Goal: Task Accomplishment & Management: Complete application form

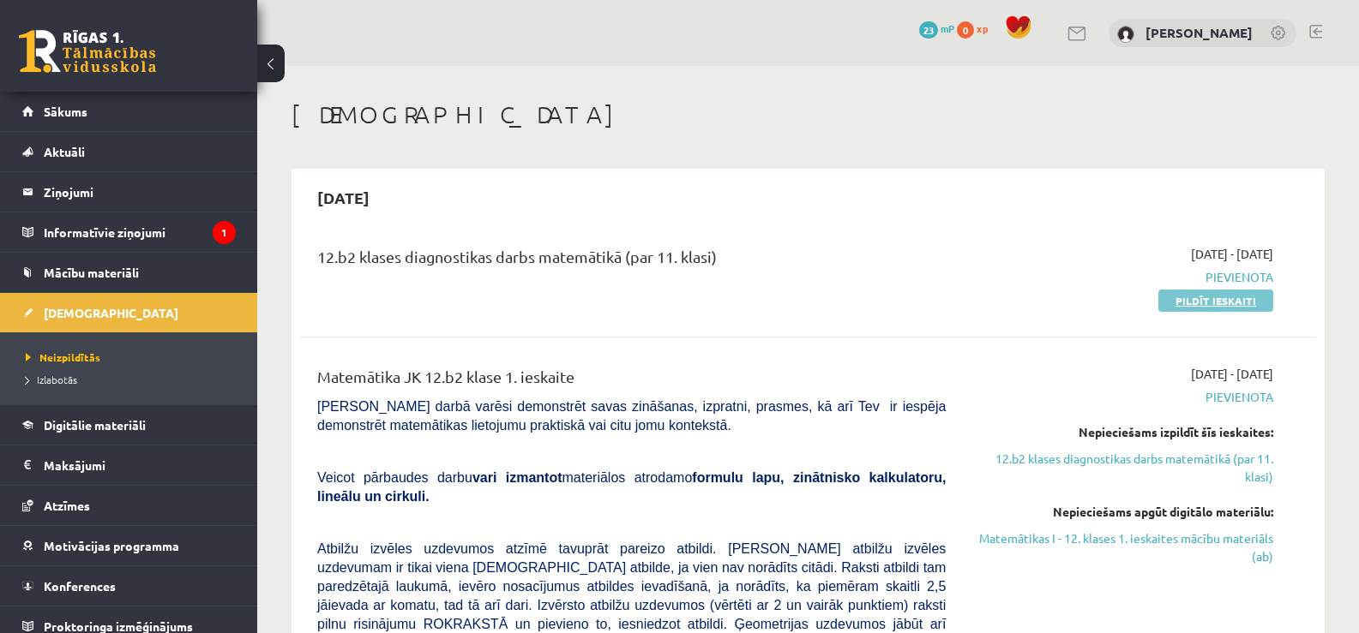
click at [1193, 303] on link "Pildīt ieskaiti" at bounding box center [1215, 301] width 115 height 22
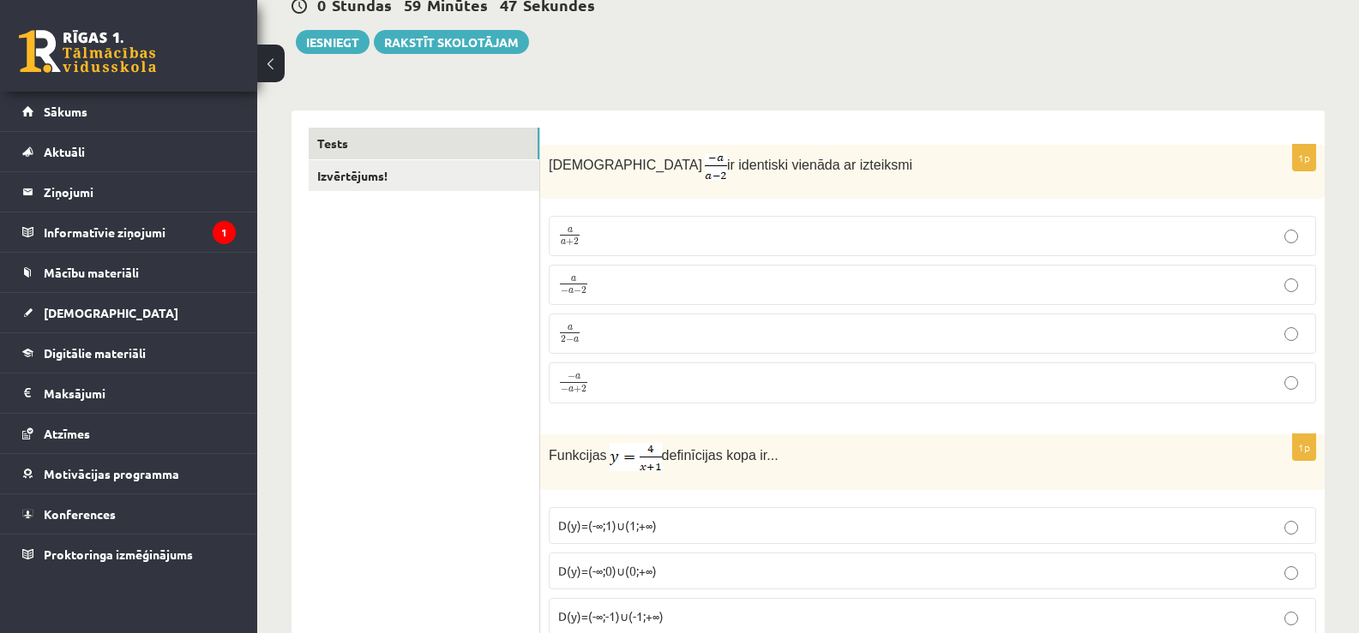
scroll to position [193, 0]
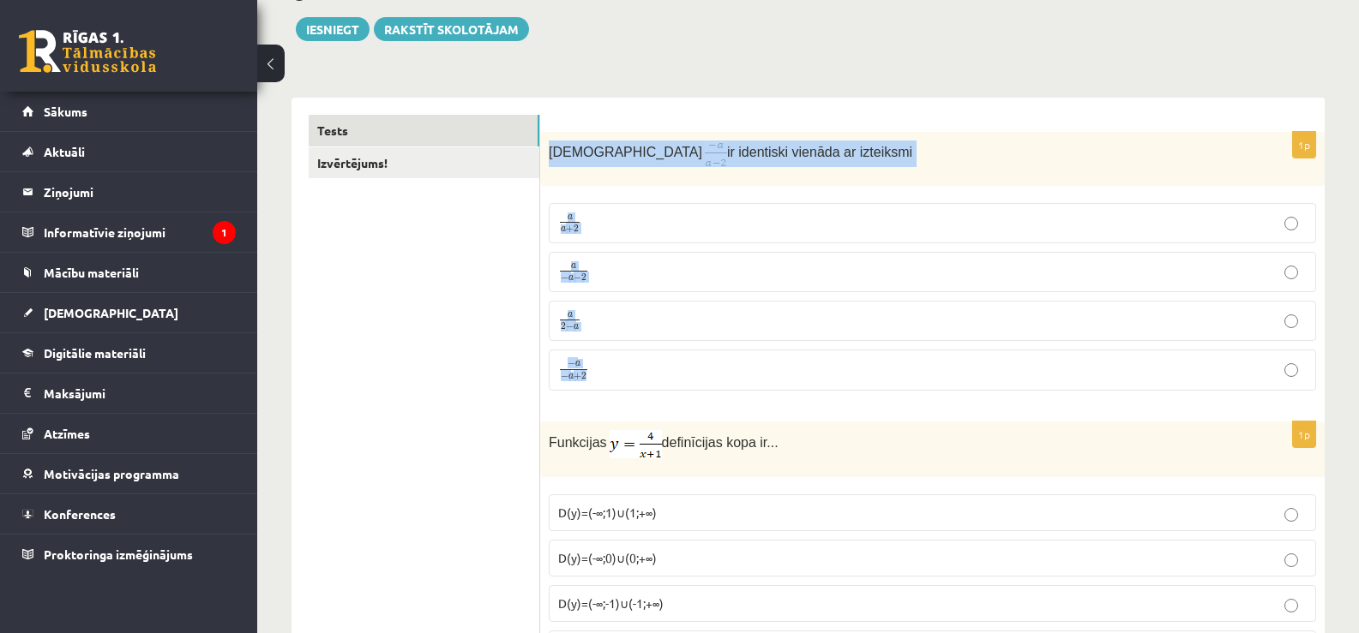
drag, startPoint x: 549, startPoint y: 153, endPoint x: 657, endPoint y: 396, distance: 265.2
click at [657, 396] on div "1p Izteiksme ir identiski vienāda ar izteiksmi a a + 2 a a + 2 a − a − 2 a − a …" at bounding box center [932, 268] width 784 height 273
copy div "Izteiksme ir identiski vienāda ar izteiksmi a a + 2 a a + 2 a − a − 2 a − a − 2…"
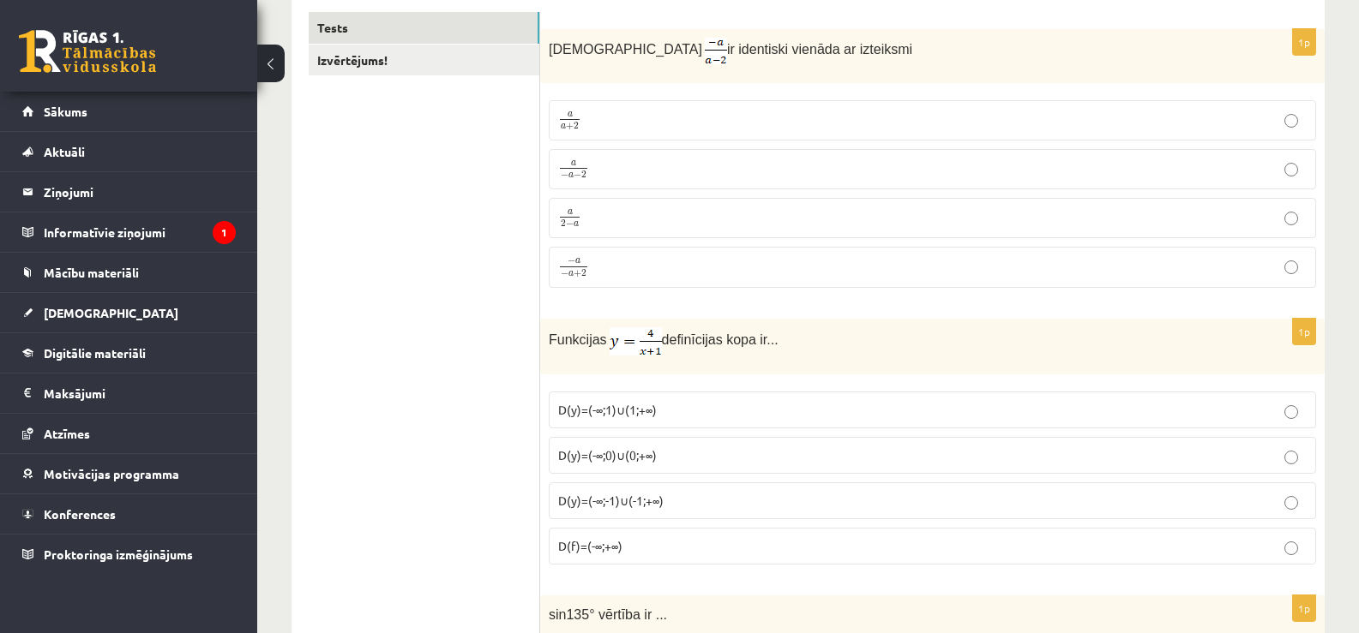
scroll to position [283, 0]
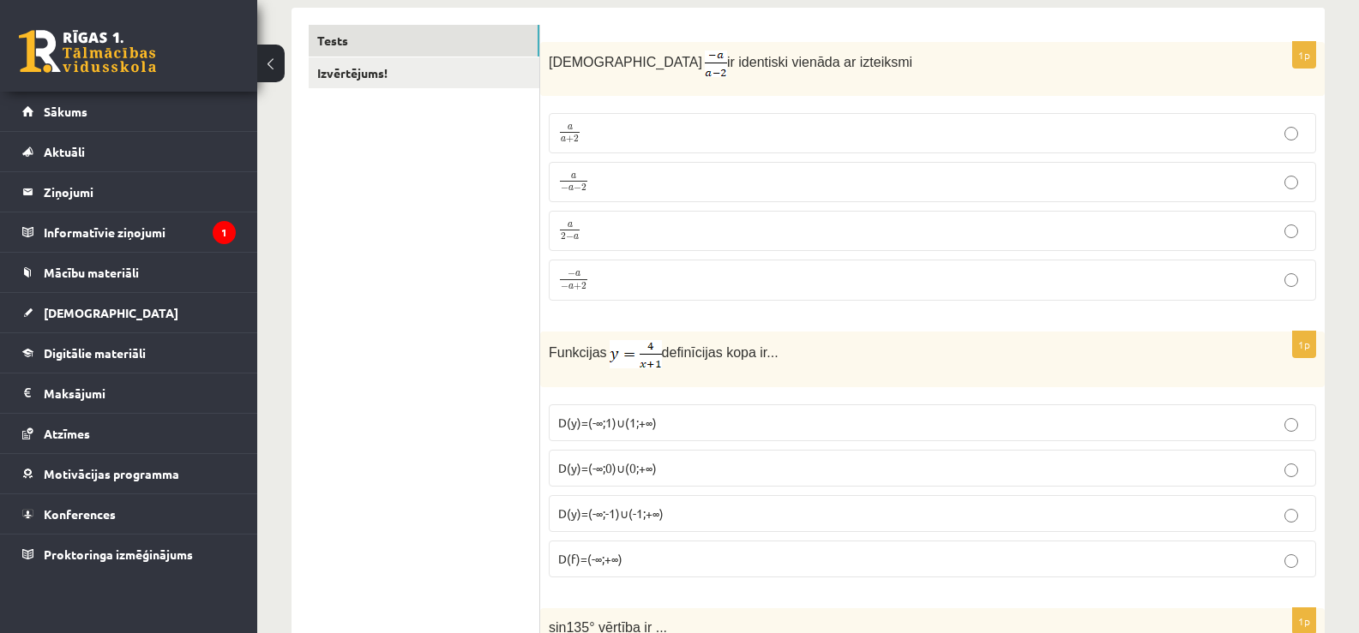
click at [618, 233] on p "a 2 − a a 2 − a" at bounding box center [932, 230] width 748 height 21
click at [680, 526] on label "D(y)=(-∞;-1)∪(-1;+∞)" at bounding box center [932, 513] width 767 height 37
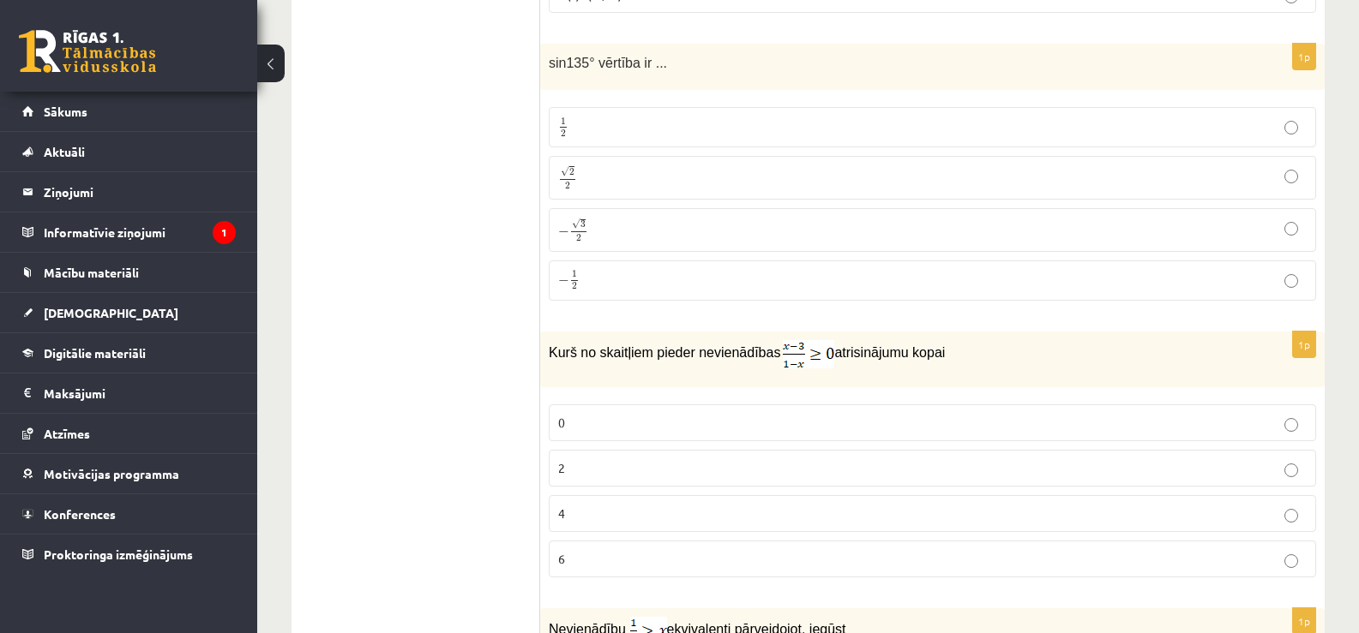
scroll to position [861, 0]
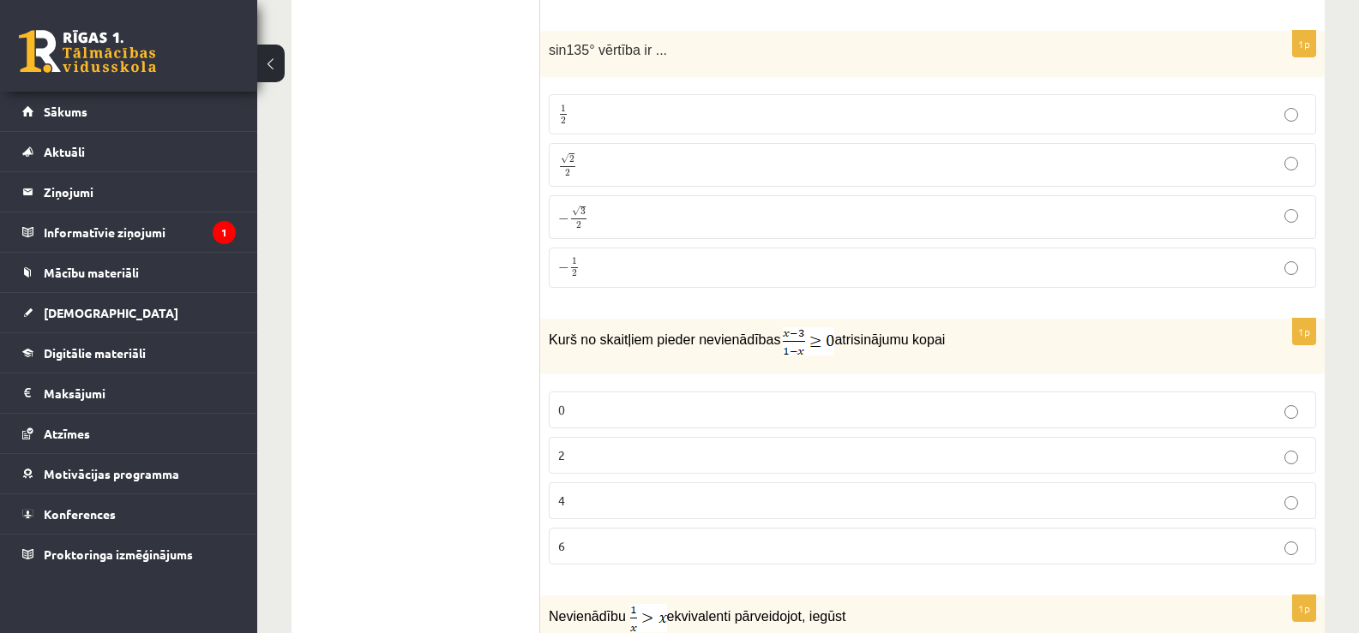
click at [677, 160] on p "√ 2 2 2 2" at bounding box center [932, 165] width 748 height 25
click at [713, 450] on p "2" at bounding box center [932, 456] width 748 height 18
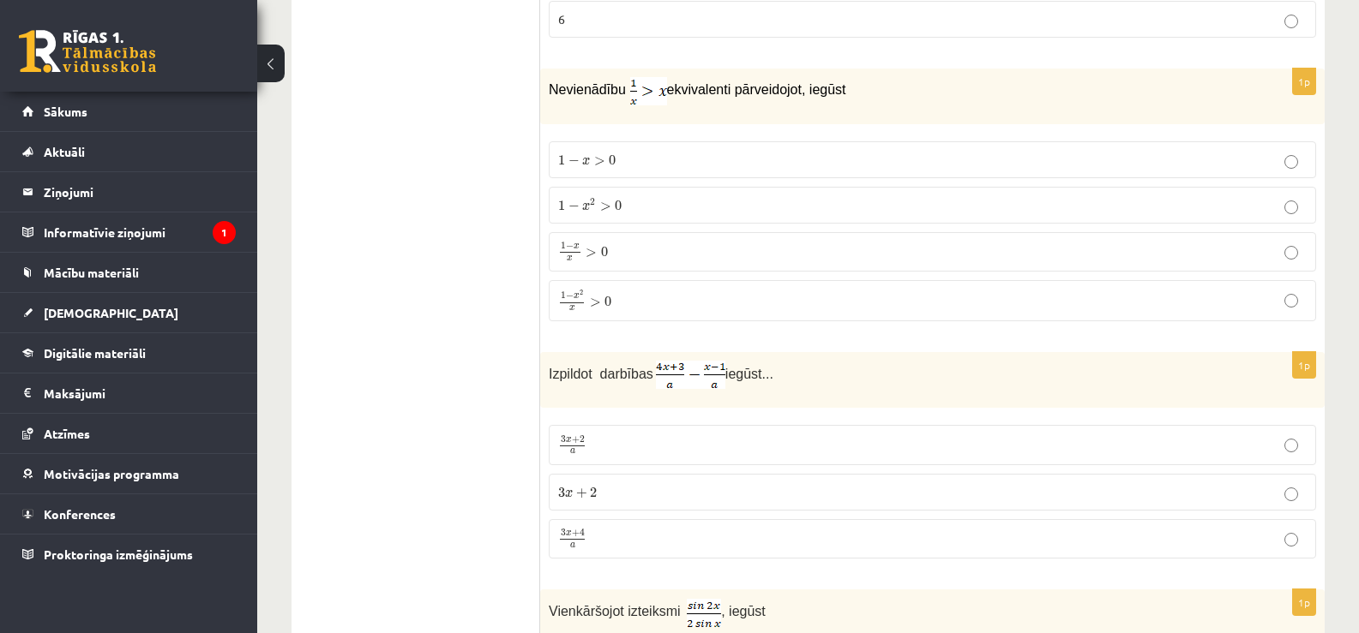
scroll to position [1413, 0]
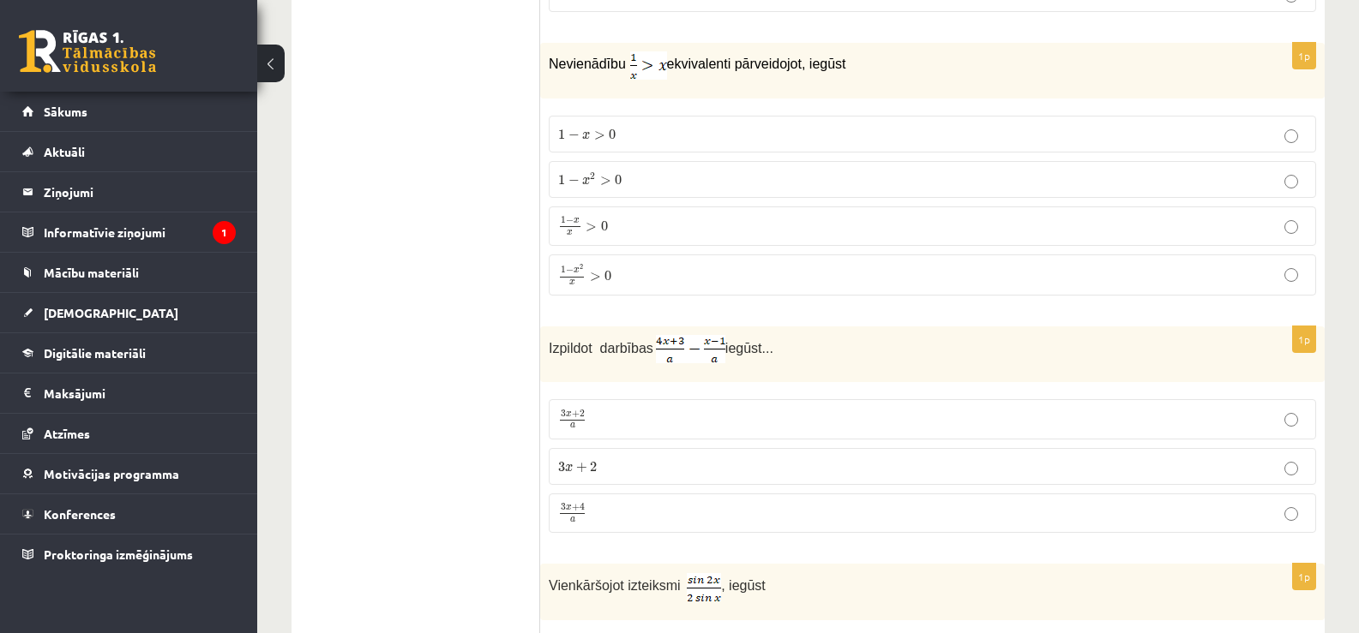
click at [620, 268] on p "1 − x 2 x > 0 1 − x 2 x > 0" at bounding box center [932, 275] width 748 height 22
click at [617, 519] on p "3 x + 4 a 3 x + 4 a" at bounding box center [932, 513] width 748 height 21
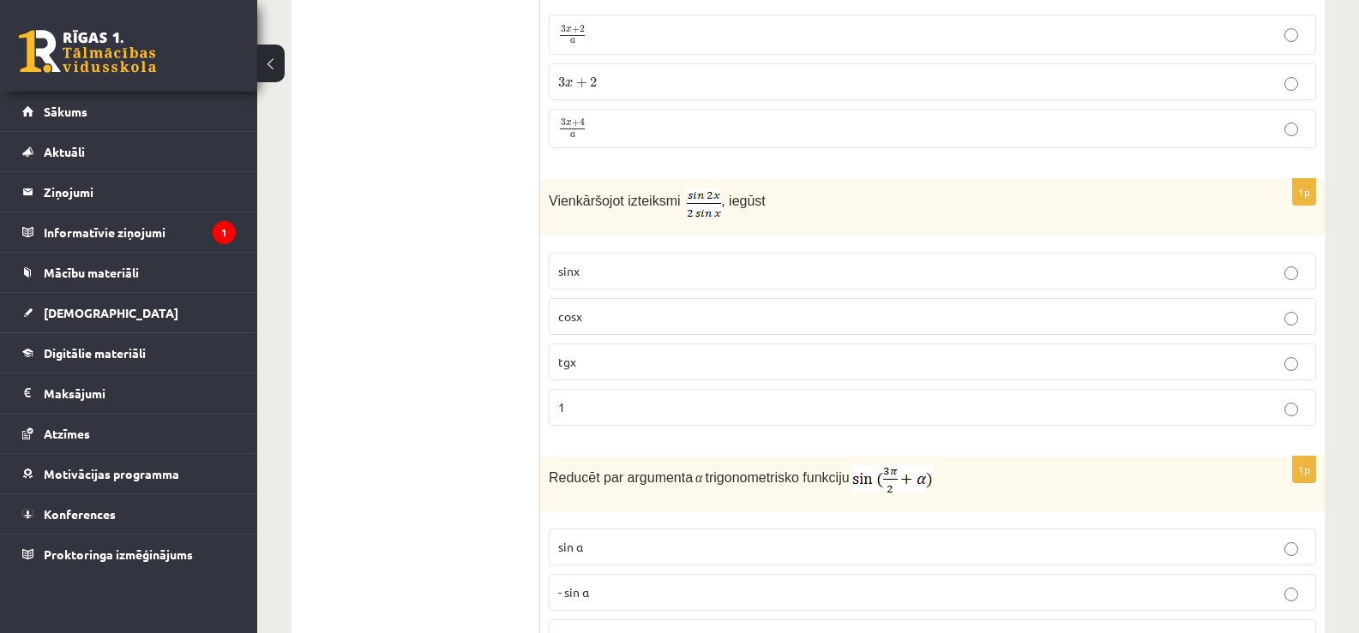
scroll to position [1824, 0]
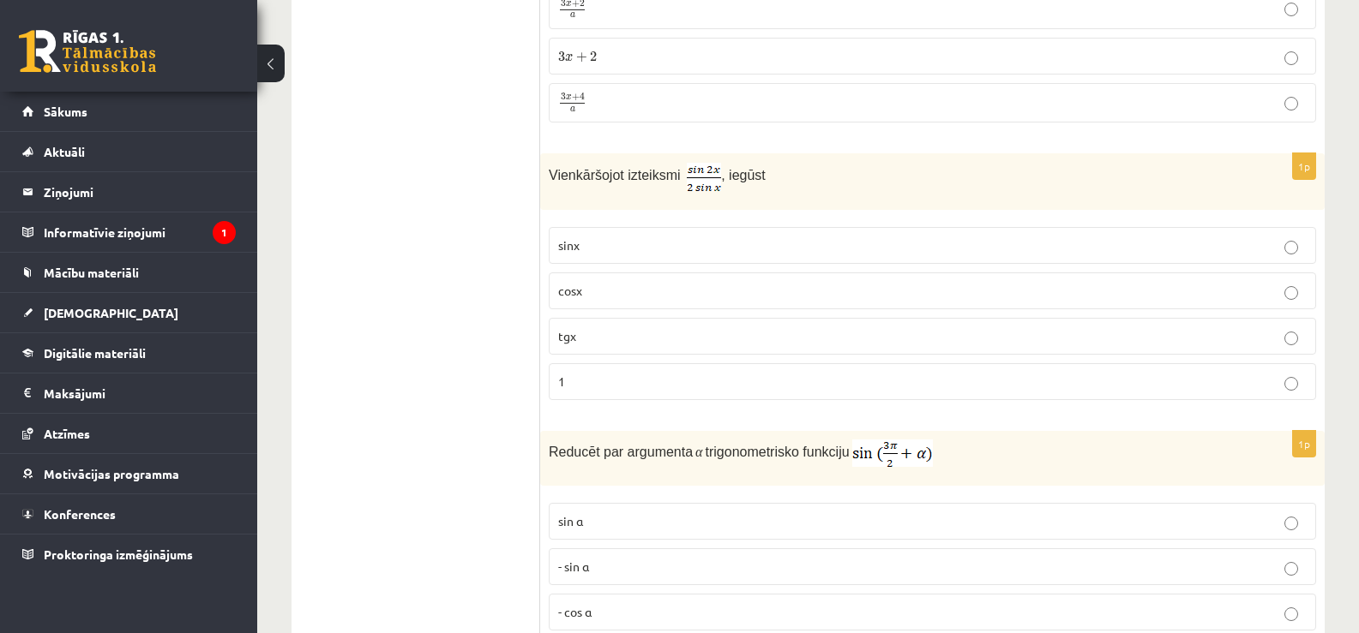
click at [1101, 282] on p "cosx" at bounding box center [932, 291] width 748 height 18
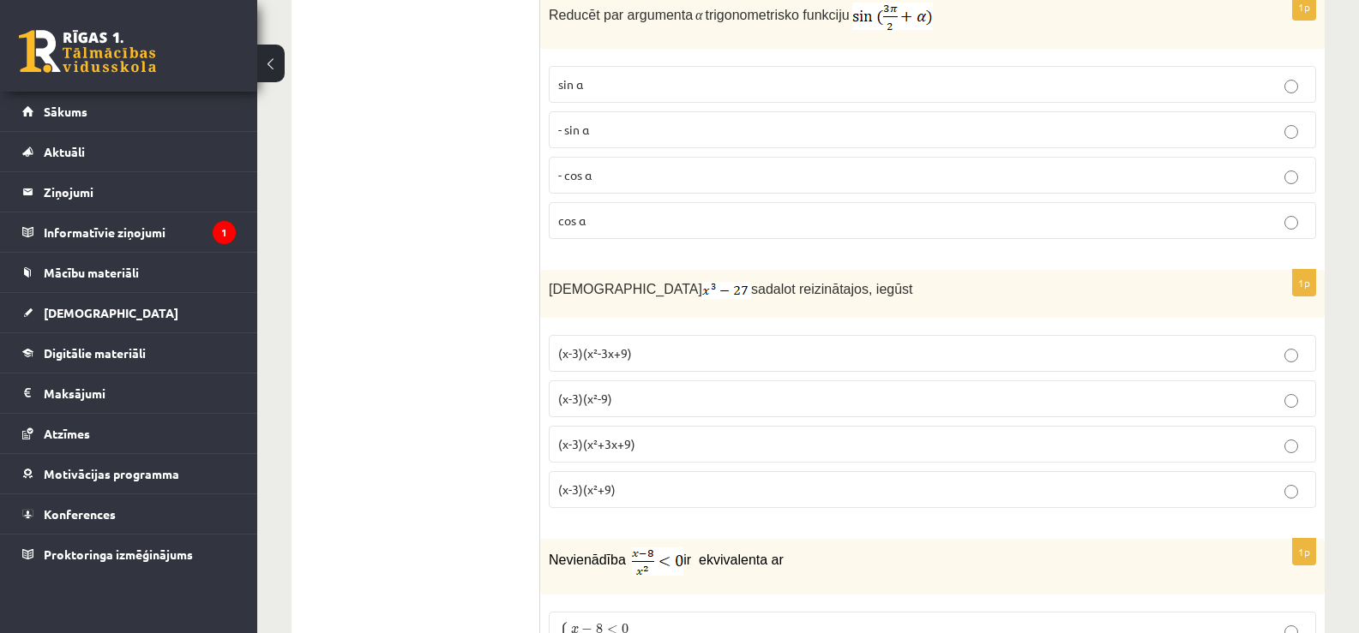
scroll to position [2248, 0]
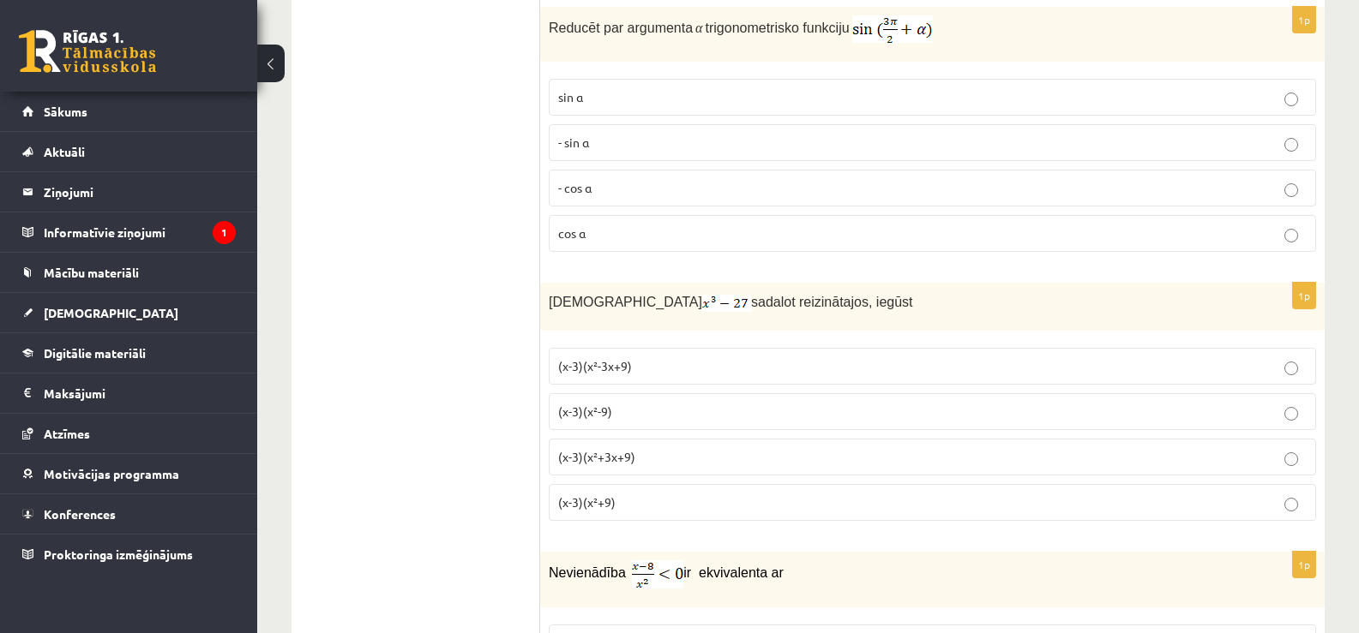
click at [795, 183] on p "- cos ⁡α" at bounding box center [932, 188] width 748 height 18
click at [641, 448] on p "(x-3)(x²+3x+9)" at bounding box center [932, 457] width 748 height 18
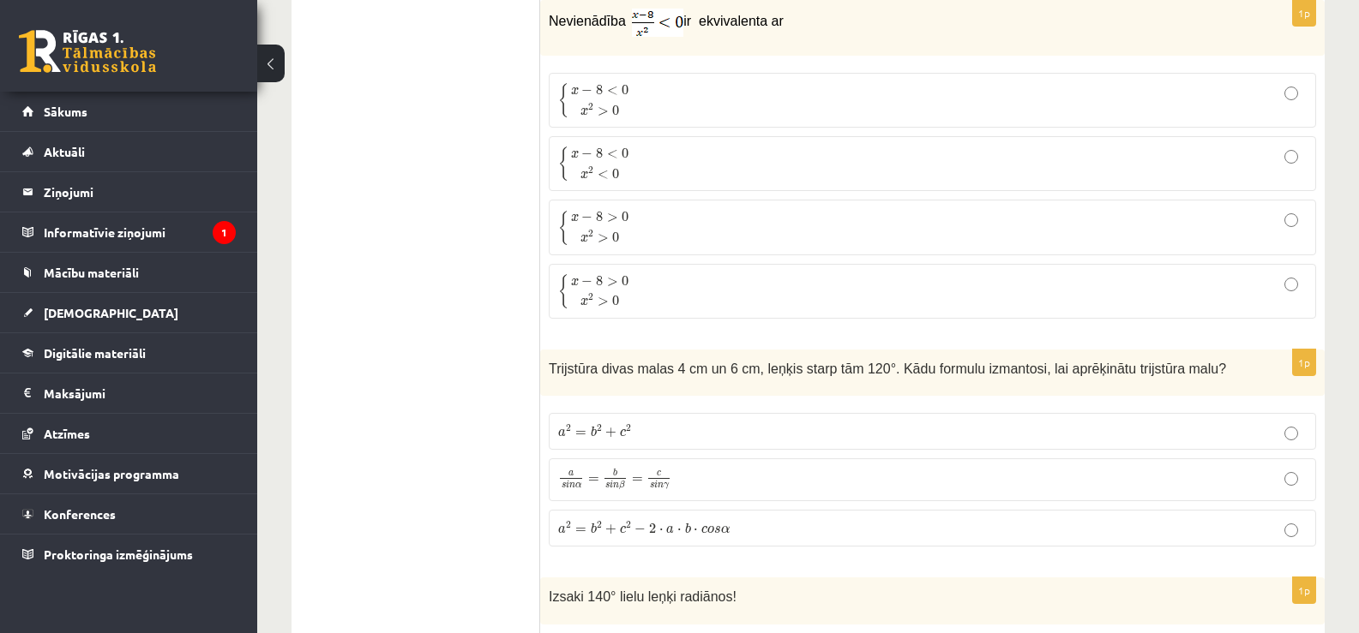
scroll to position [2787, 0]
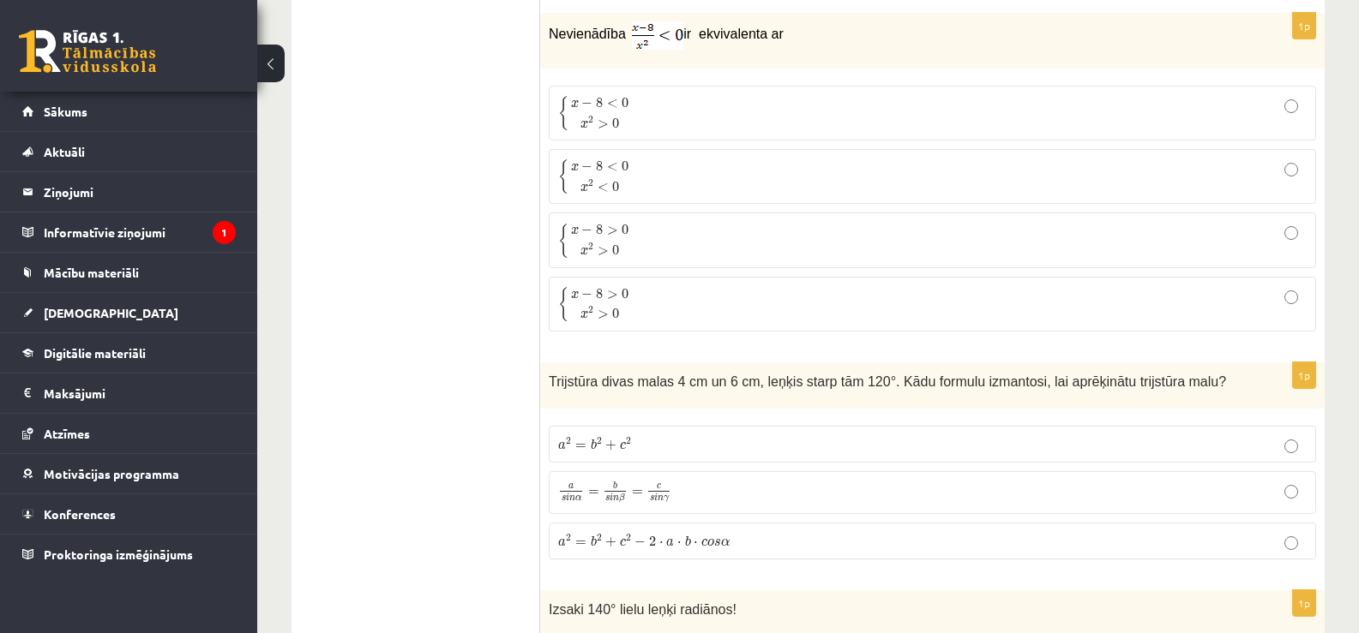
click at [901, 116] on p "{ x − 8 < 0 x 2 > 0 { x − 8 < 0 x 2 > 0" at bounding box center [932, 113] width 748 height 36
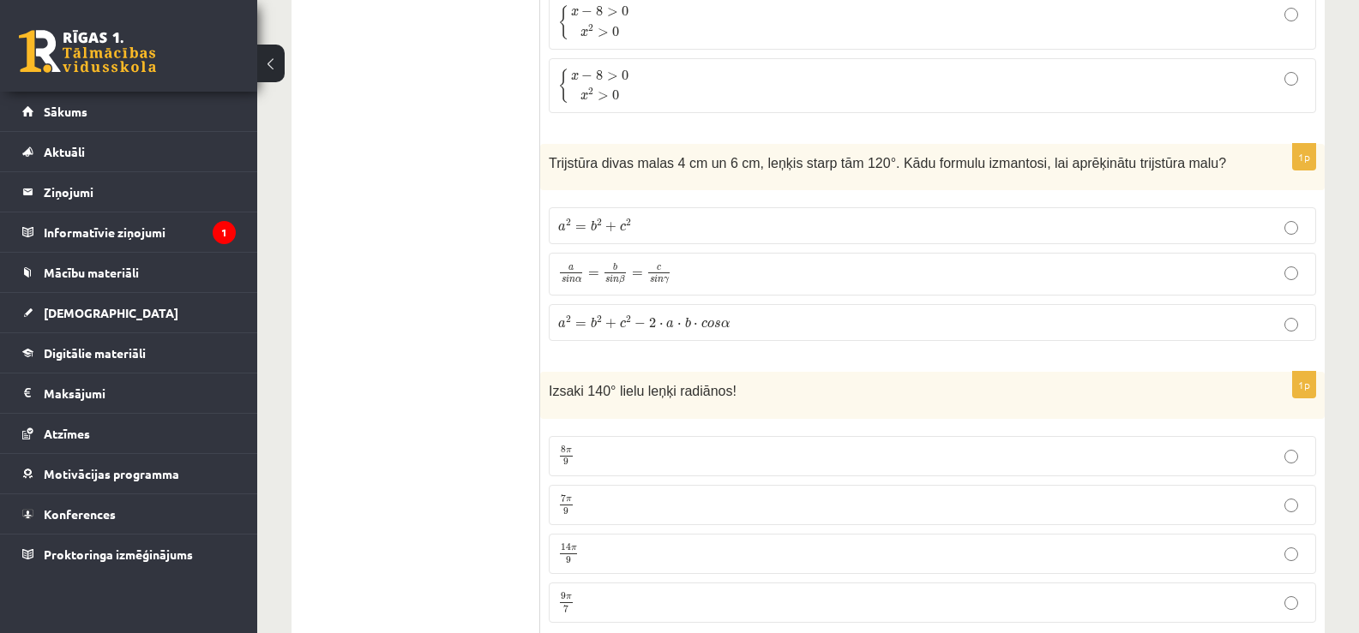
scroll to position [3019, 0]
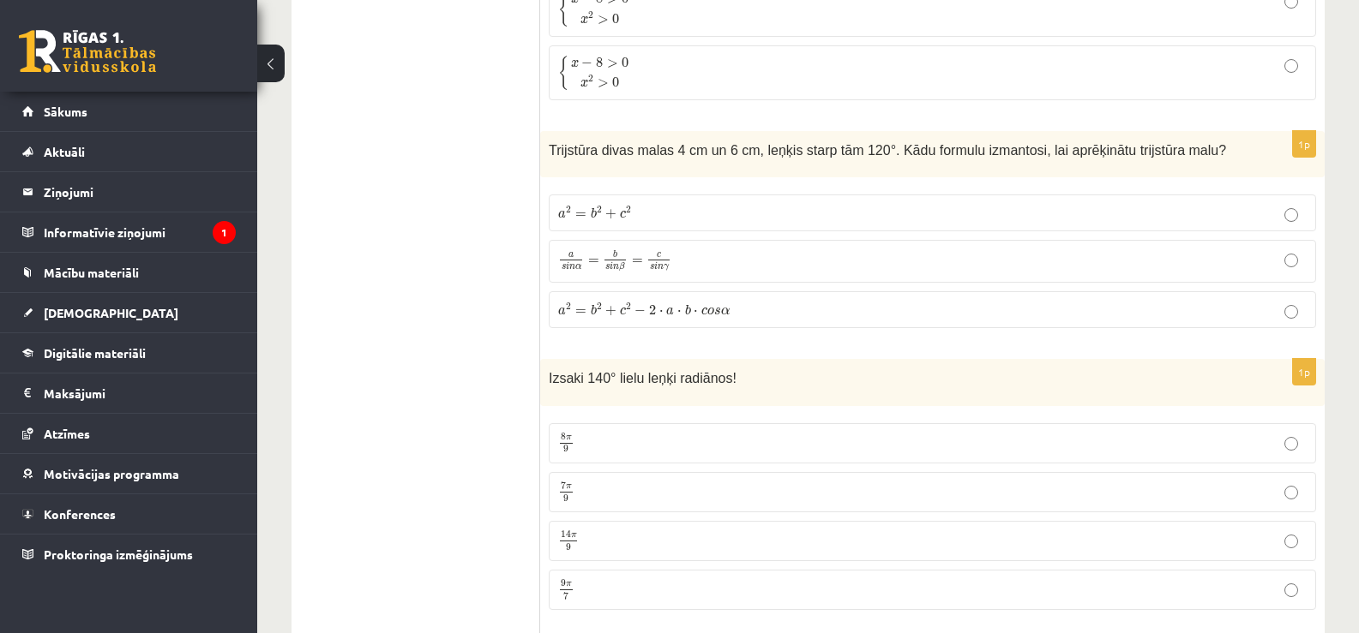
click at [807, 301] on p "a 2 = b 2 + c 2 − 2 ⋅ a ⋅ b ⋅ c o s α a 2 = b 2 + c 2 − 2 ⋅ a ⋅ b ⋅ c o s α" at bounding box center [932, 310] width 748 height 18
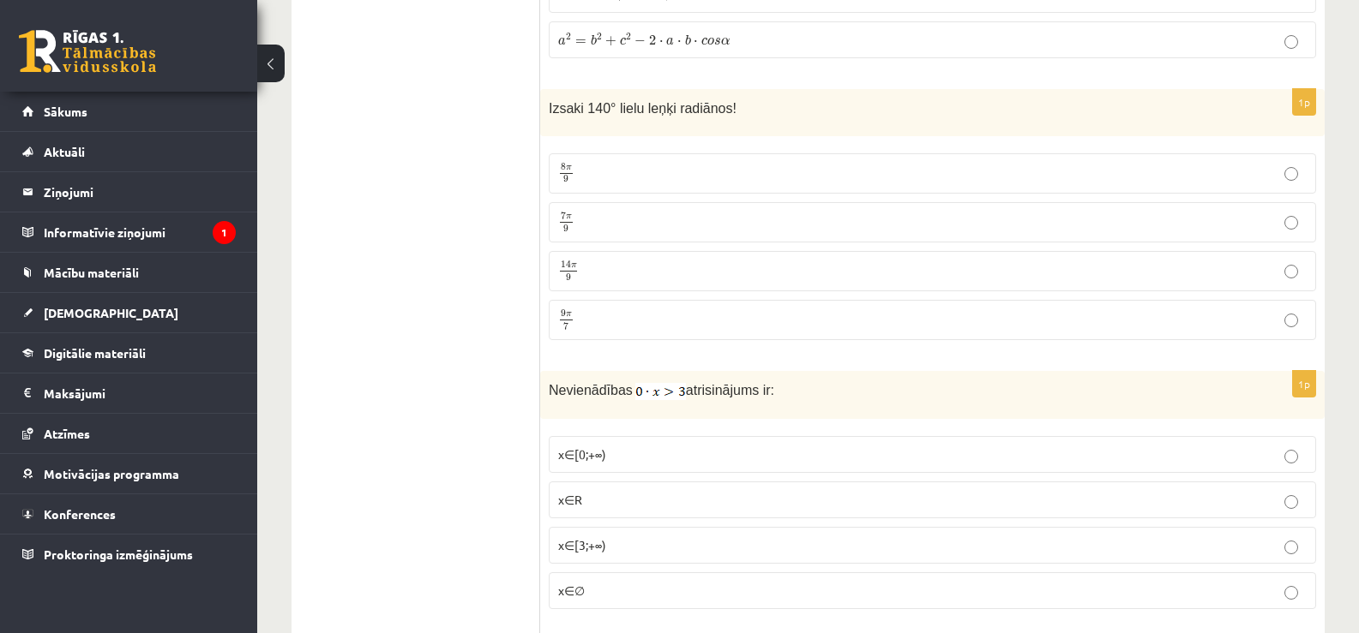
scroll to position [3302, 0]
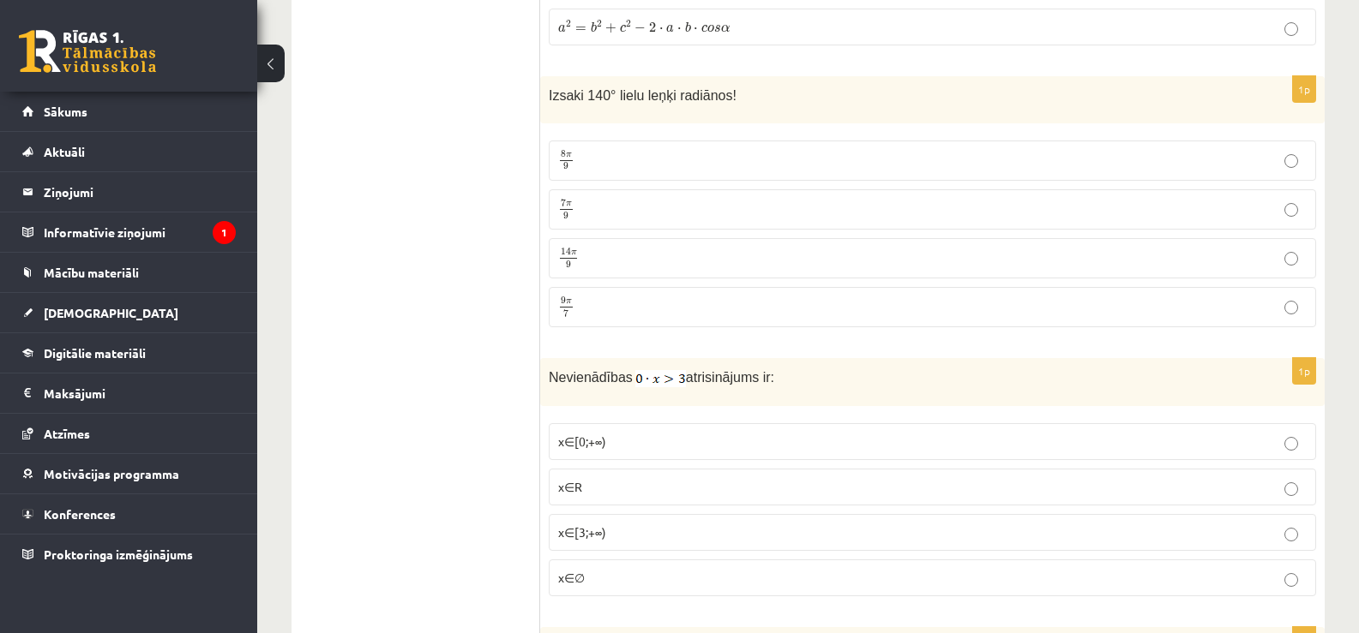
click at [784, 204] on p "7 π 9 7 π 9" at bounding box center [932, 209] width 748 height 21
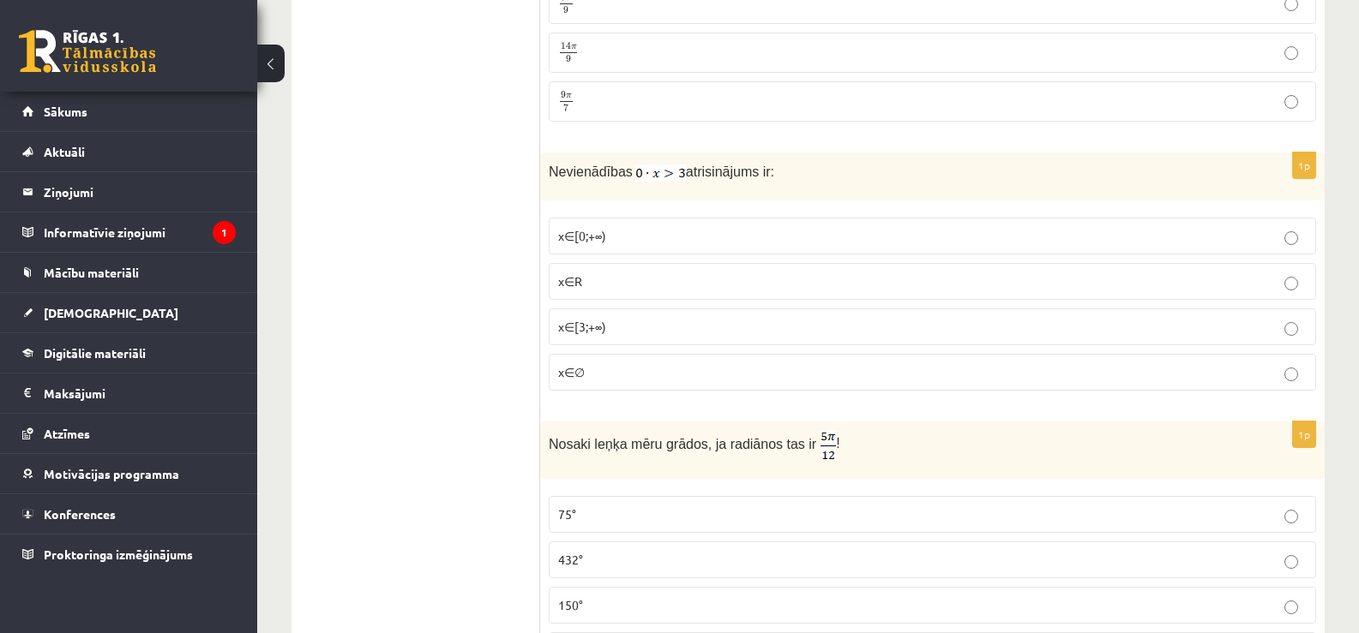
scroll to position [3533, 0]
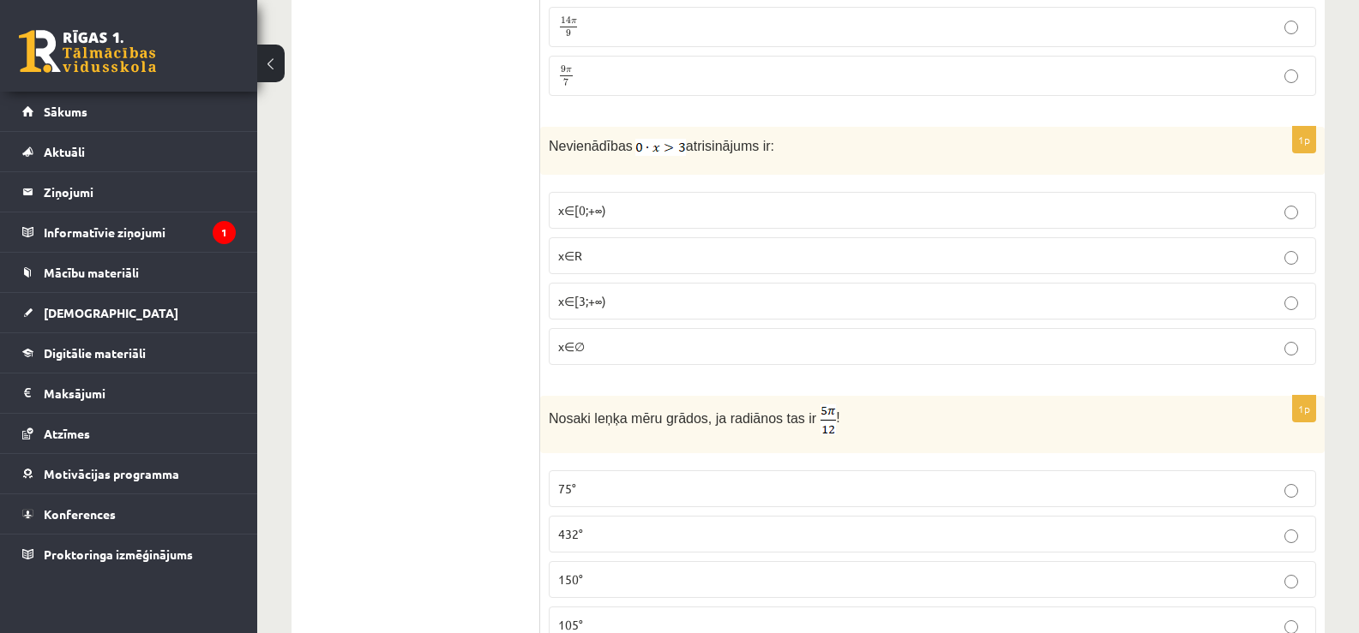
click at [780, 351] on p "x∈∅" at bounding box center [932, 347] width 748 height 18
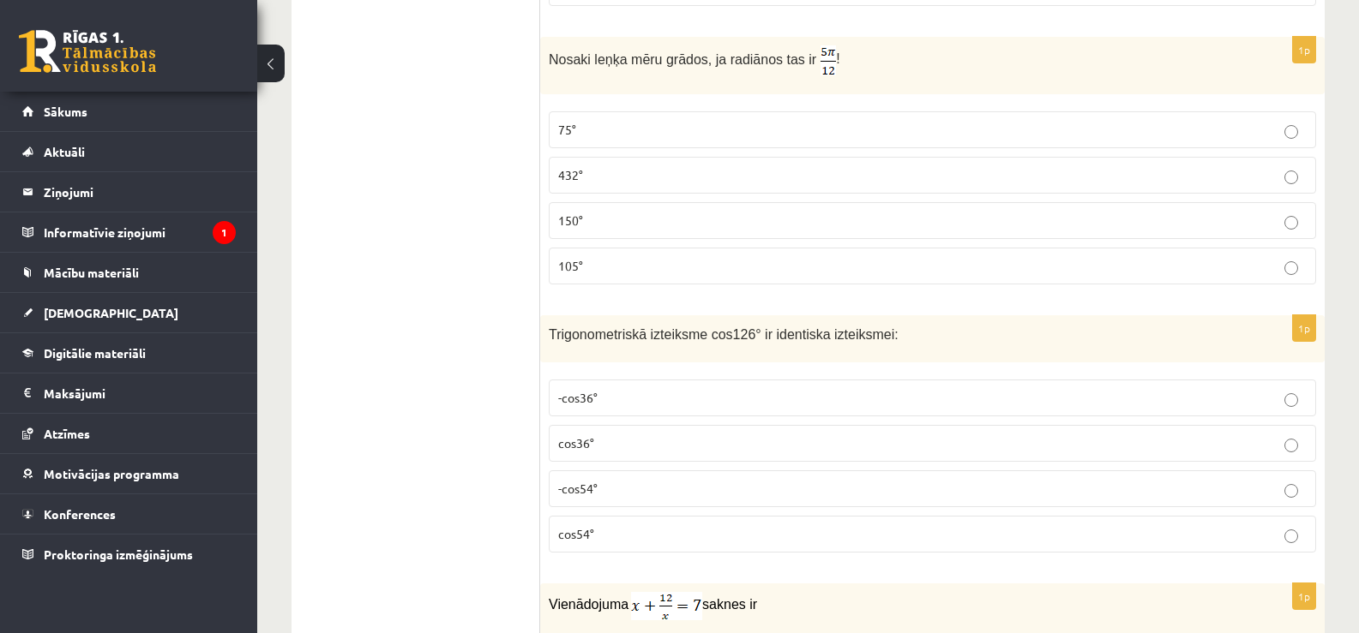
scroll to position [3905, 0]
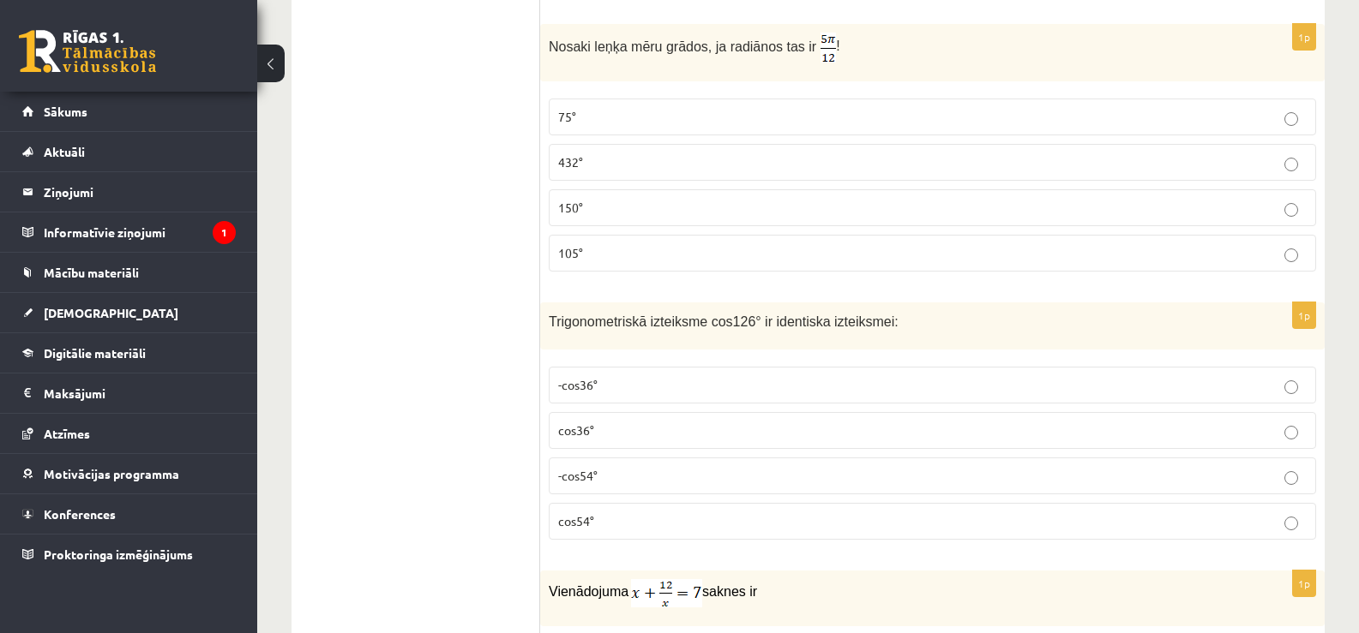
click at [1163, 127] on label "75°" at bounding box center [932, 117] width 767 height 37
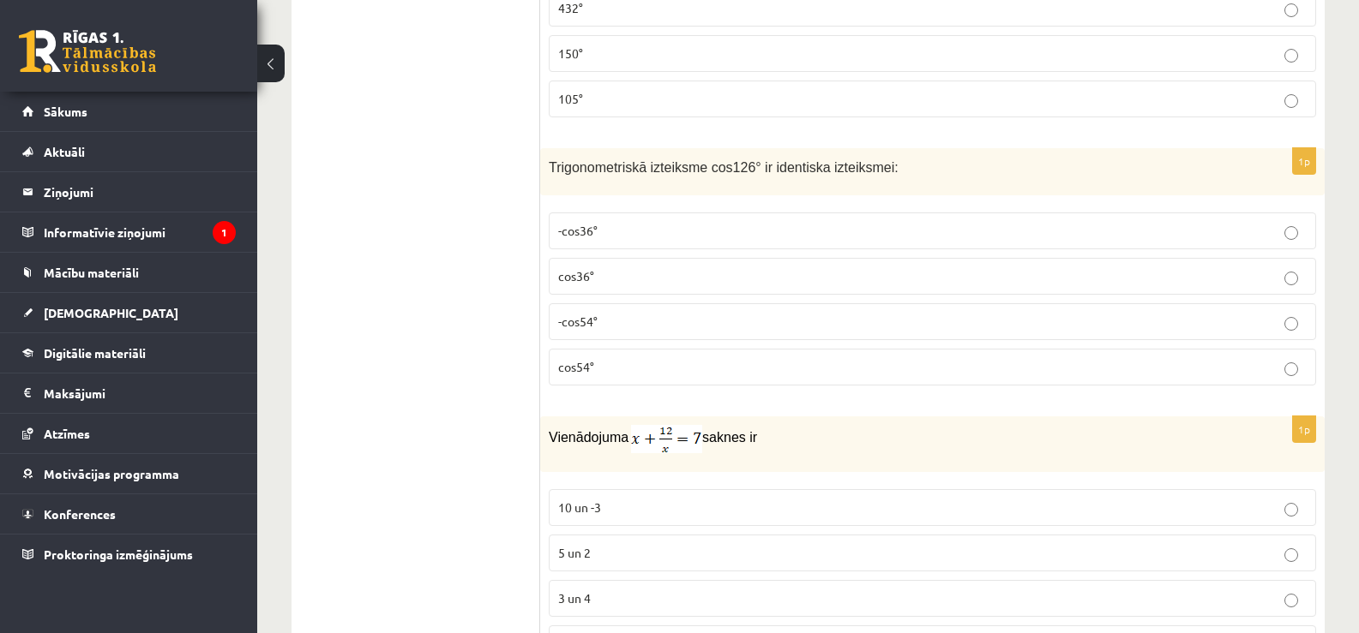
scroll to position [4085, 0]
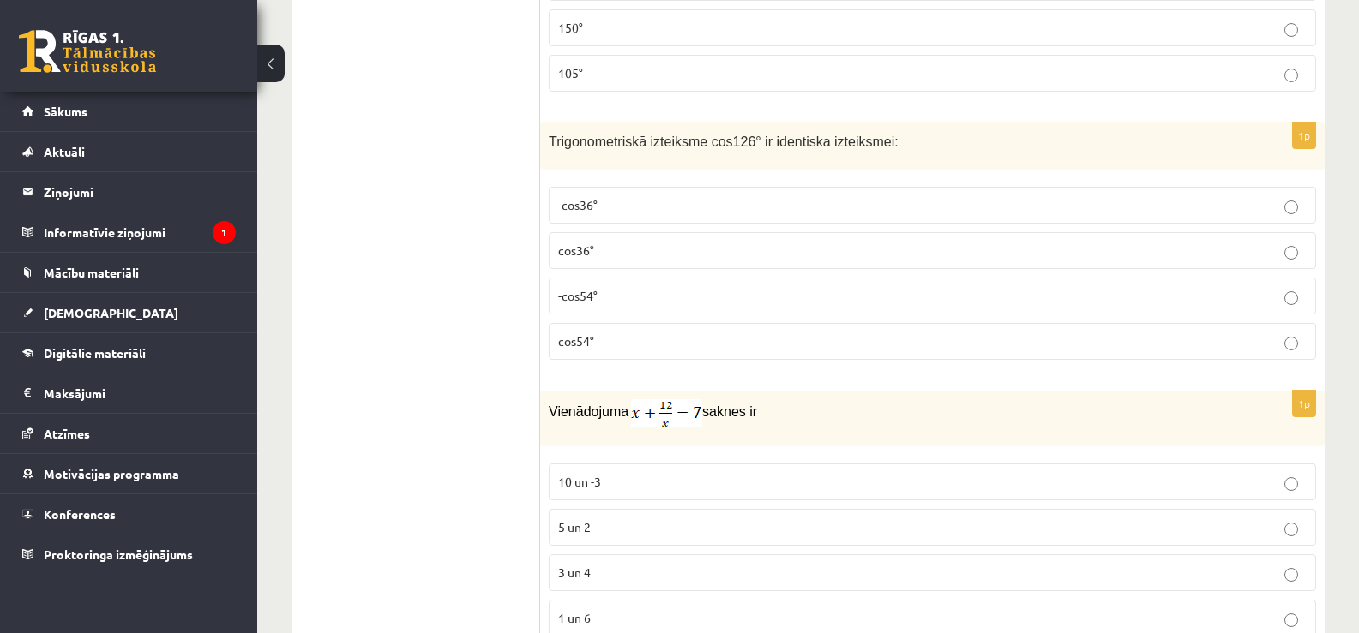
click at [707, 291] on p "-cos54°" at bounding box center [932, 296] width 748 height 18
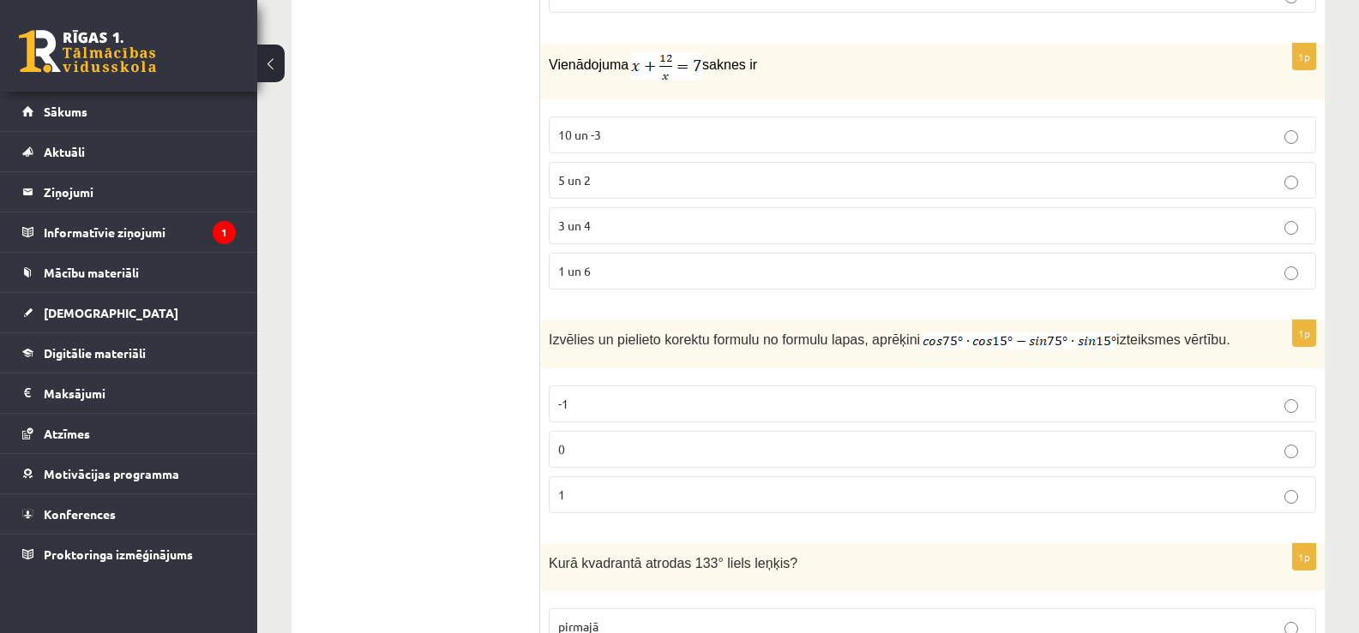
scroll to position [4445, 0]
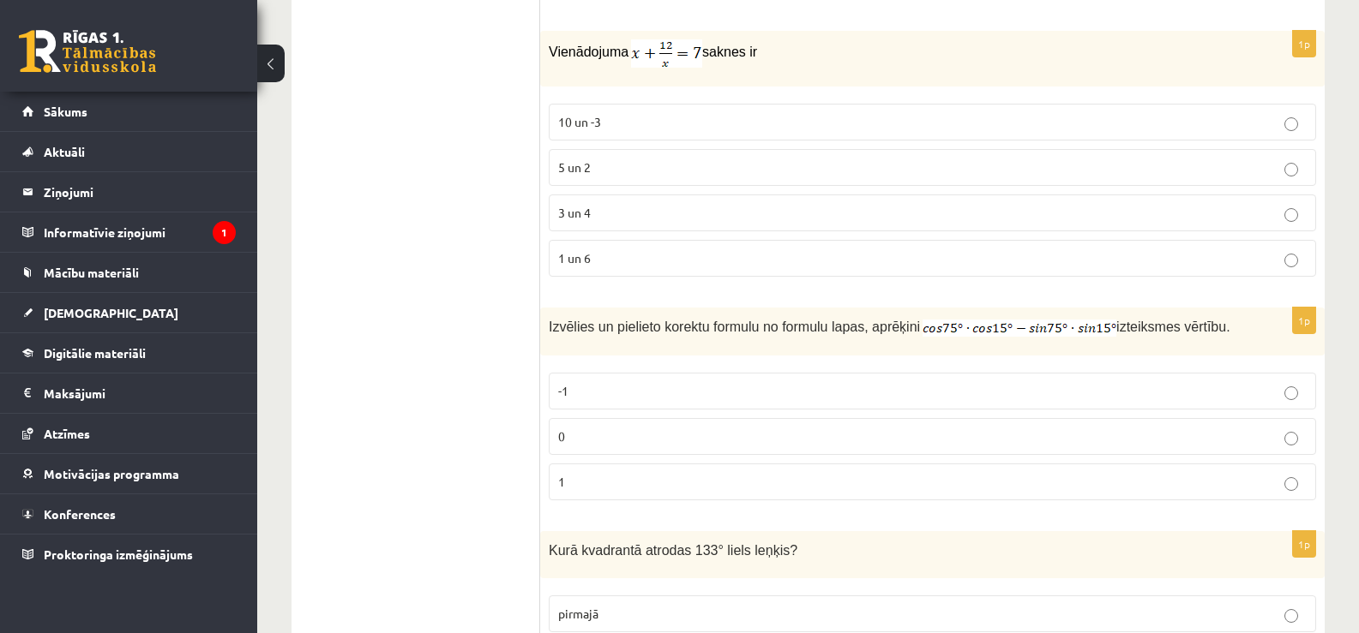
click at [1087, 216] on p "3 un 4" at bounding box center [932, 213] width 748 height 18
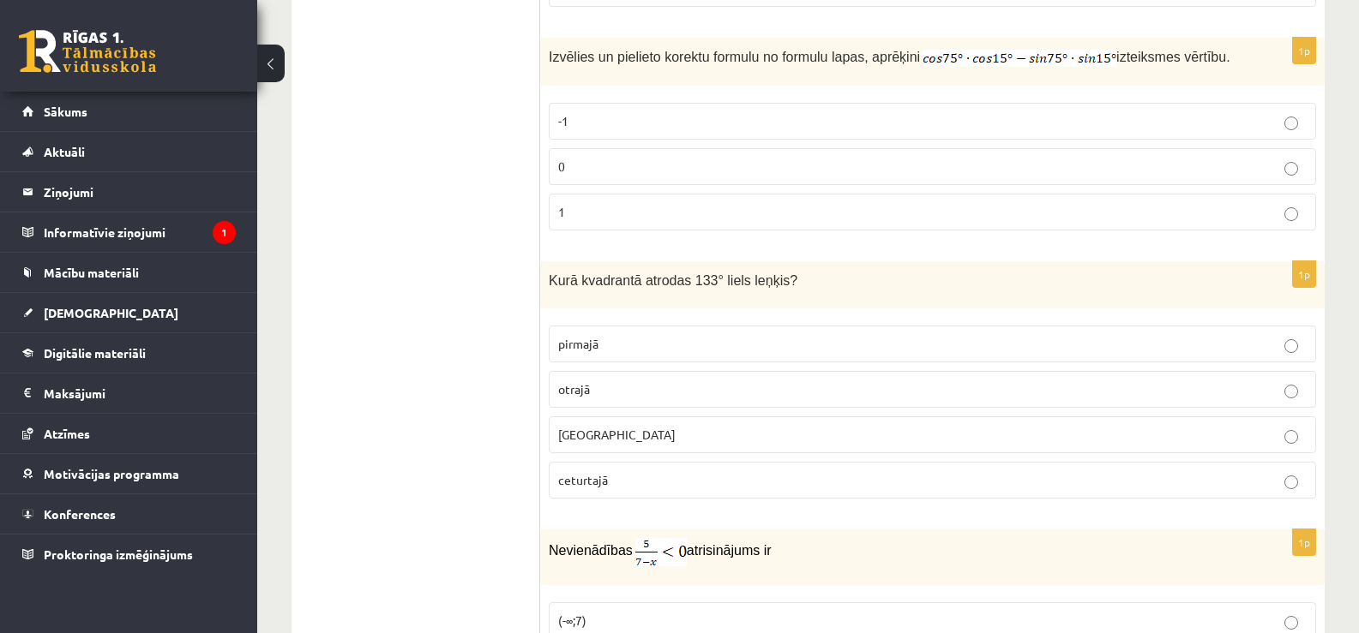
scroll to position [4740, 0]
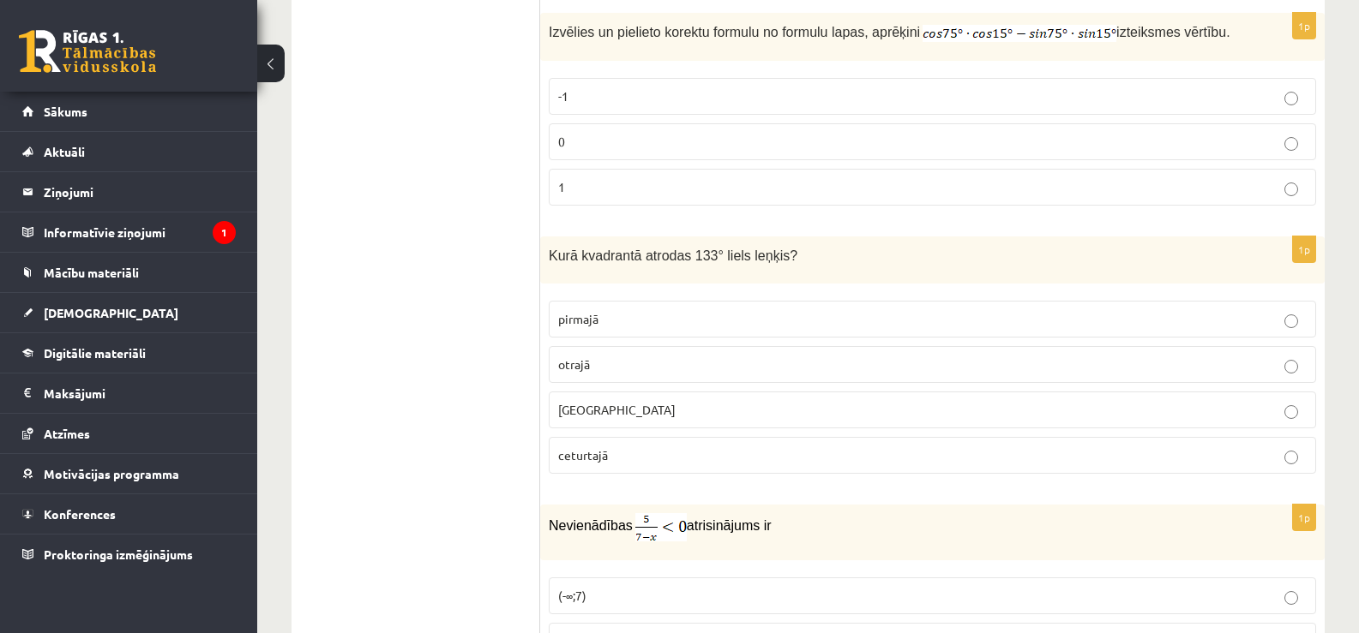
click at [762, 356] on p "otrajā" at bounding box center [932, 365] width 748 height 18
click at [952, 181] on p "1" at bounding box center [932, 187] width 748 height 18
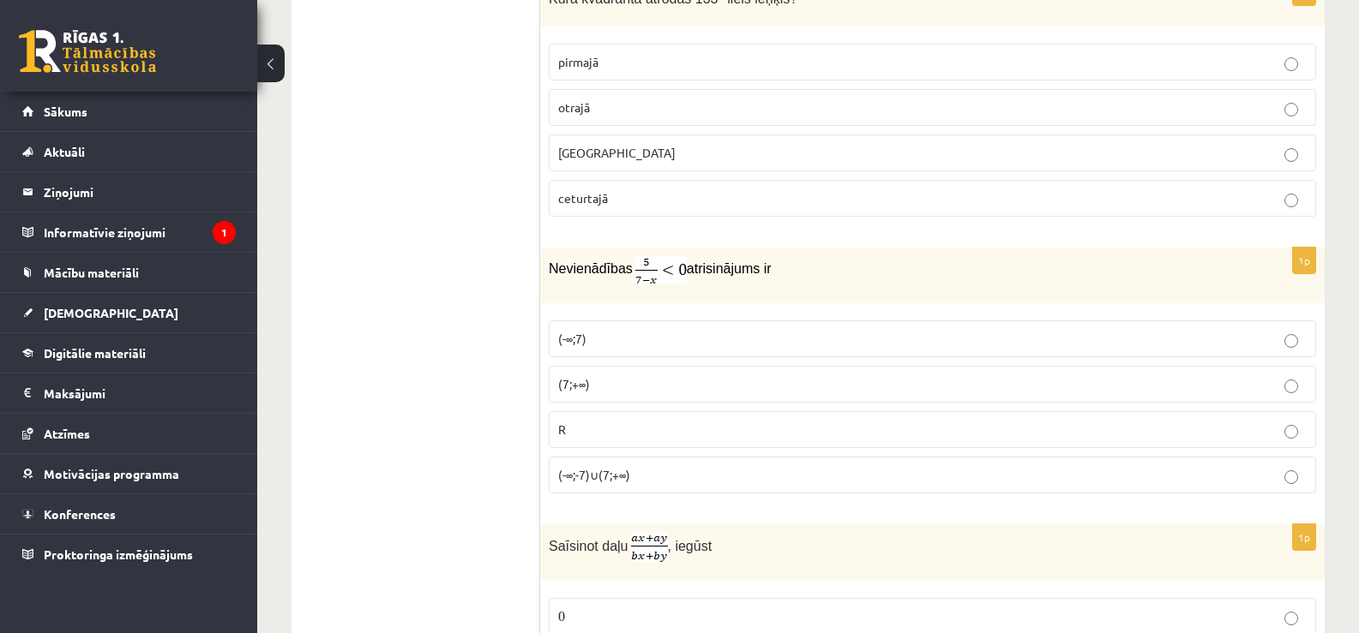
scroll to position [5023, 0]
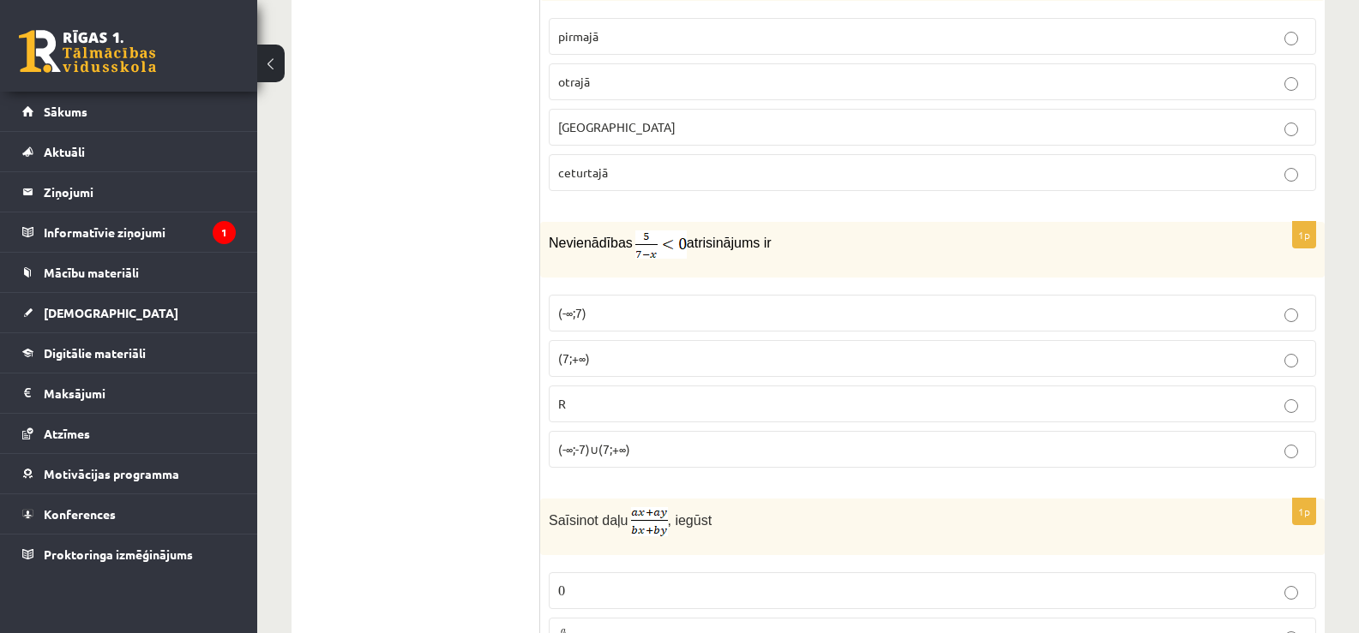
click at [856, 344] on label "(7;+∞)" at bounding box center [932, 358] width 767 height 37
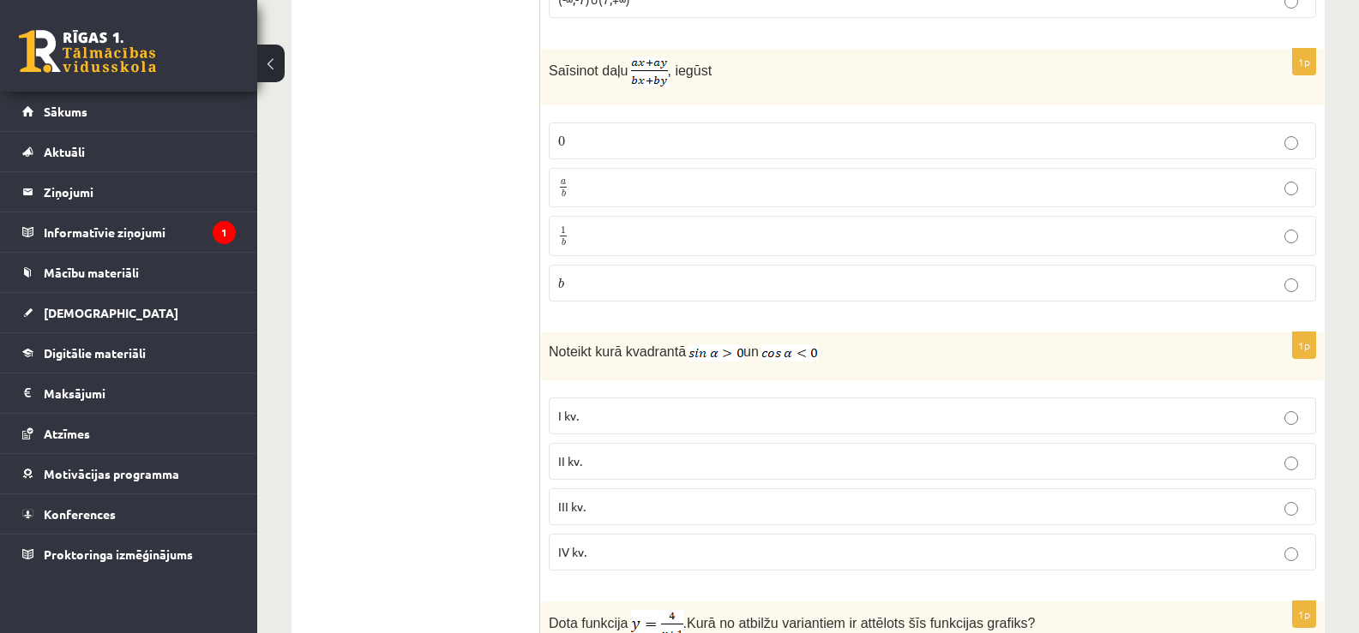
scroll to position [5498, 0]
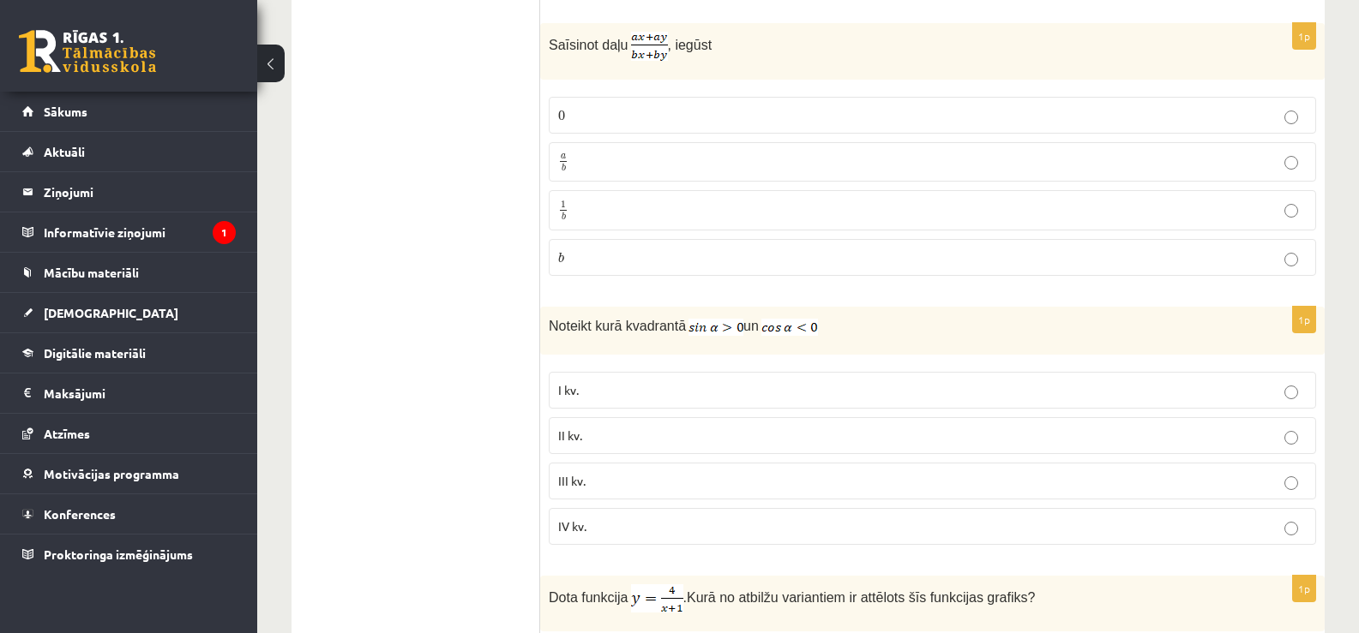
click at [1229, 441] on label "II kv." at bounding box center [932, 435] width 767 height 37
click at [1017, 112] on p "0 0" at bounding box center [932, 115] width 748 height 18
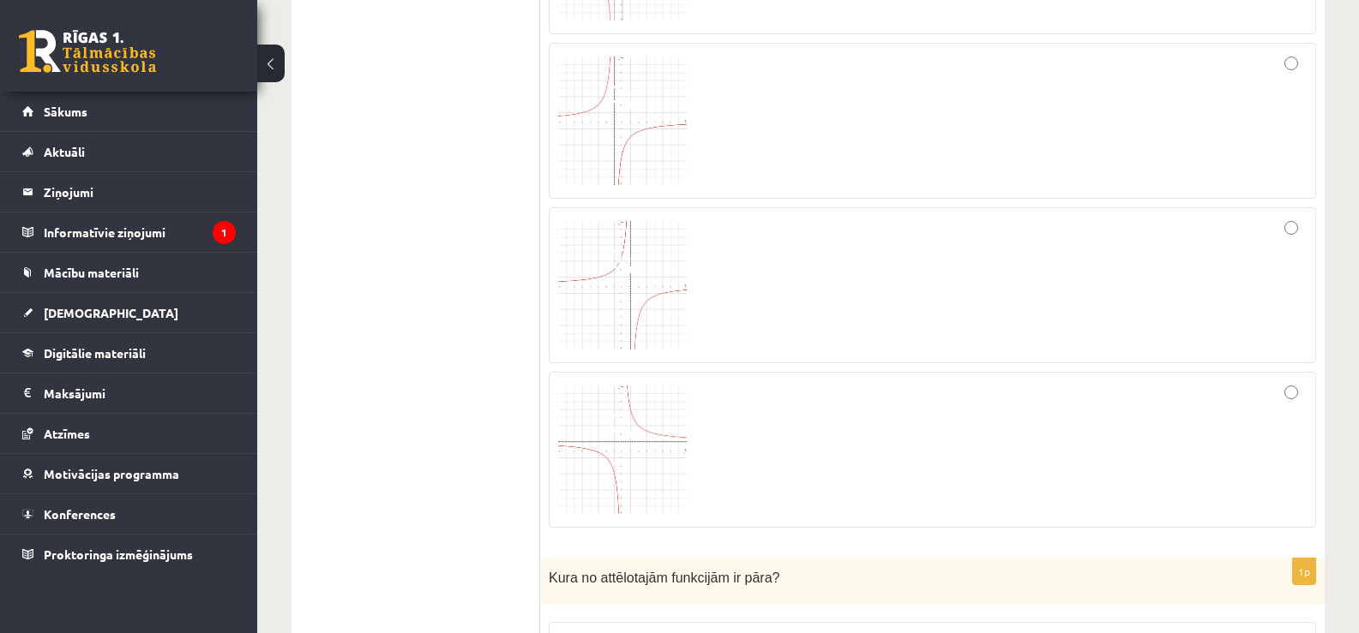
scroll to position [6295, 0]
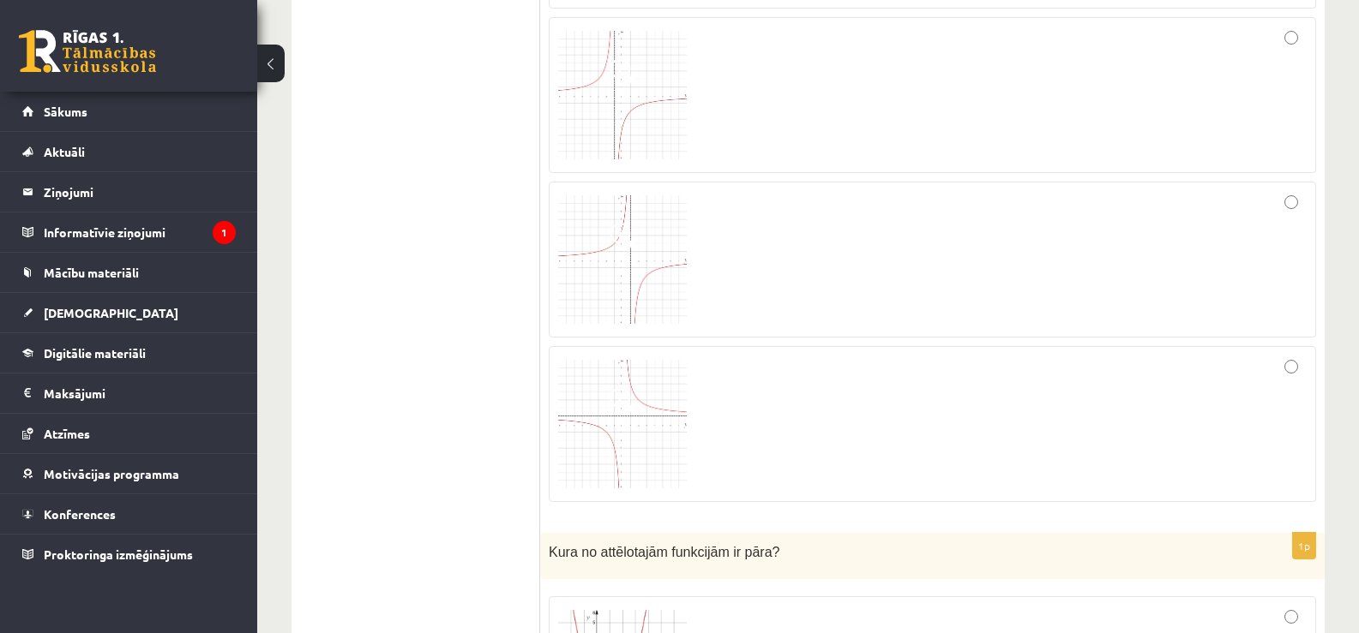
click at [1203, 278] on div at bounding box center [932, 259] width 748 height 137
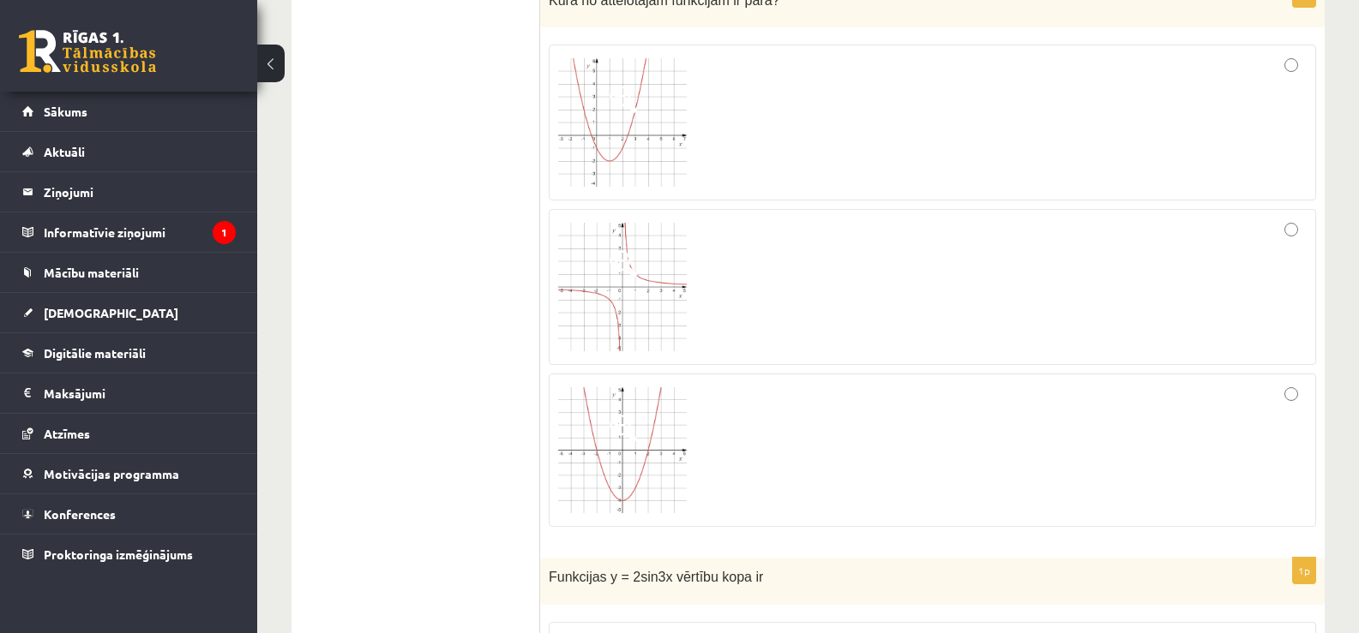
scroll to position [6860, 0]
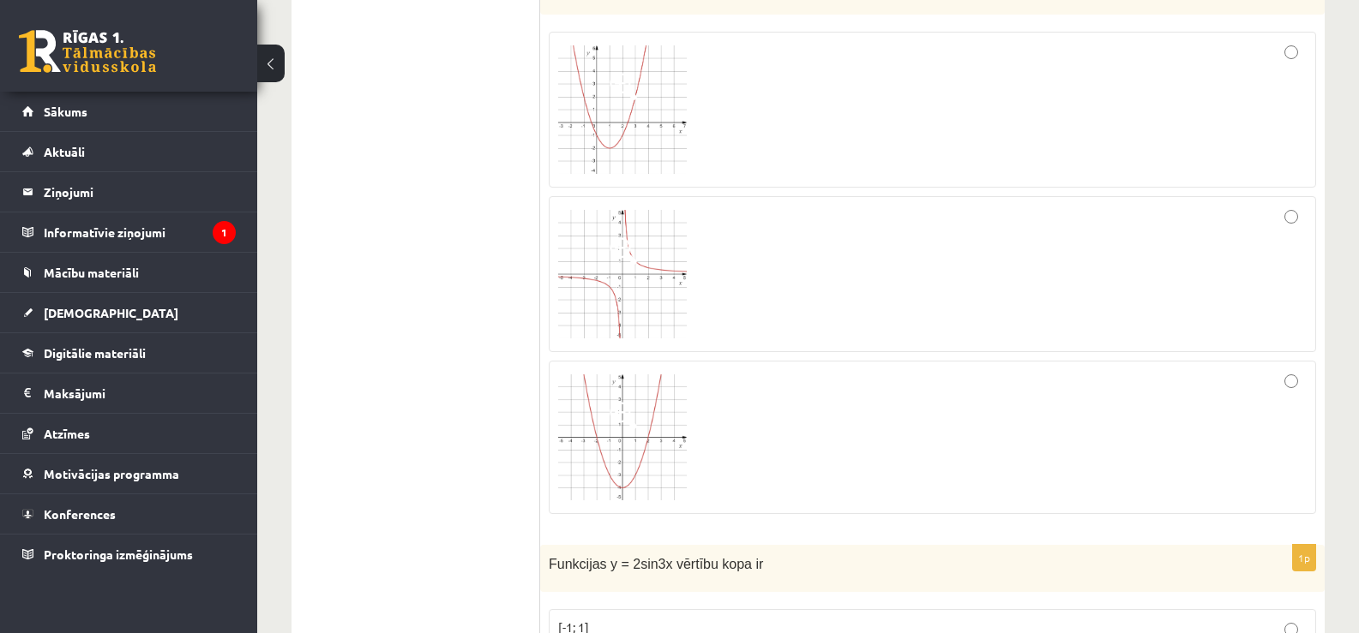
click at [1173, 80] on div at bounding box center [932, 109] width 748 height 137
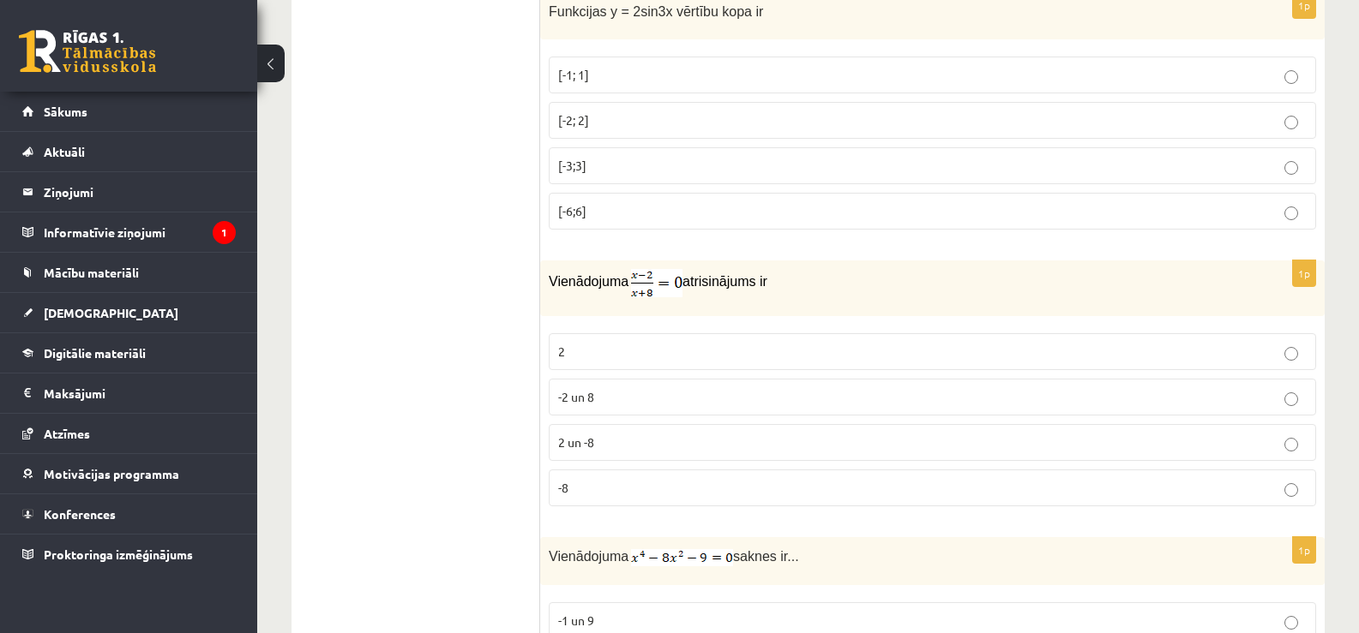
scroll to position [7374, 0]
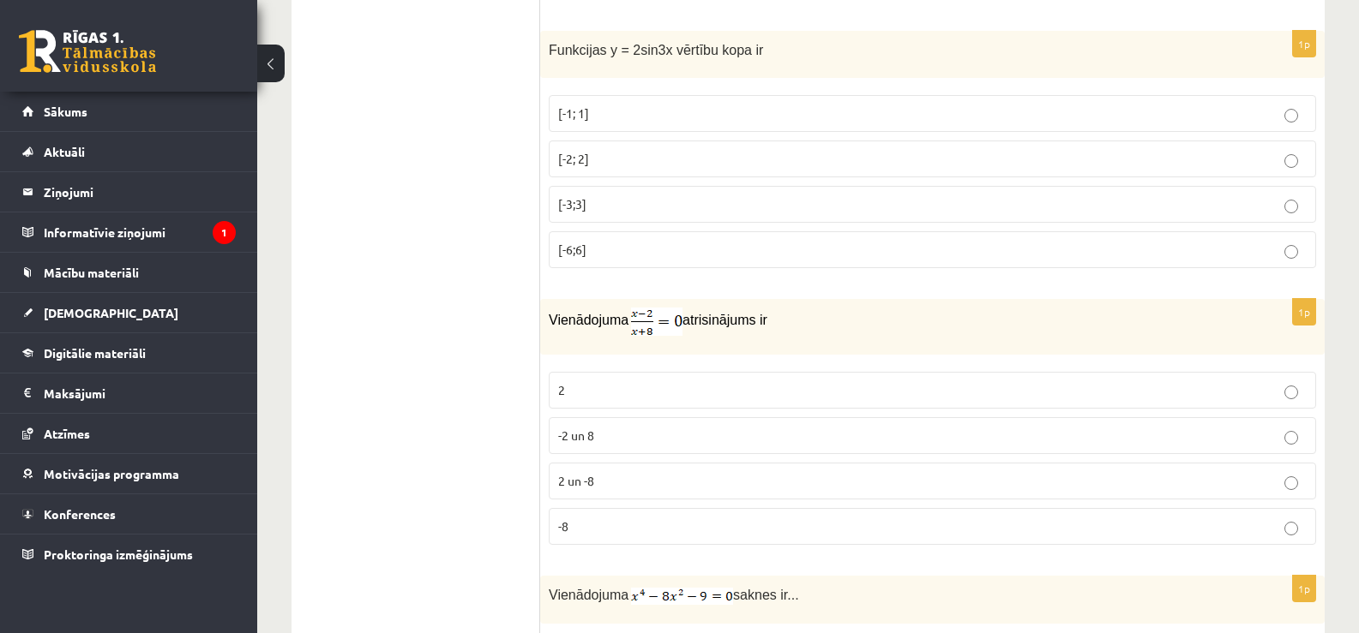
click at [824, 162] on p "[-2; 2]" at bounding box center [932, 159] width 748 height 18
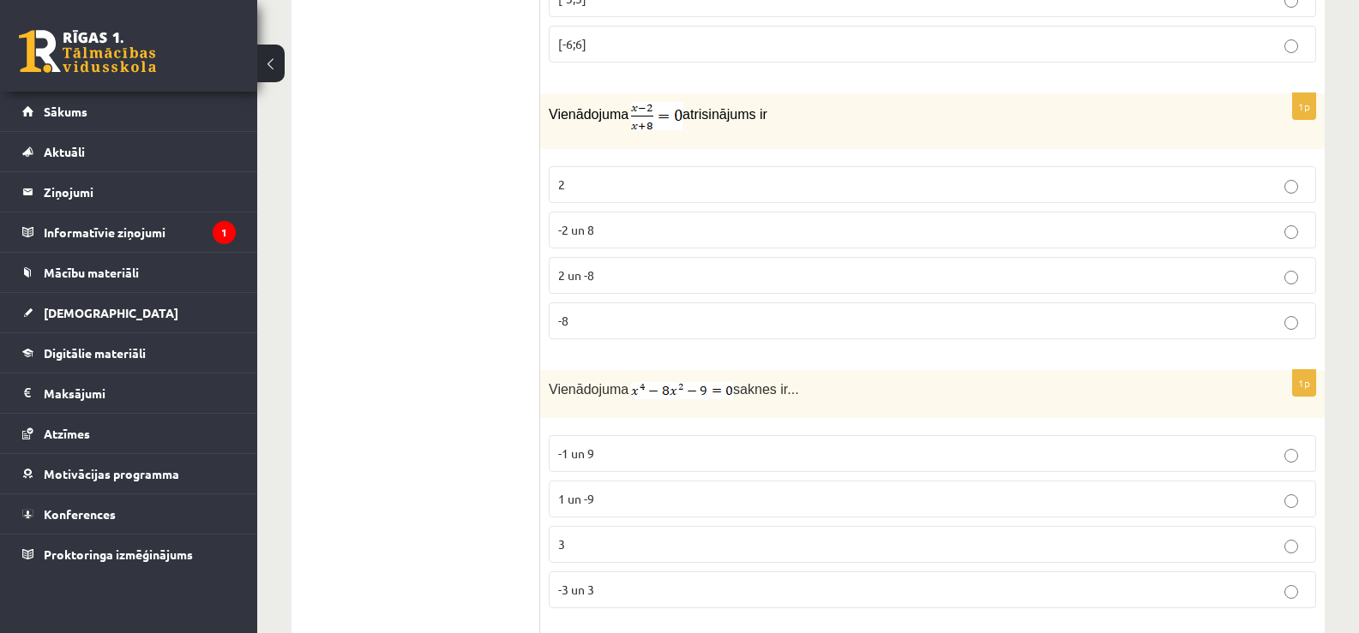
scroll to position [7592, 0]
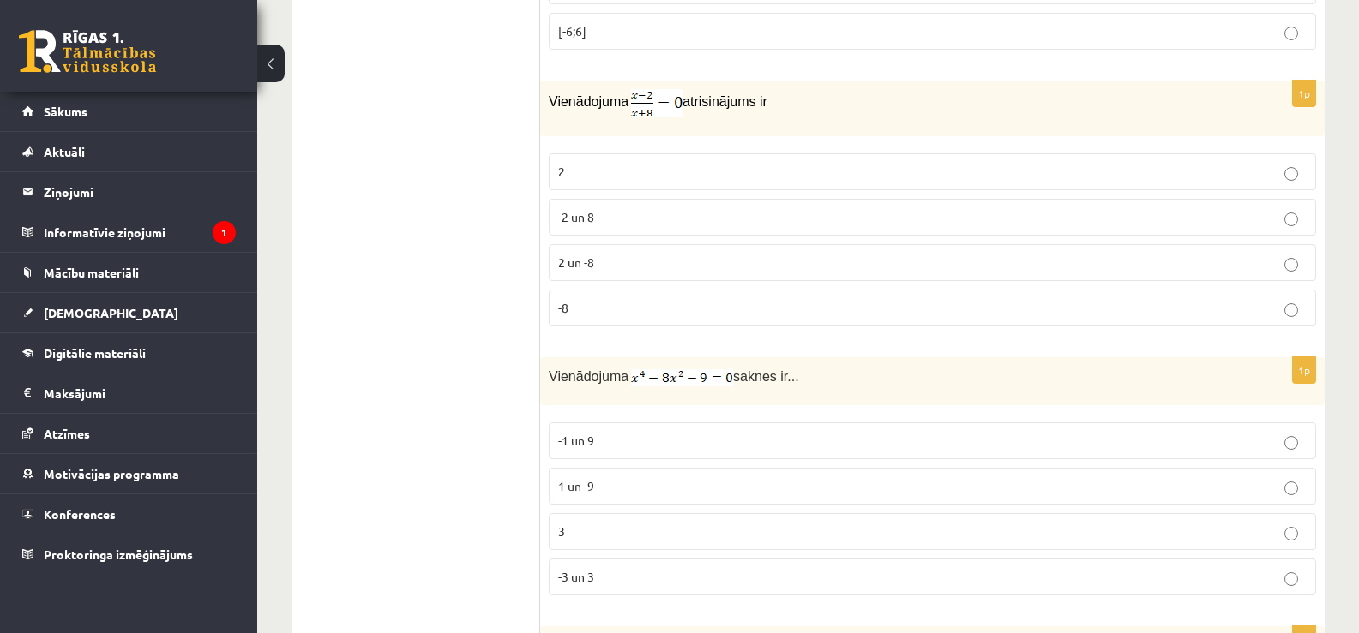
click at [873, 259] on p "2 un -8" at bounding box center [932, 263] width 748 height 18
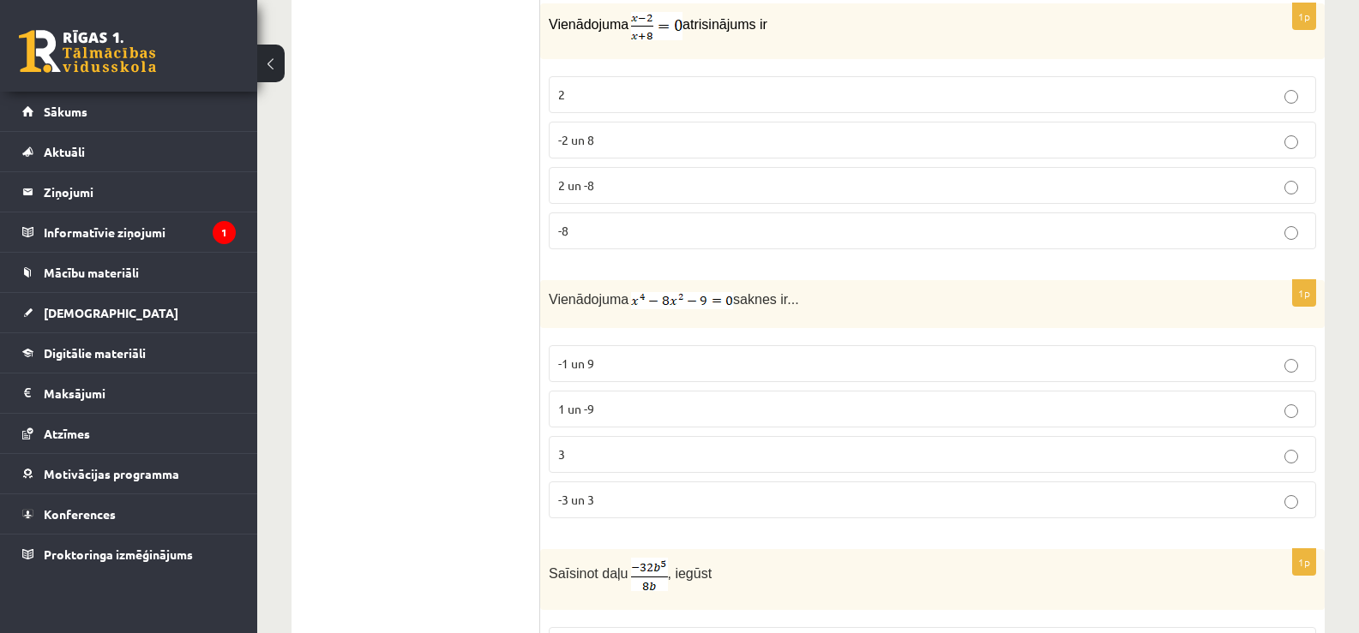
scroll to position [7682, 0]
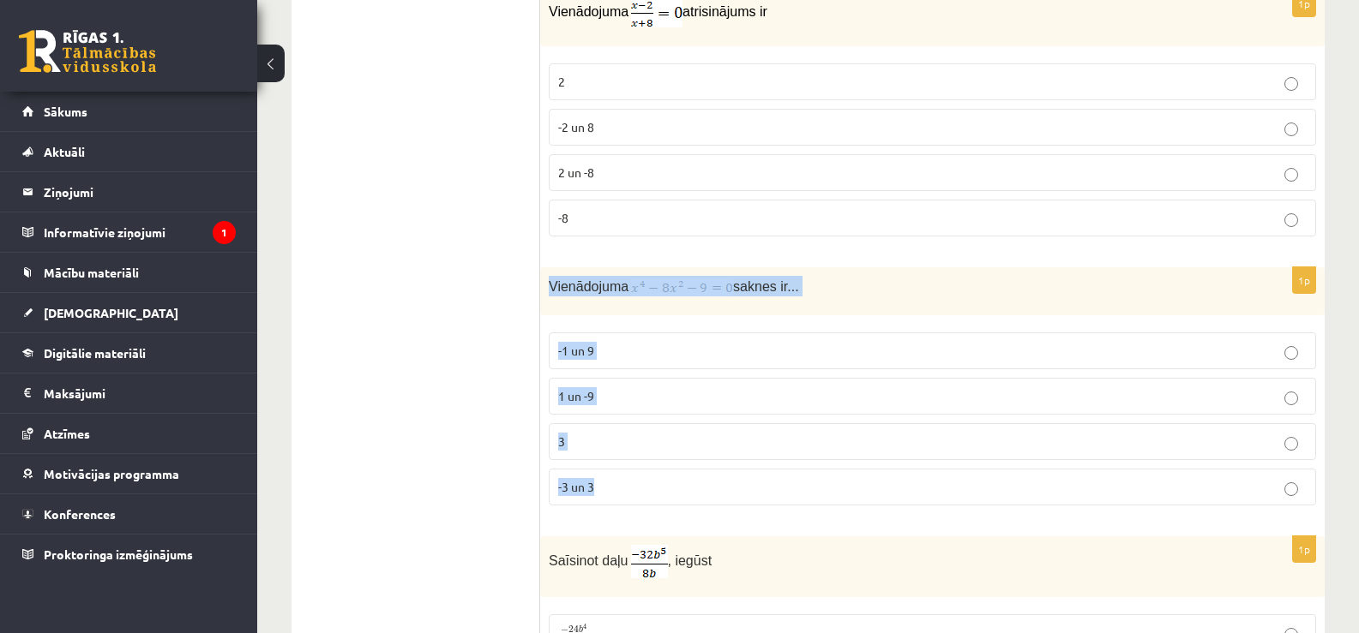
drag, startPoint x: 549, startPoint y: 279, endPoint x: 619, endPoint y: 486, distance: 218.2
click at [619, 486] on div "1p Vienādojuma saknes ir... -1 un 9 1 un -9 3 -3 un 3" at bounding box center [932, 393] width 784 height 252
copy div "Vienādojuma saknes ir... -1 un 9 1 un -9 3 -3 un 3"
click at [639, 333] on label "-1 un 9" at bounding box center [932, 351] width 767 height 37
drag, startPoint x: 623, startPoint y: 280, endPoint x: 713, endPoint y: 280, distance: 90.0
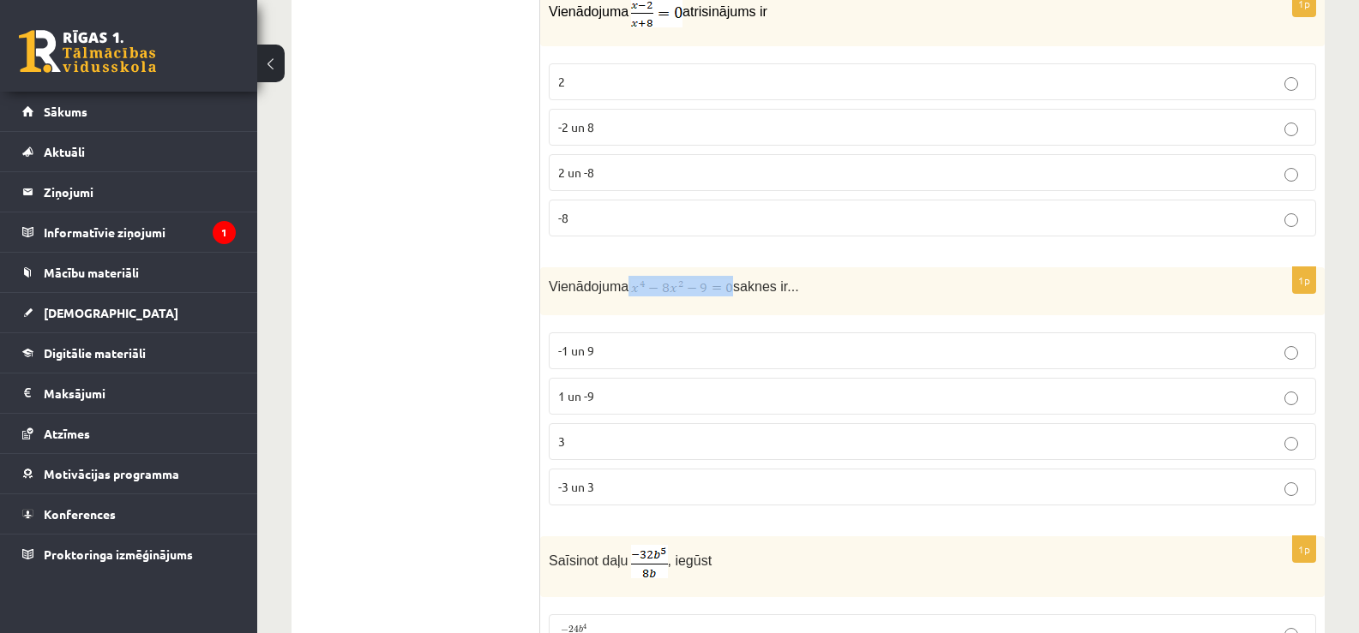
click at [713, 280] on p "Vienādojuma saknes ir..." at bounding box center [889, 286] width 681 height 21
copy p
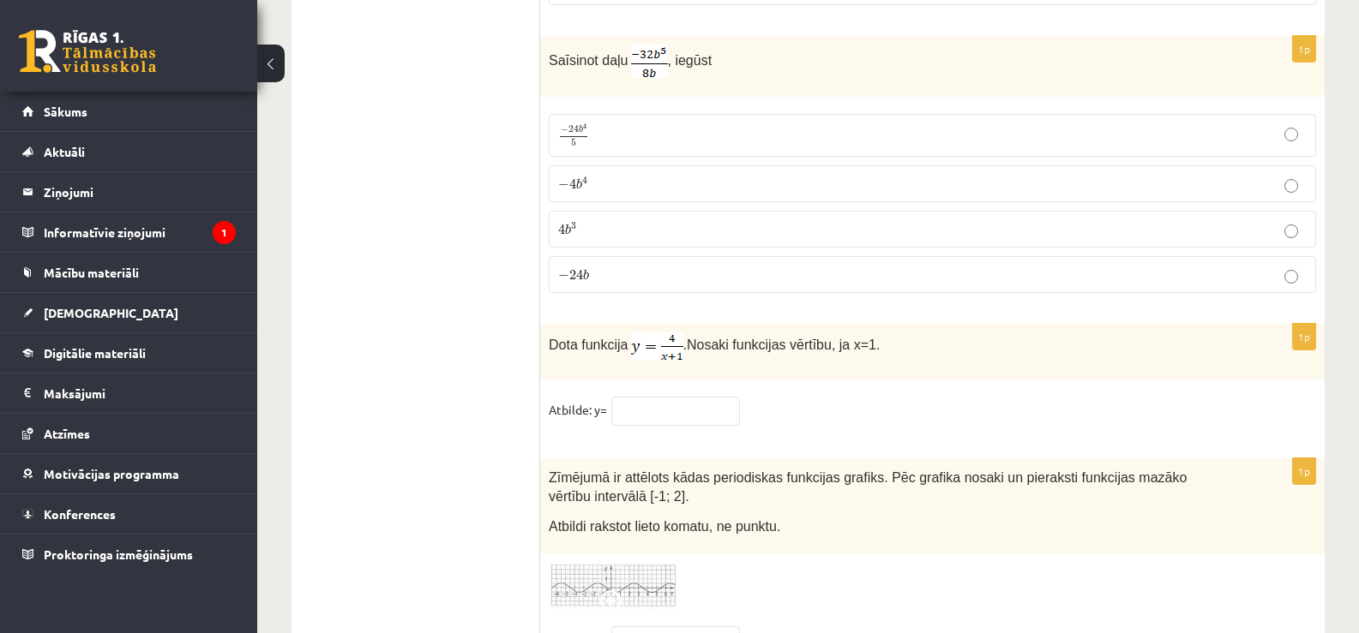
scroll to position [8402, 0]
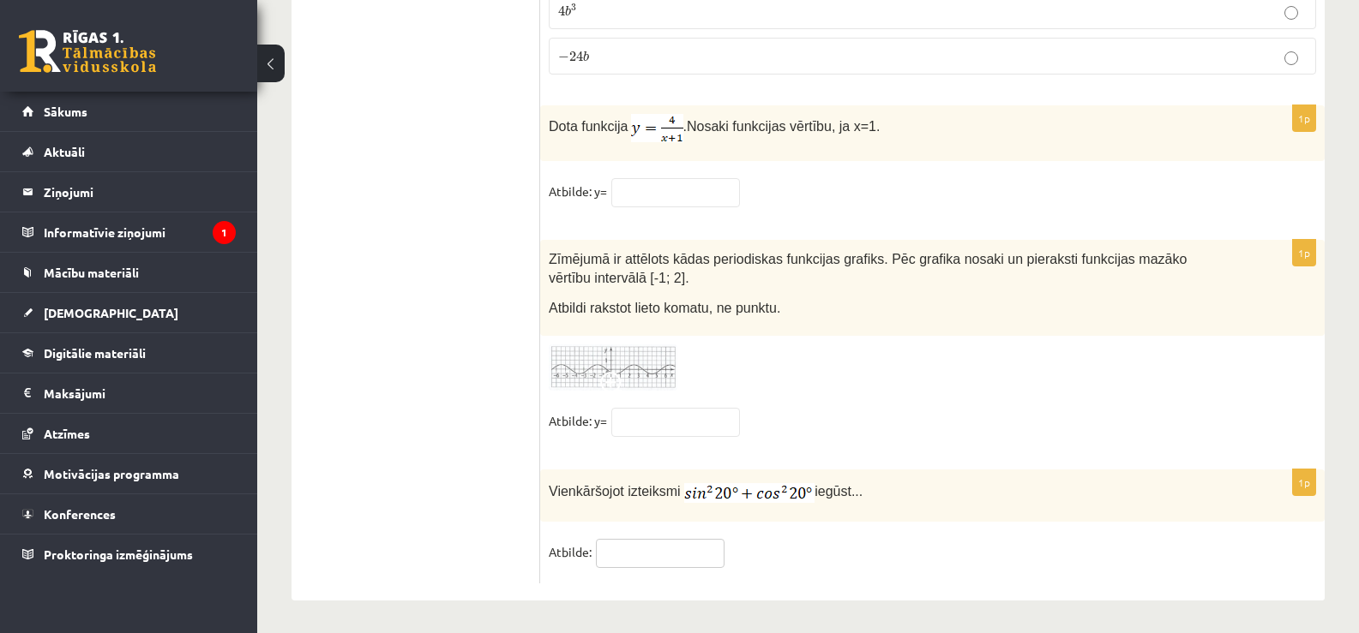
click at [663, 539] on input "text" at bounding box center [660, 553] width 129 height 29
type input "*"
click at [701, 189] on input "text" at bounding box center [675, 192] width 129 height 29
type input "**"
click at [708, 411] on input "text" at bounding box center [675, 422] width 129 height 29
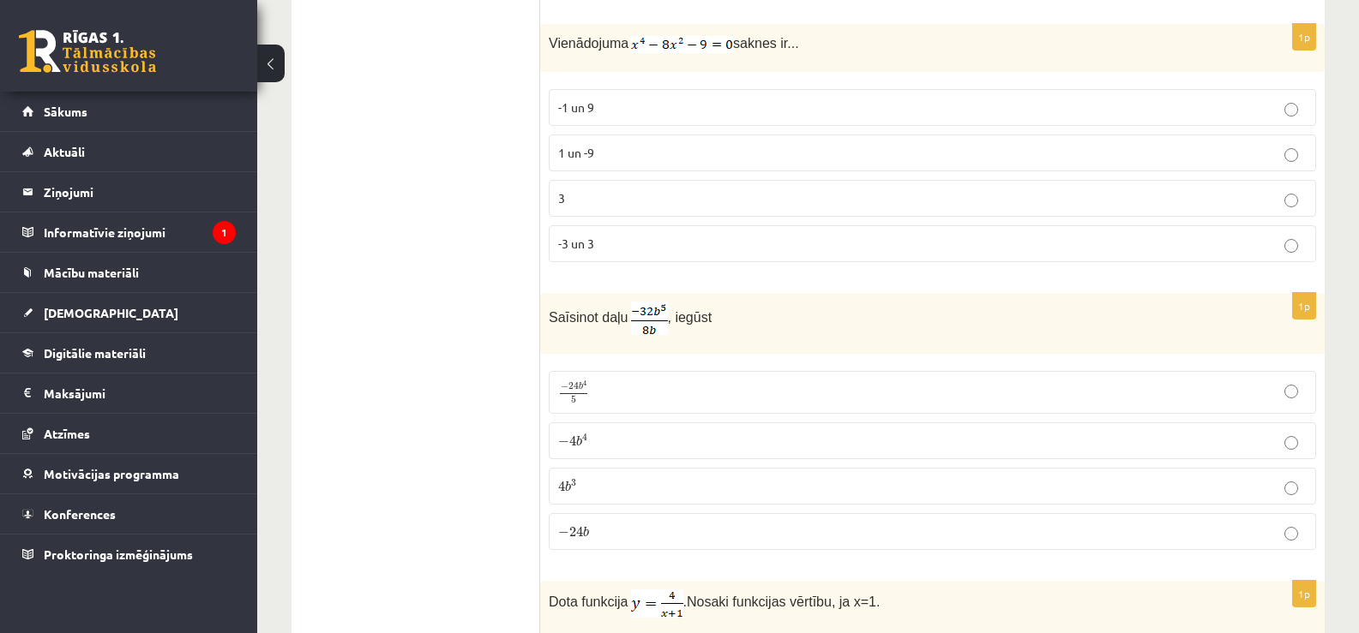
scroll to position [7913, 0]
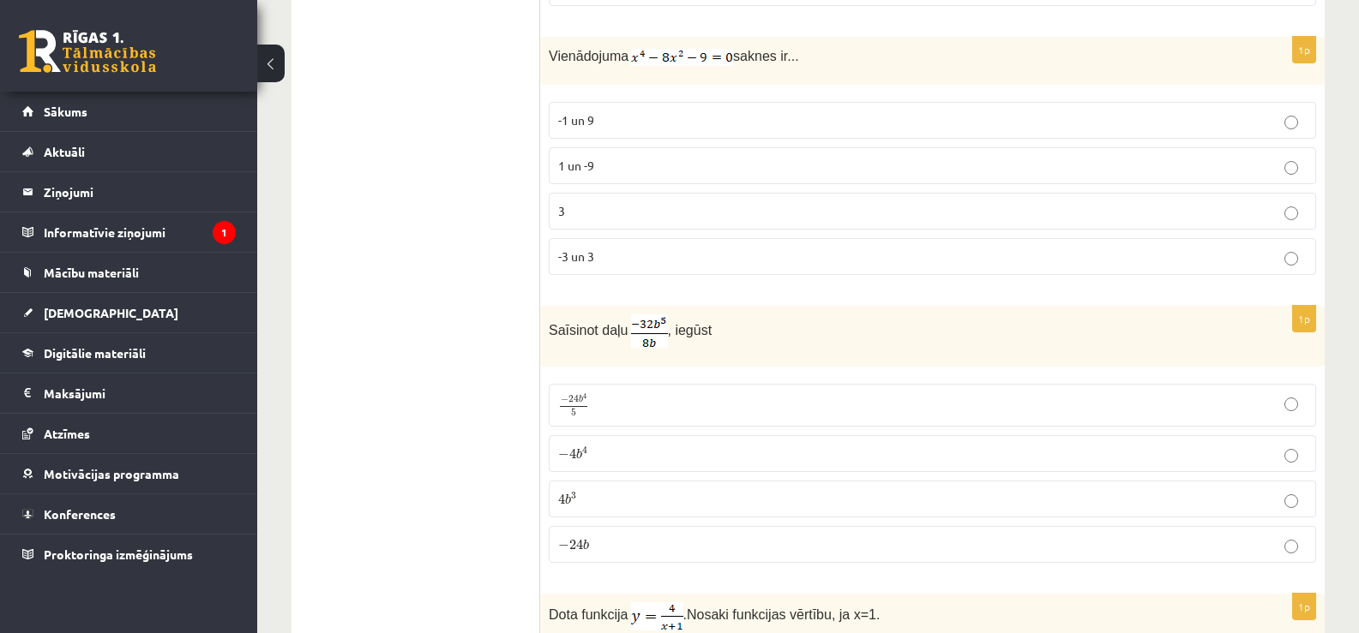
type input "**"
click at [965, 249] on p "-3 un 3" at bounding box center [932, 257] width 748 height 18
click at [791, 445] on p "− 4 b 4 − 4 b 4" at bounding box center [932, 454] width 748 height 18
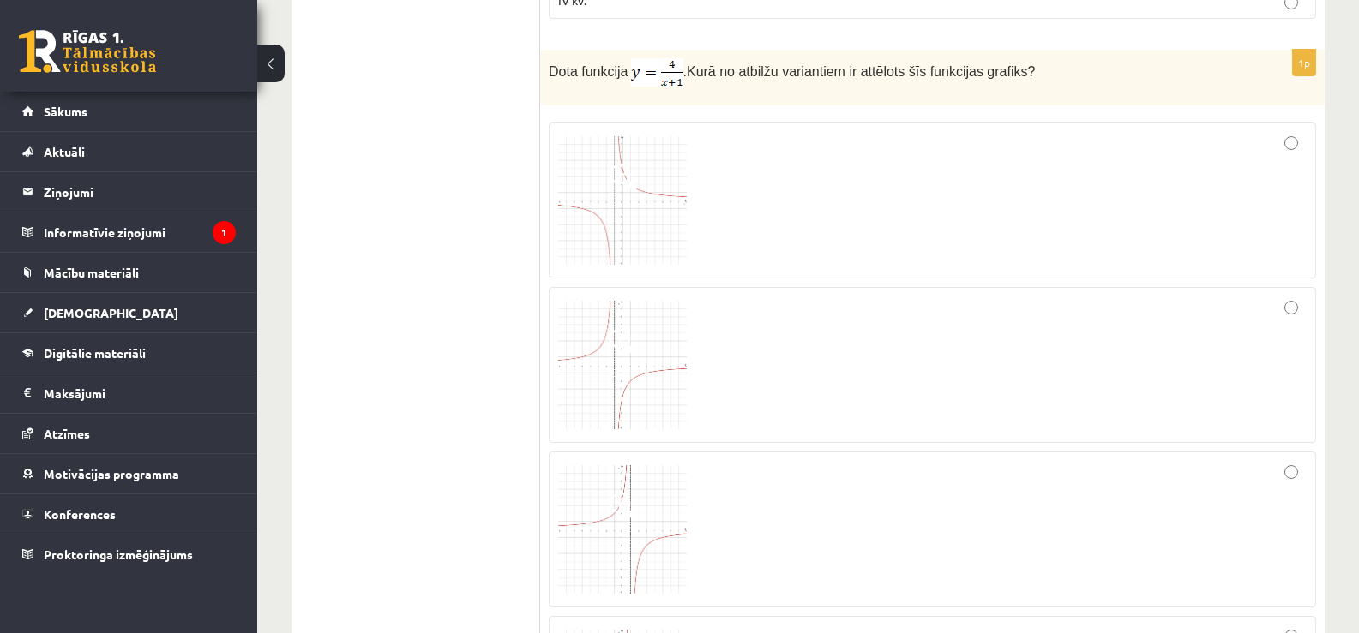
scroll to position [6038, 0]
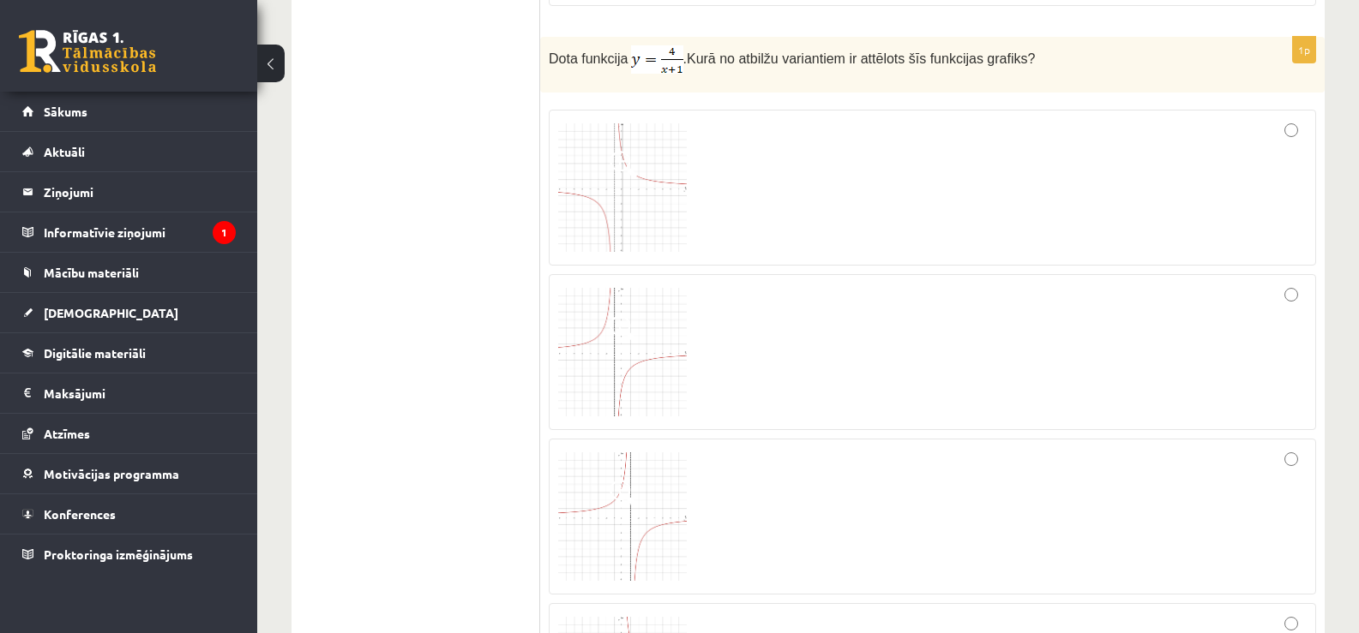
click at [1064, 375] on div at bounding box center [932, 352] width 748 height 137
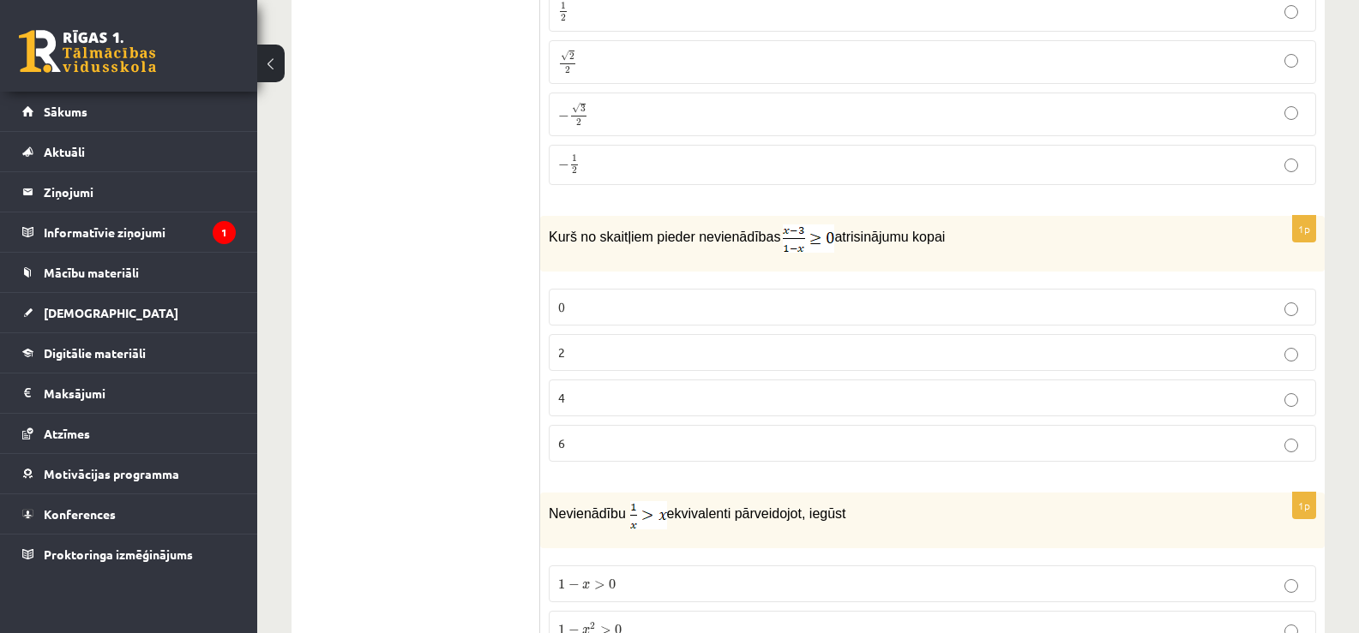
scroll to position [0, 0]
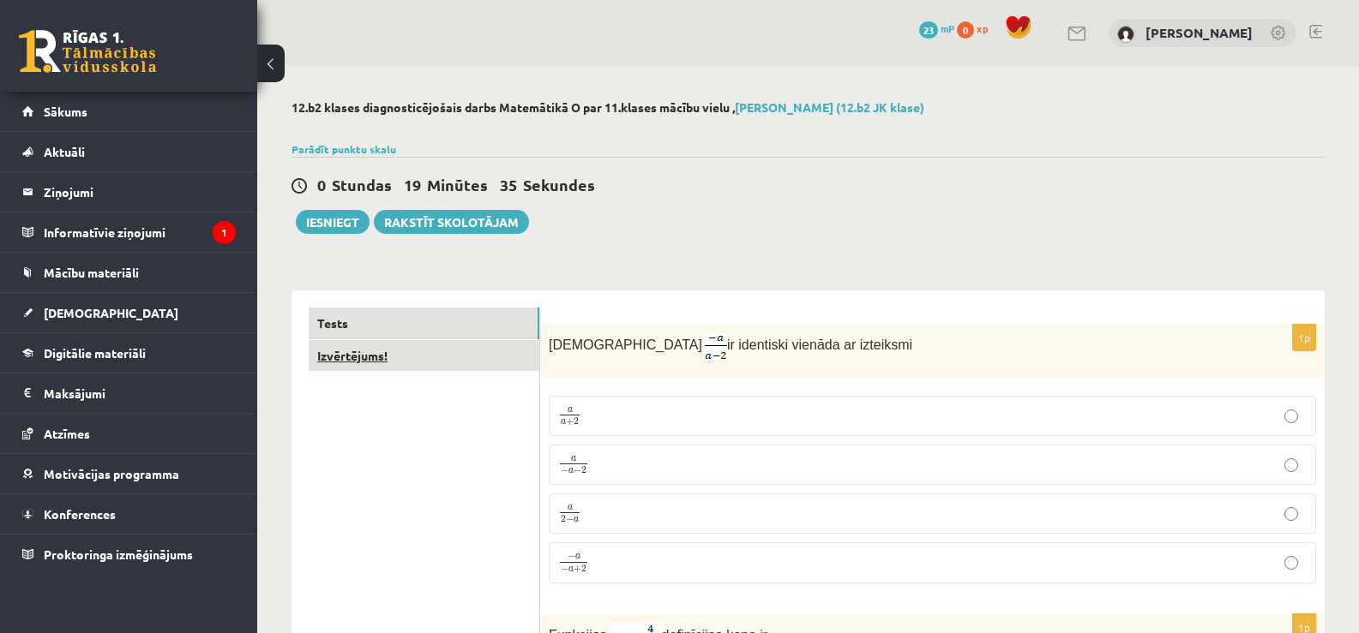
click at [475, 351] on link "Izvērtējums!" at bounding box center [424, 356] width 231 height 32
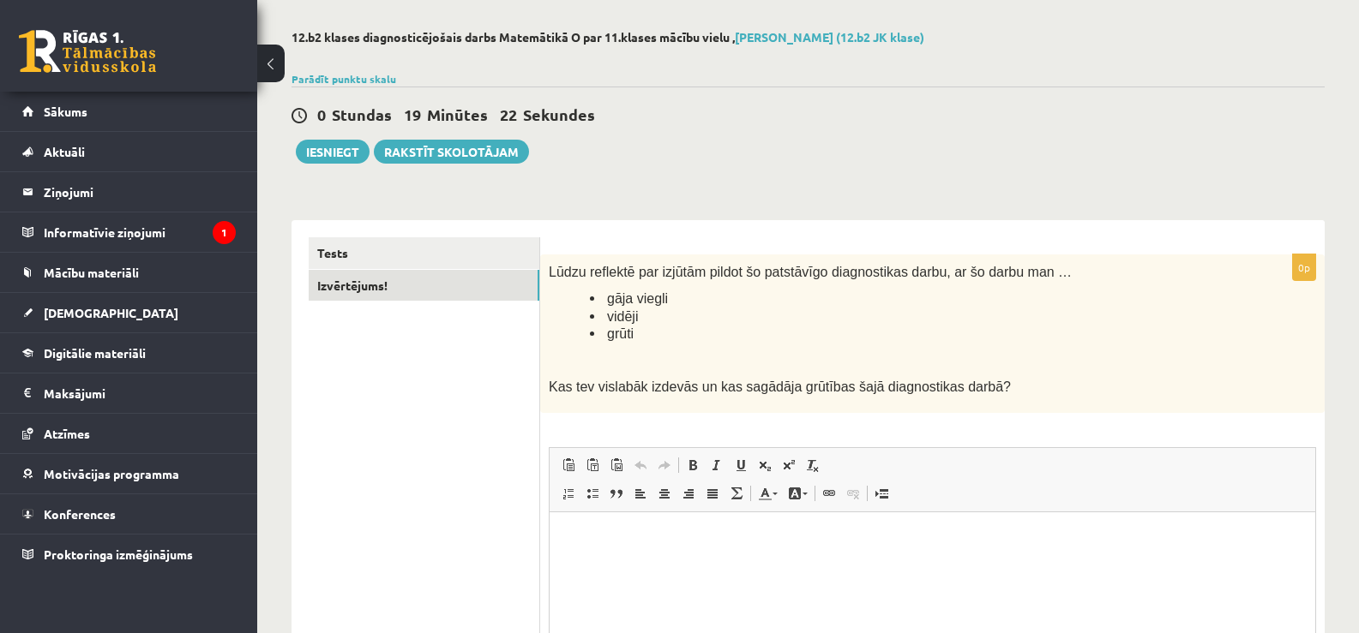
scroll to position [61, 0]
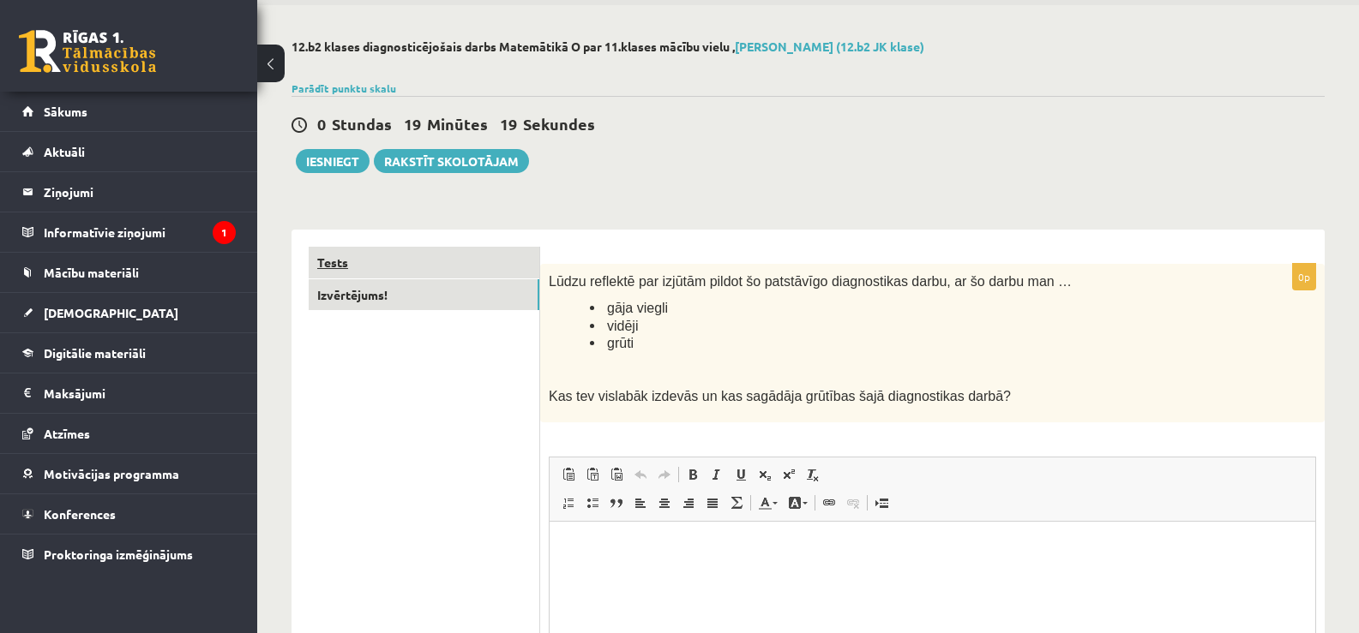
click at [517, 264] on link "Tests" at bounding box center [424, 263] width 231 height 32
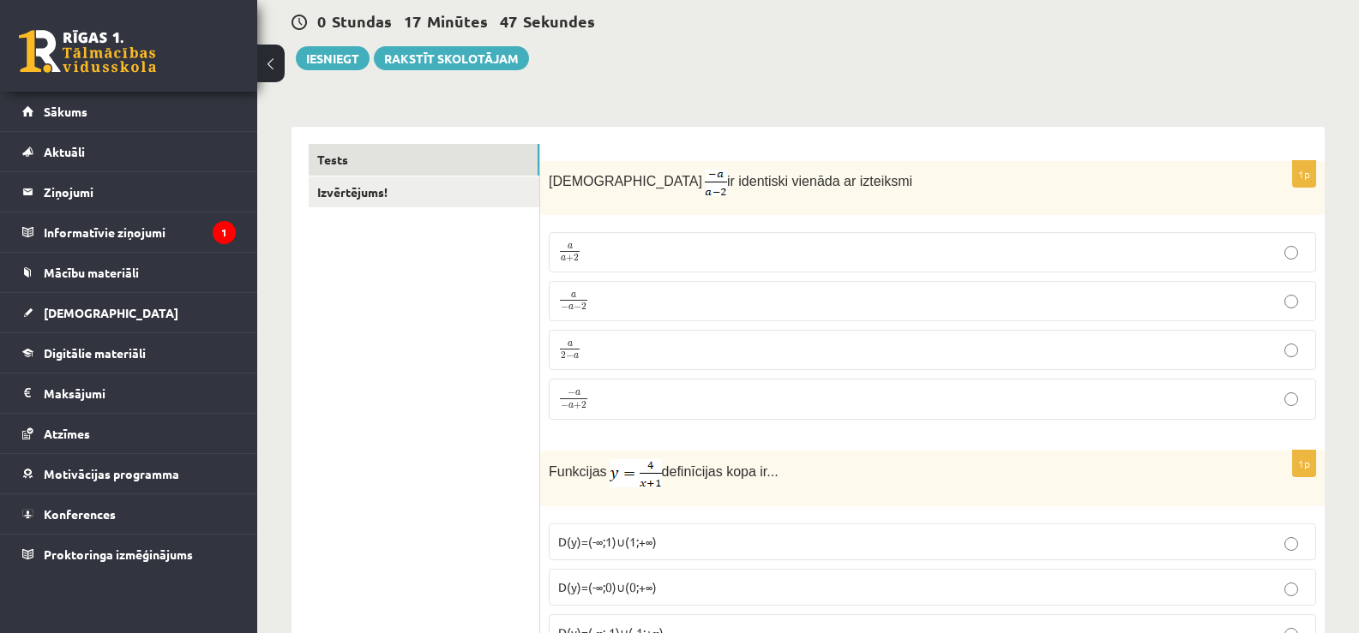
scroll to position [198, 0]
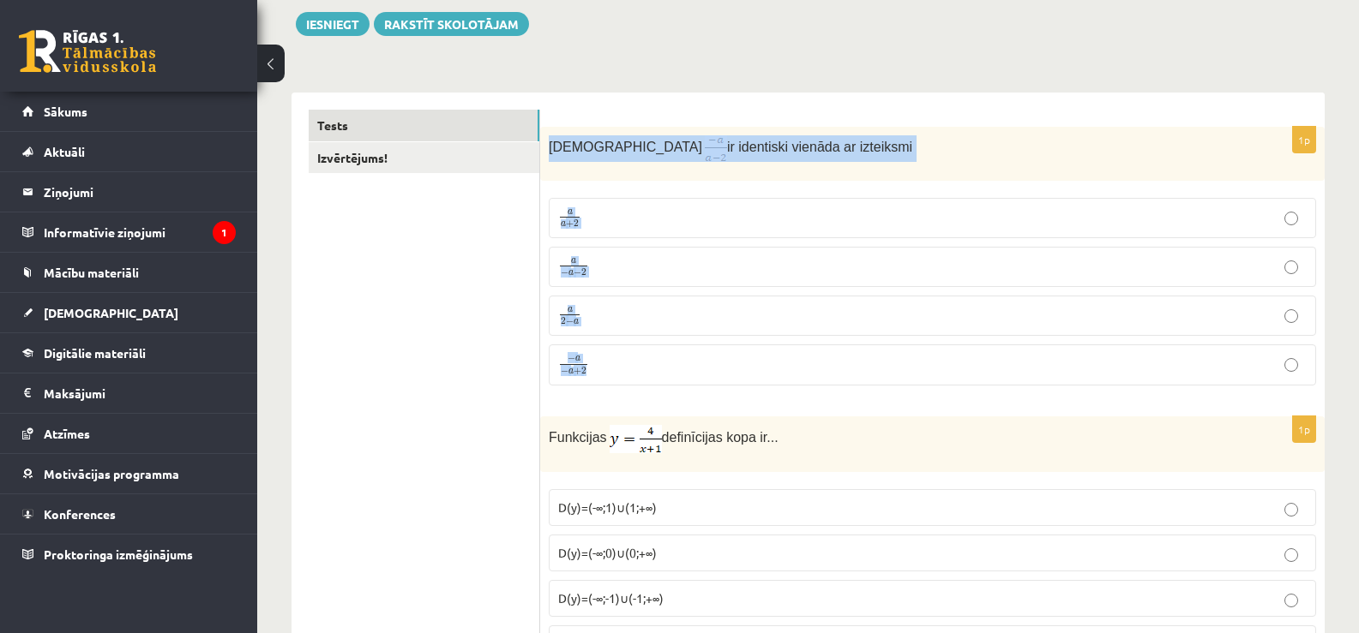
drag, startPoint x: 549, startPoint y: 147, endPoint x: 641, endPoint y: 349, distance: 221.3
click at [641, 349] on div "1p Izteiksme ir identiski vienāda ar izteiksmi a a + 2 a a + 2 a − a − 2 a − a …" at bounding box center [932, 263] width 784 height 273
copy div "Izteiksme ir identiski vienāda ar izteiksmi a a + 2 a a + 2 a − a − 2 a − a − 2…"
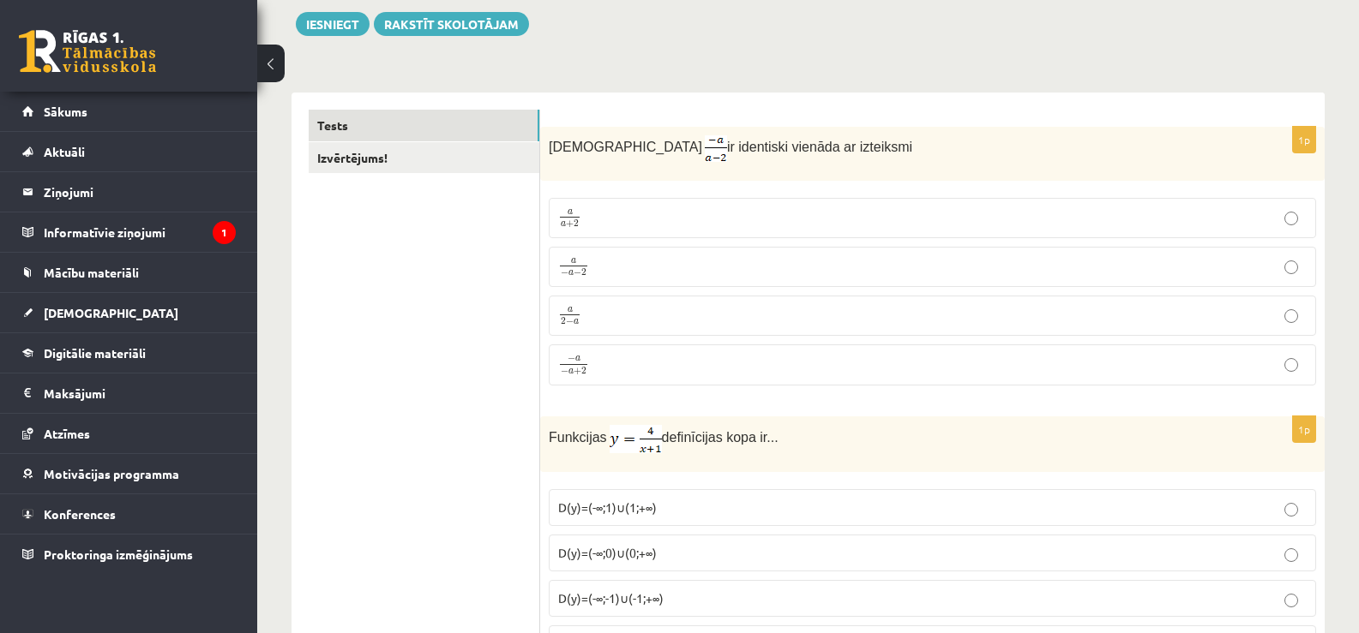
scroll to position [0, 0]
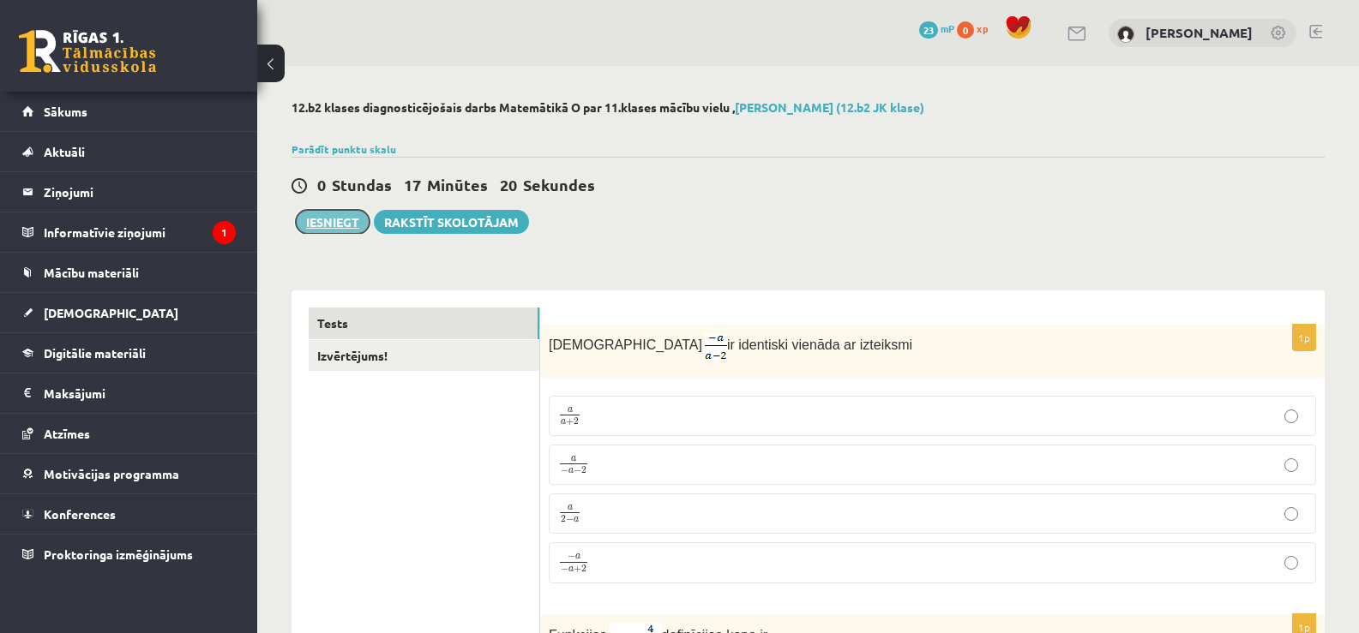
click at [324, 221] on button "Iesniegt" at bounding box center [333, 222] width 74 height 24
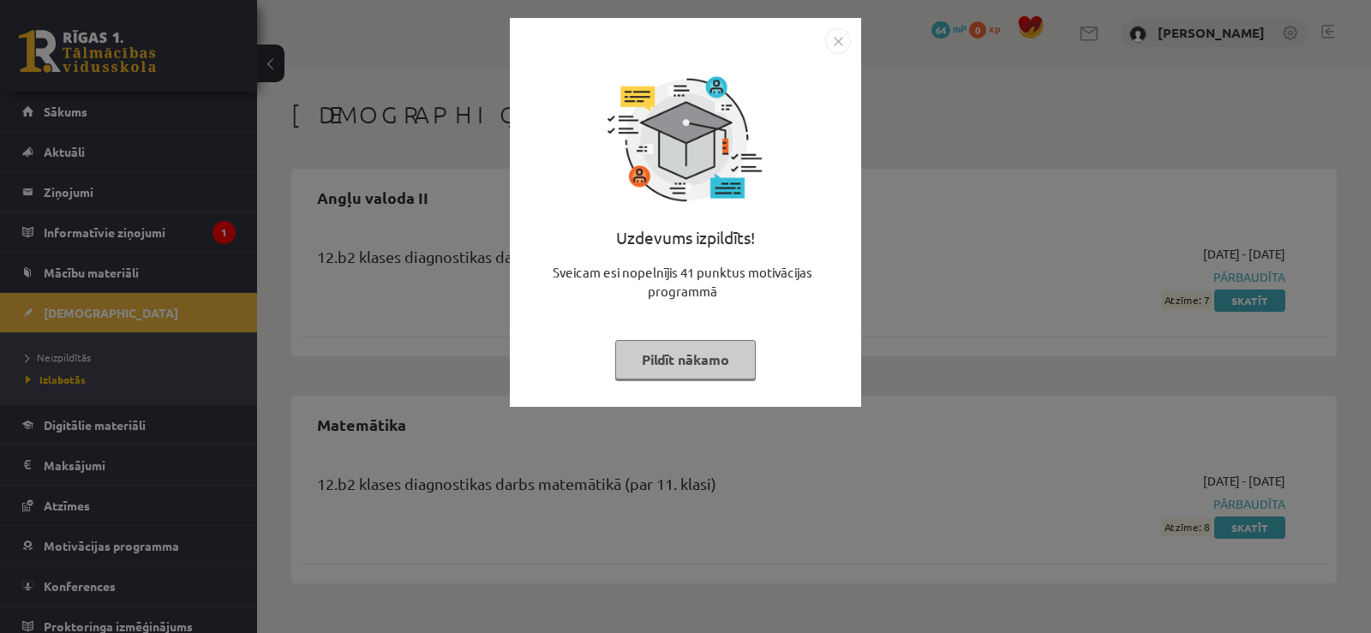
click at [835, 37] on img "Close" at bounding box center [838, 41] width 26 height 26
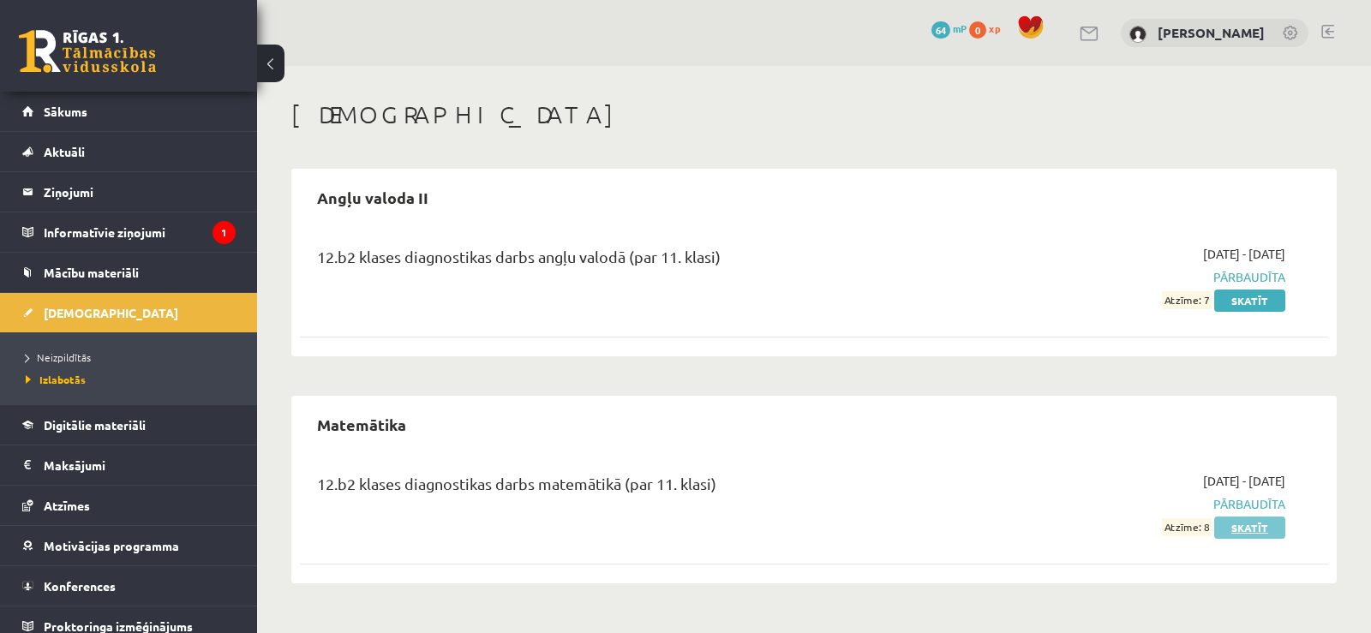
click at [1251, 528] on link "Skatīt" at bounding box center [1250, 528] width 71 height 22
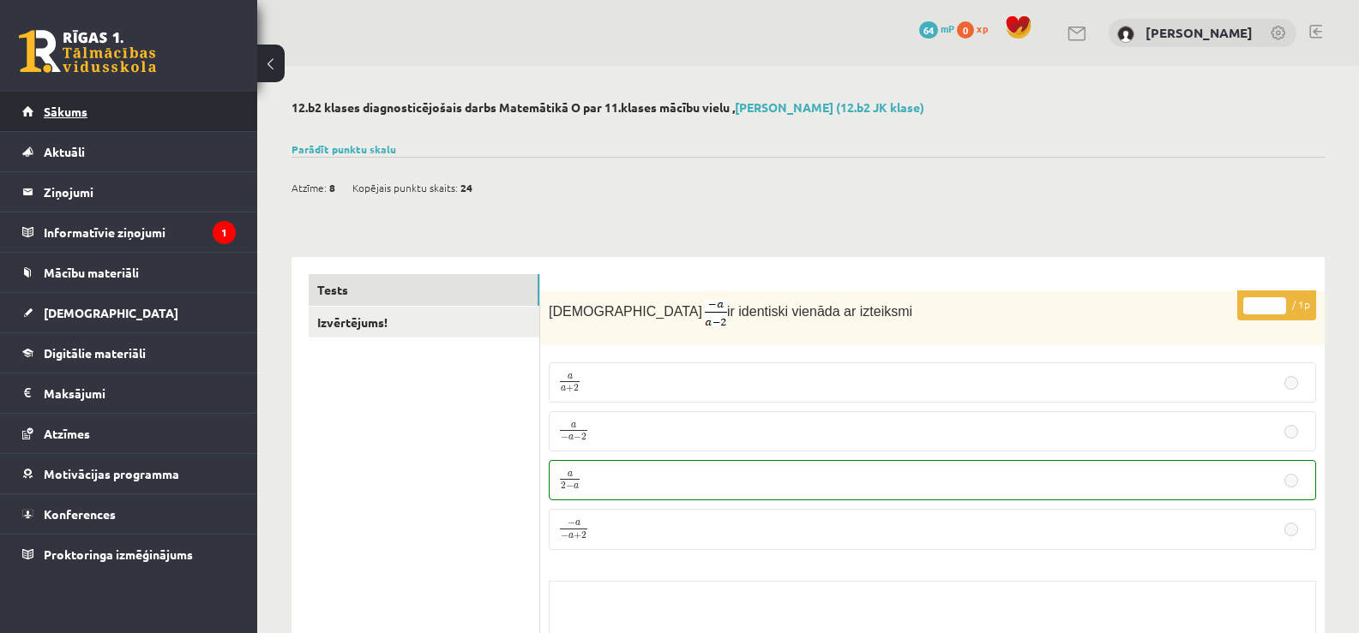
click at [165, 112] on link "Sākums" at bounding box center [128, 111] width 213 height 39
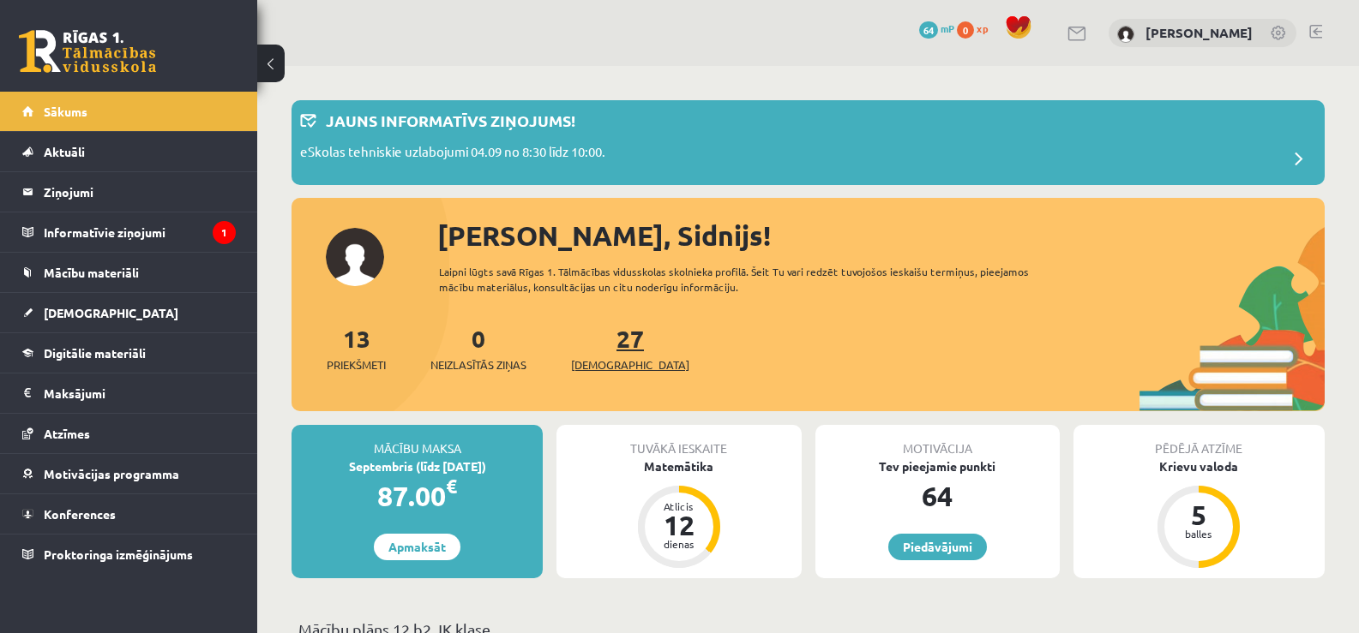
click at [620, 367] on span "[DEMOGRAPHIC_DATA]" at bounding box center [630, 365] width 118 height 17
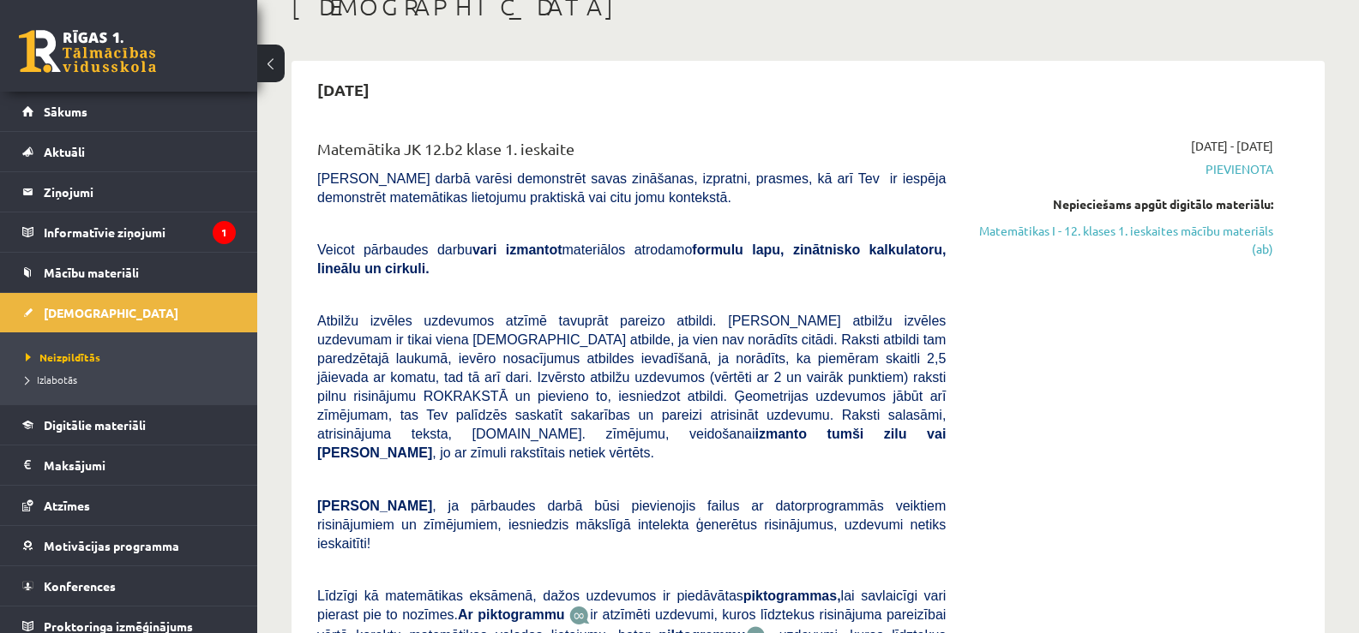
scroll to position [130, 0]
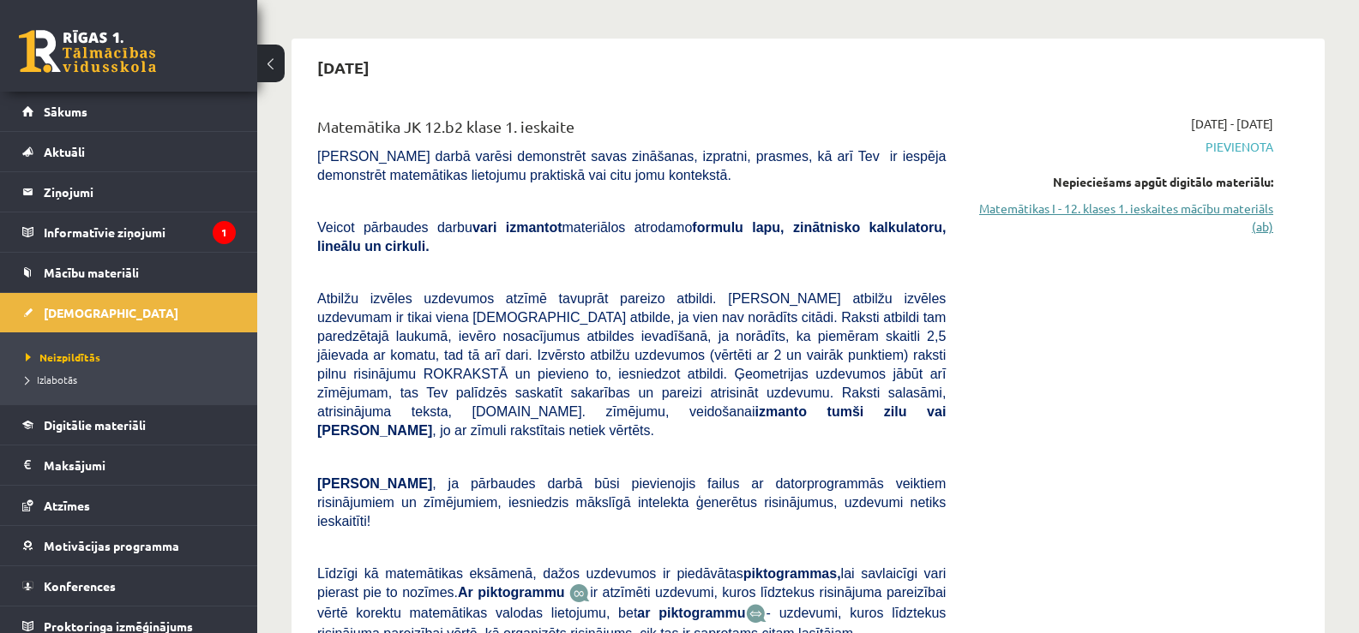
click at [1190, 209] on link "Matemātikas I - 12. klases 1. ieskaites mācību materiāls (ab)" at bounding box center [1122, 218] width 302 height 36
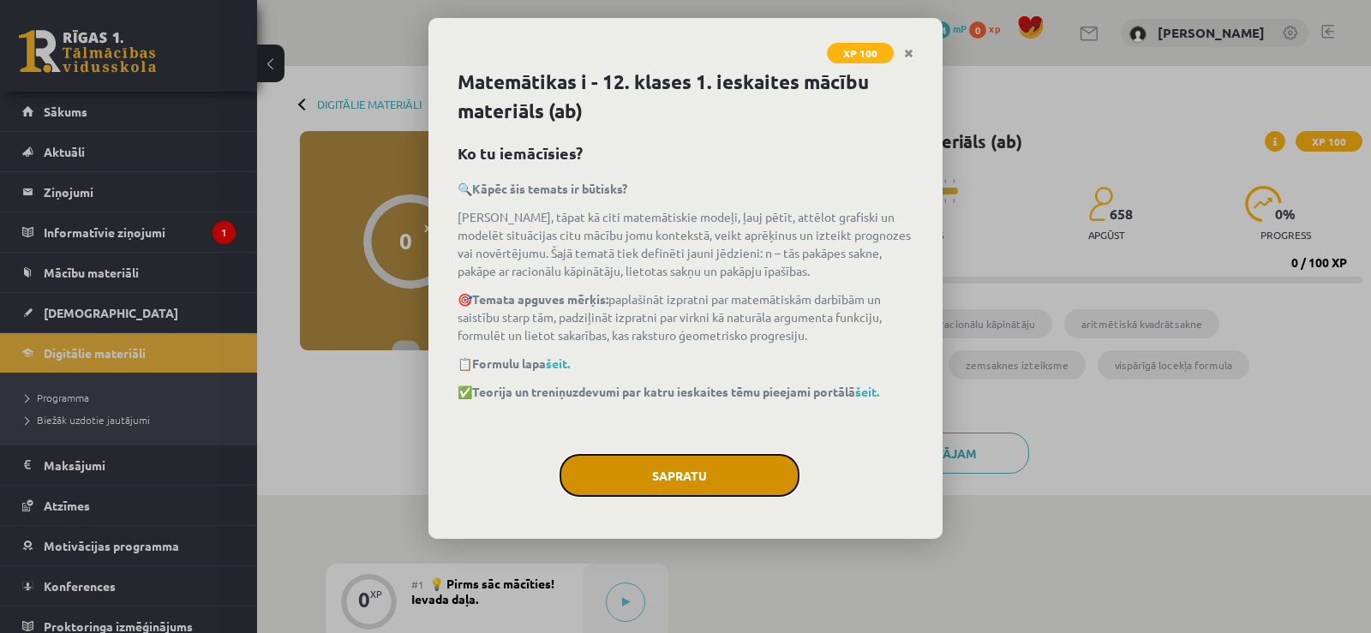
click at [755, 476] on button "Sapratu" at bounding box center [680, 475] width 240 height 43
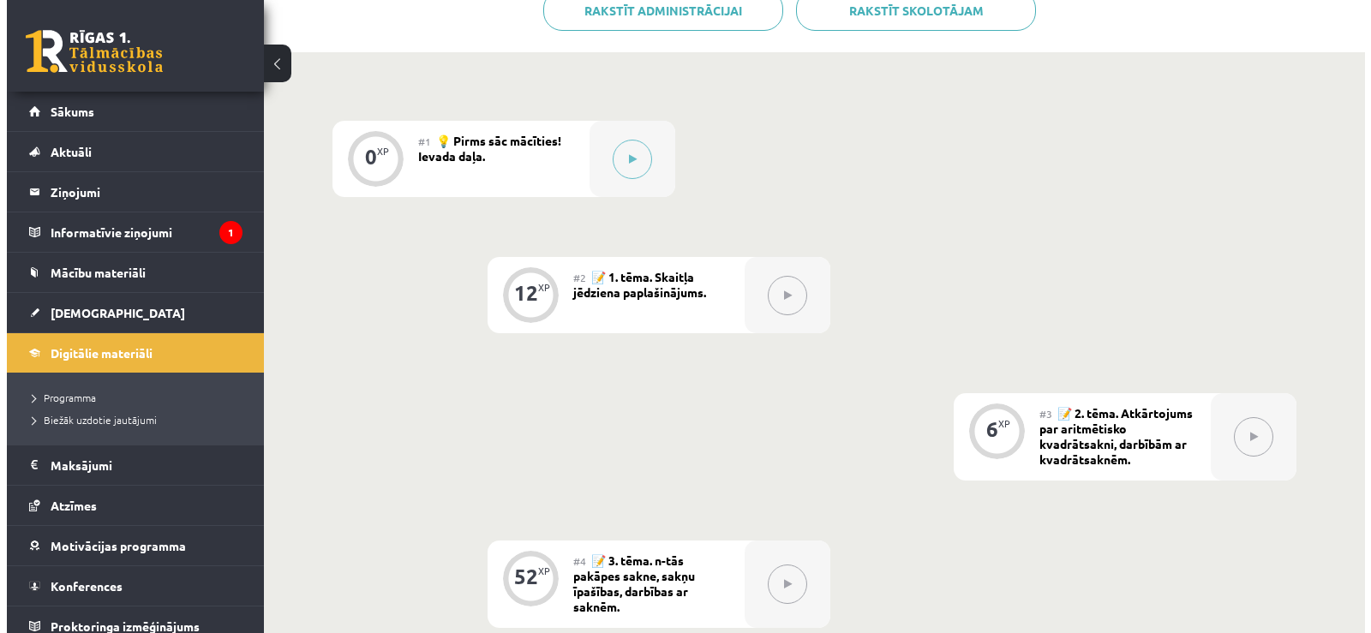
scroll to position [435, 0]
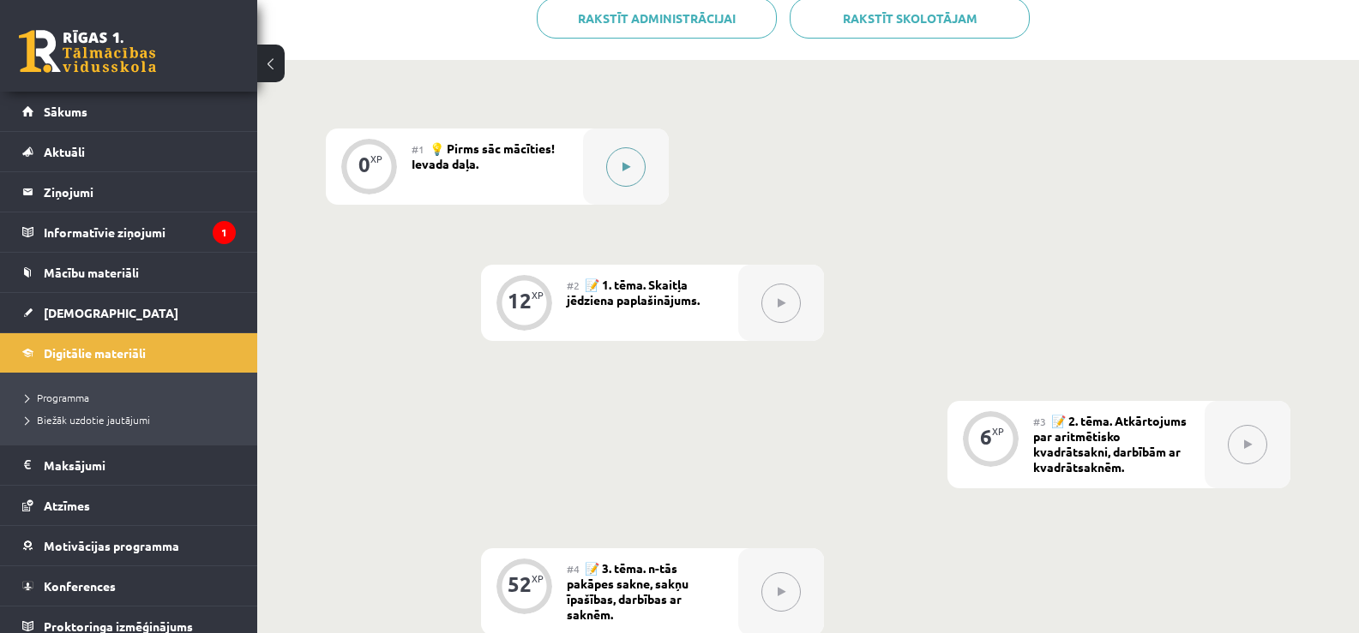
click at [631, 165] on button at bounding box center [625, 166] width 39 height 39
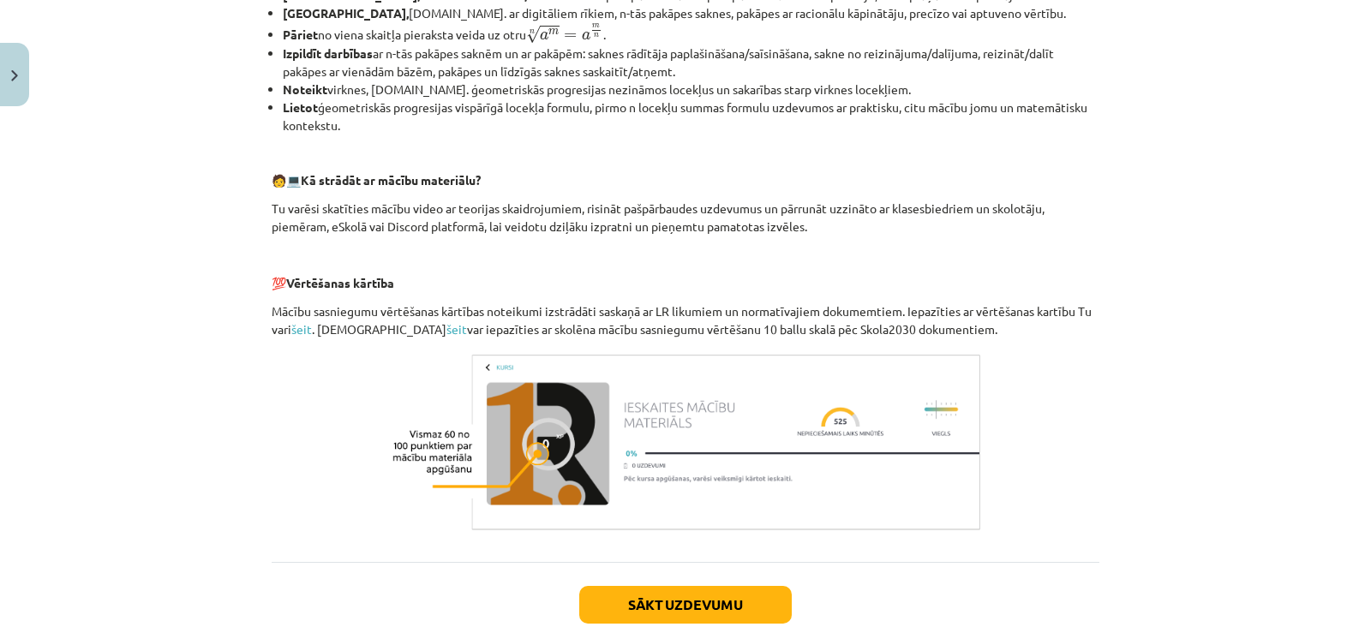
scroll to position [745, 0]
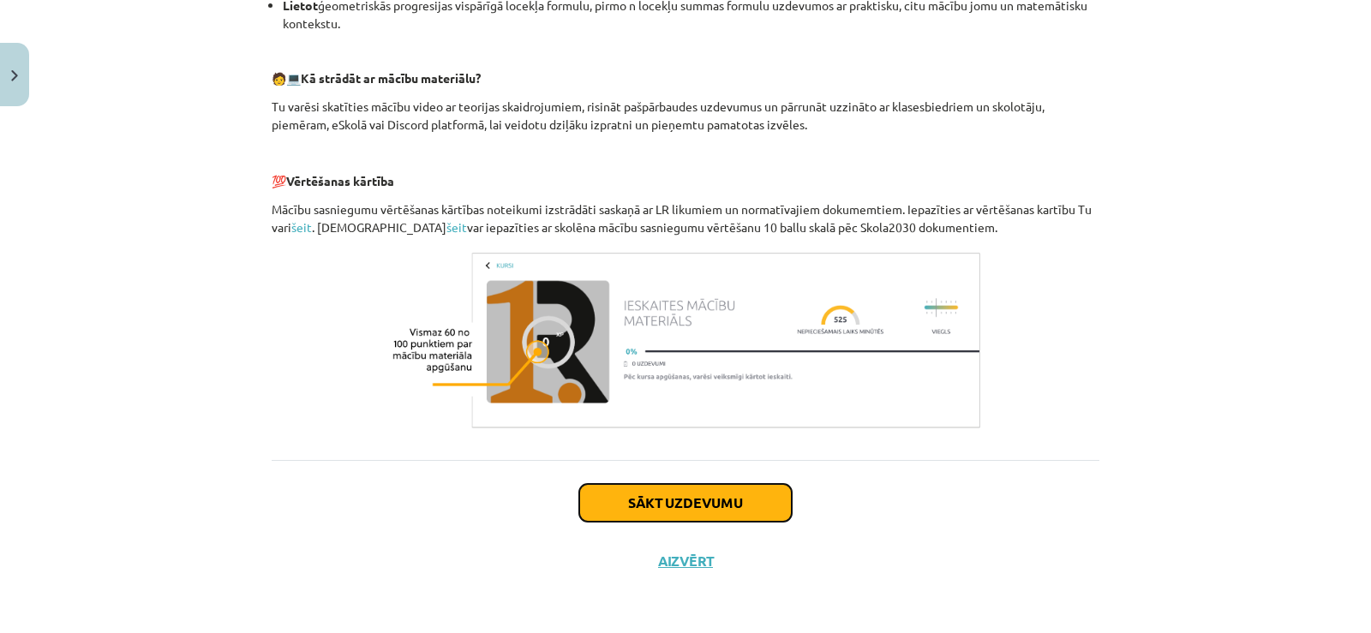
click at [727, 485] on button "Sākt uzdevumu" at bounding box center [685, 503] width 213 height 38
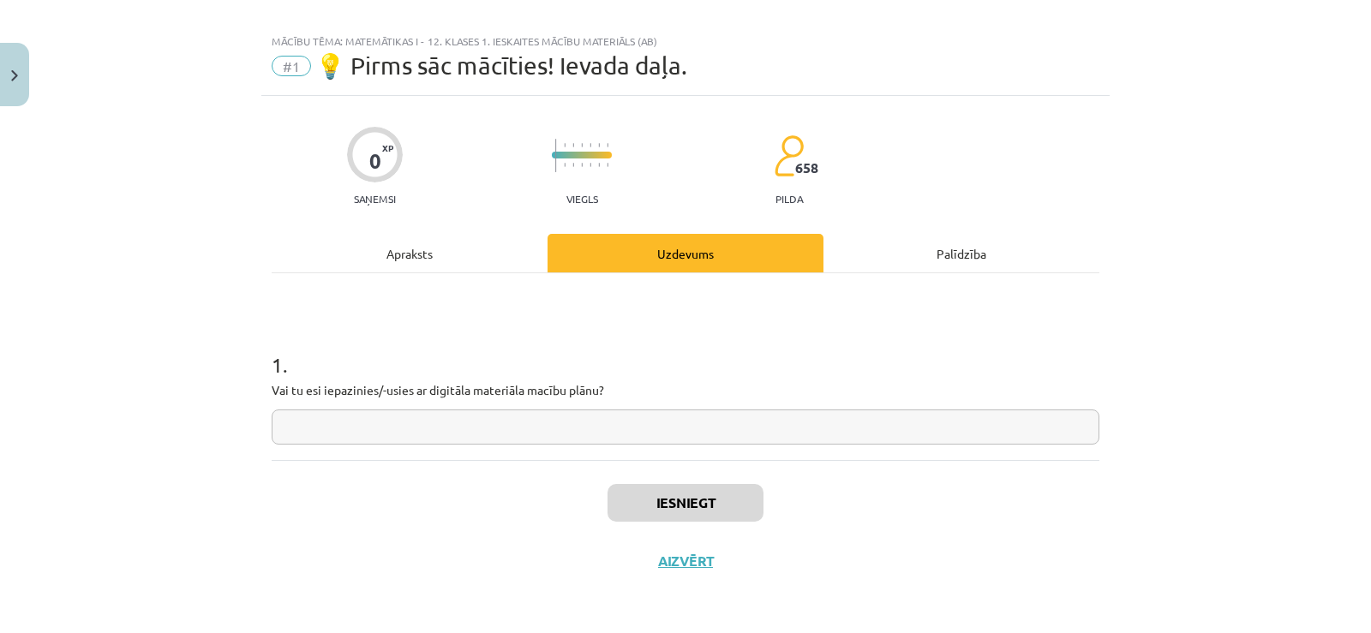
click at [641, 420] on input "text" at bounding box center [686, 427] width 828 height 35
type input "**"
click at [668, 512] on button "Iesniegt" at bounding box center [686, 503] width 156 height 38
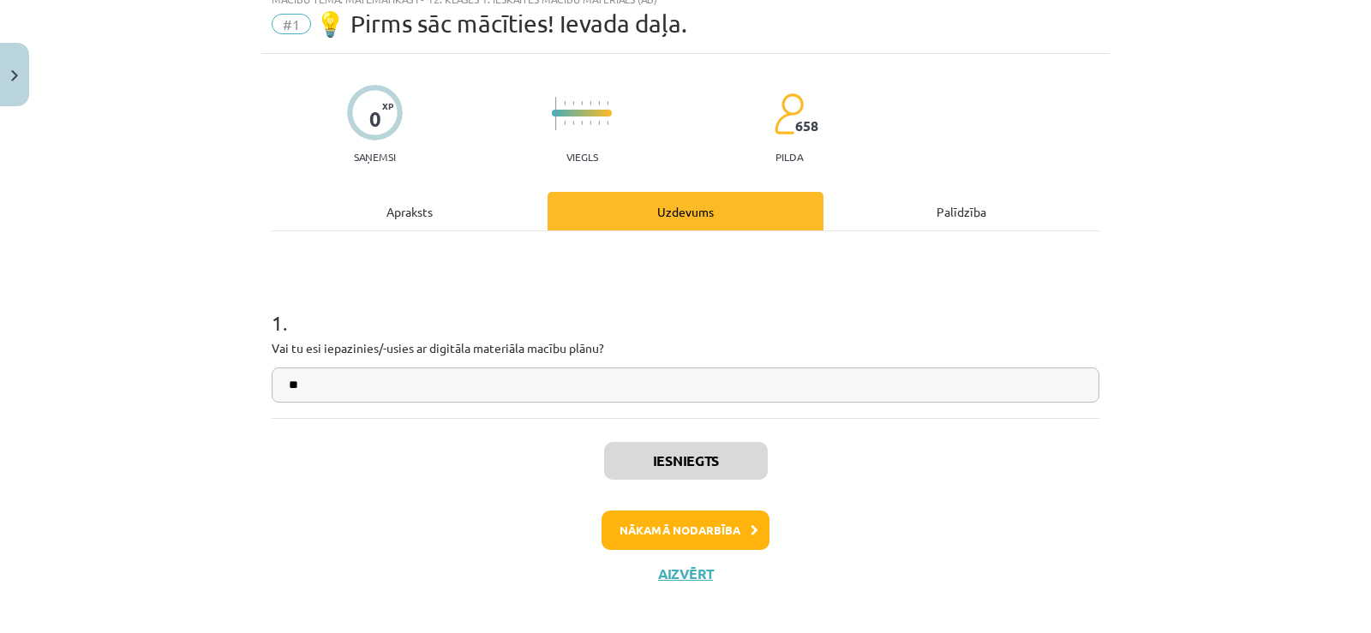
scroll to position [73, 0]
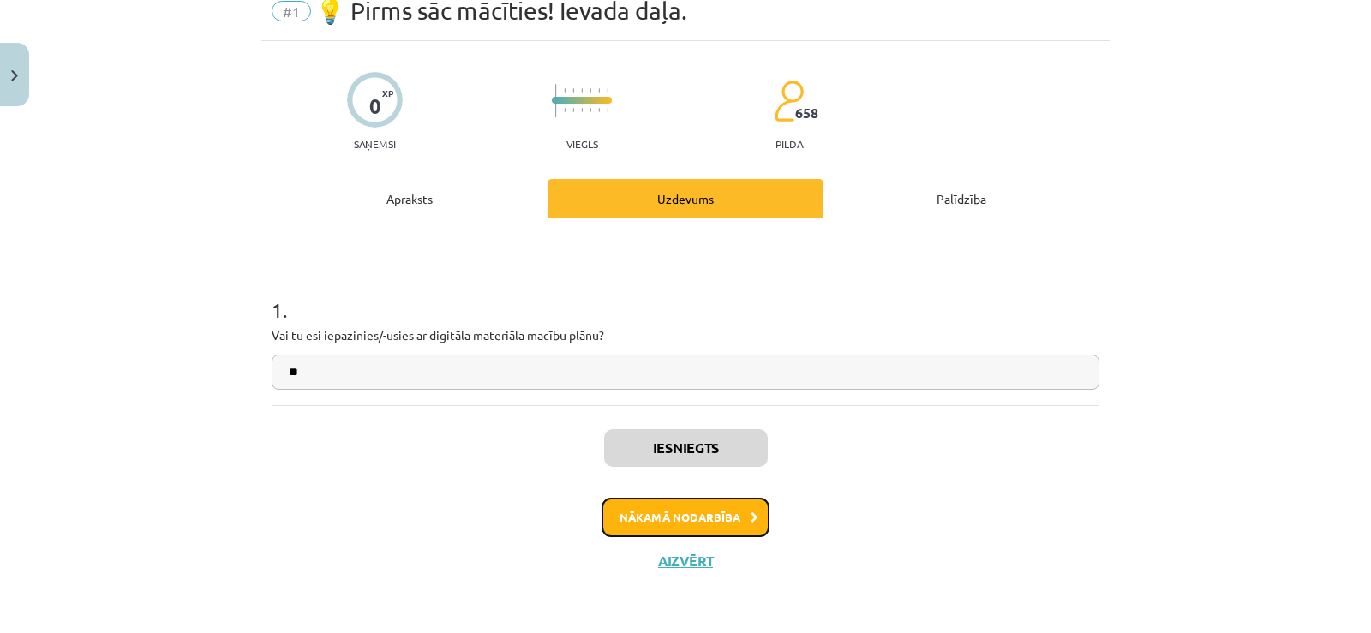
click at [727, 519] on button "Nākamā nodarbība" at bounding box center [686, 517] width 168 height 39
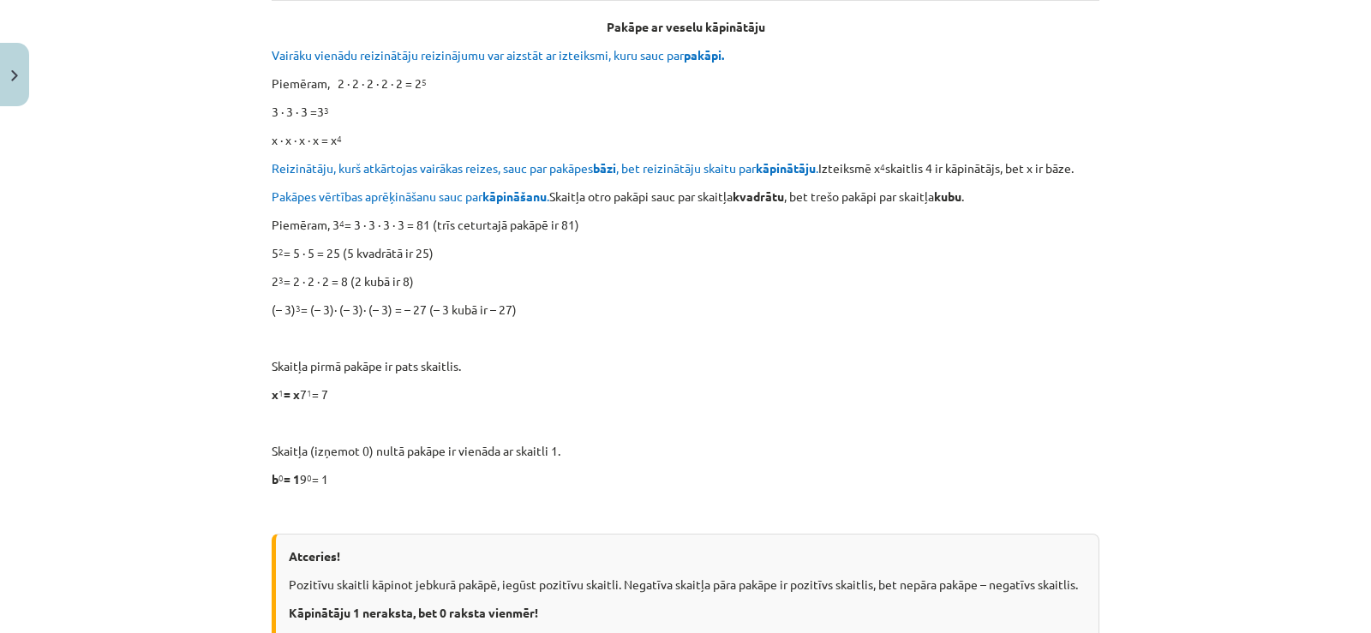
scroll to position [1802, 0]
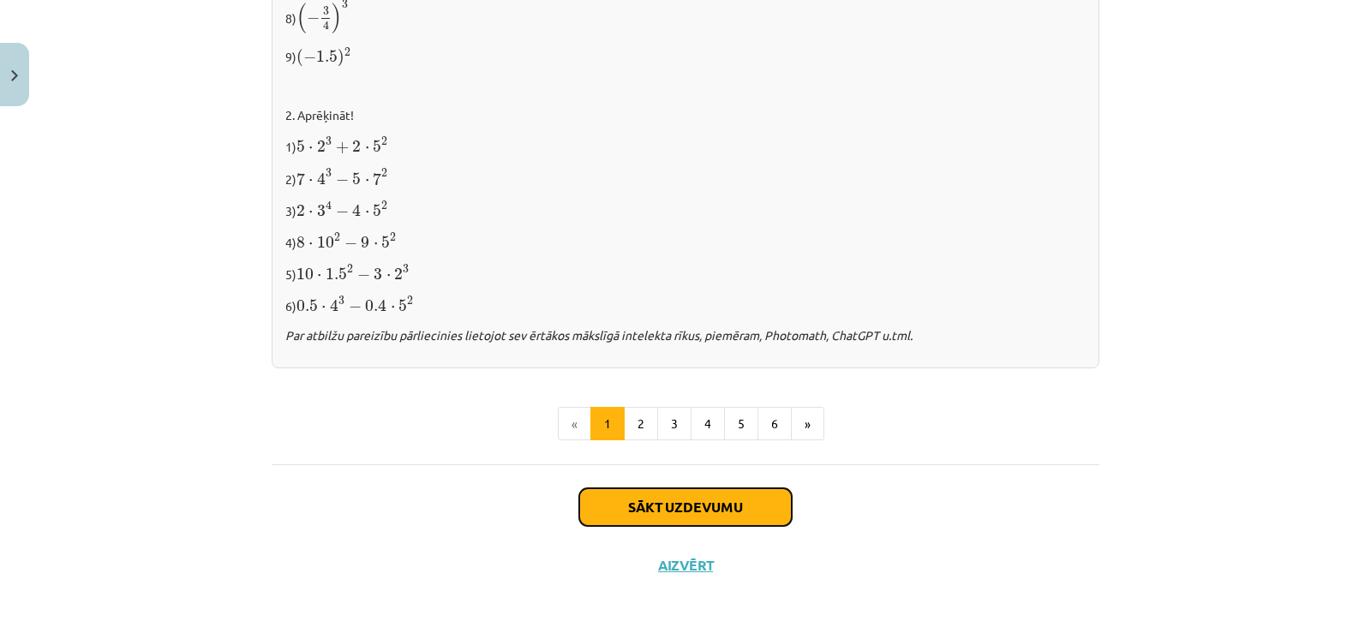
click at [670, 500] on button "Sākt uzdevumu" at bounding box center [685, 508] width 213 height 38
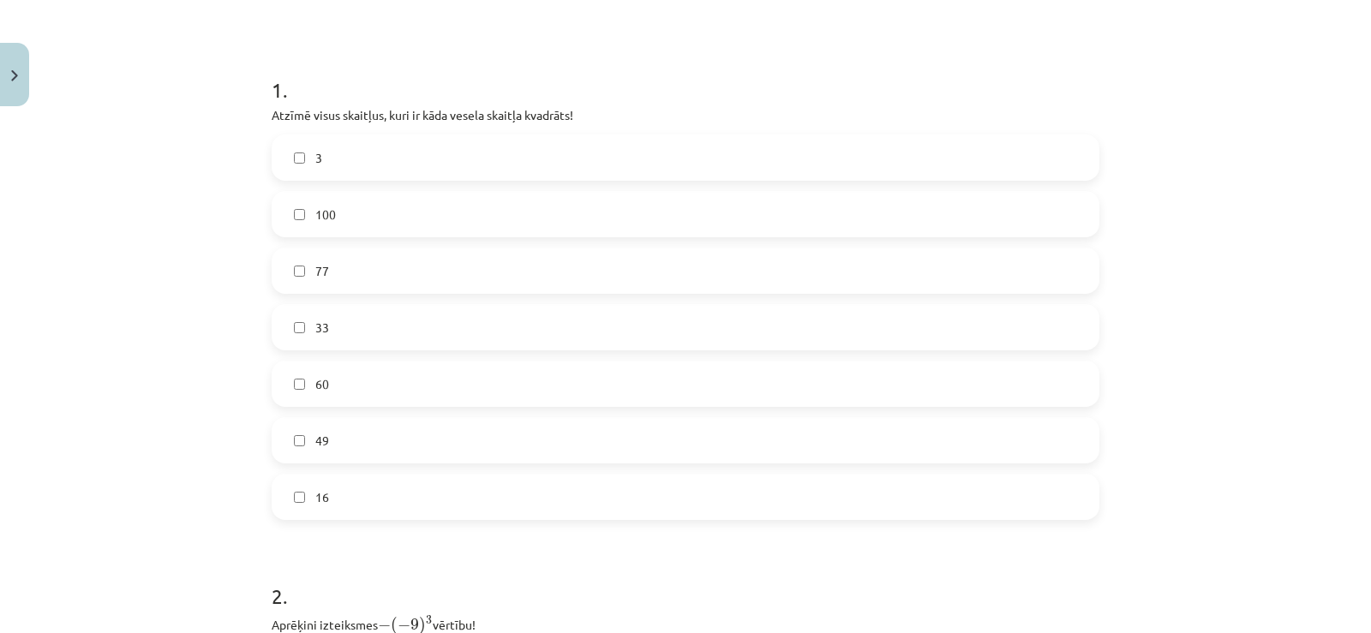
scroll to position [300, 0]
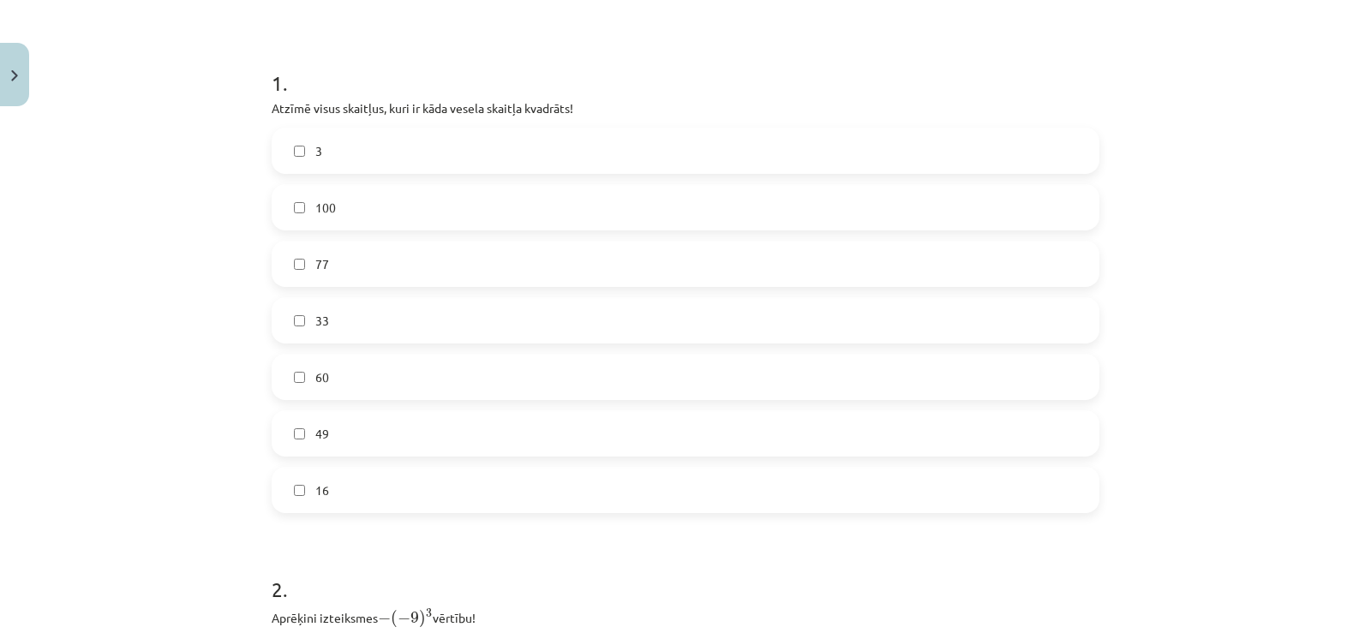
click at [272, 108] on p "Atzīmē visus skaitļus, kuri ir kāda vesela skaitļa kvadrāts!" at bounding box center [686, 108] width 828 height 18
click at [272, 106] on p "Atzīmē visus skaitļus, kuri ir kāda vesela skaitļa kvadrāts!" at bounding box center [686, 108] width 828 height 18
click at [261, 117] on div "12 XP Saņemsi Viegls 658 pilda Apraksts Uzdevums Palīdzība 1 . Atzīmē visus ska…" at bounding box center [685, 557] width 849 height 1487
drag, startPoint x: 258, startPoint y: 117, endPoint x: 214, endPoint y: 123, distance: 44.0
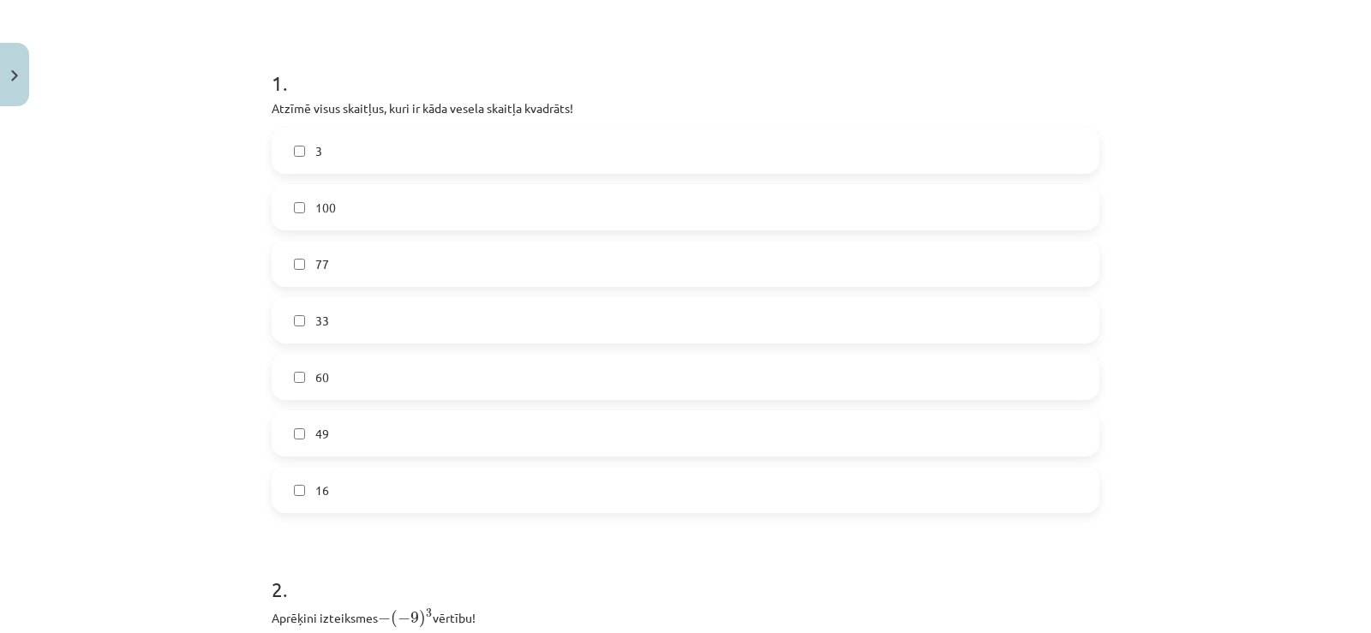
click at [214, 123] on div "Mācību tēma: Matemātikas i - 12. klases 1. ieskaites mācību materiāls (ab) #2 📝…" at bounding box center [685, 316] width 1371 height 633
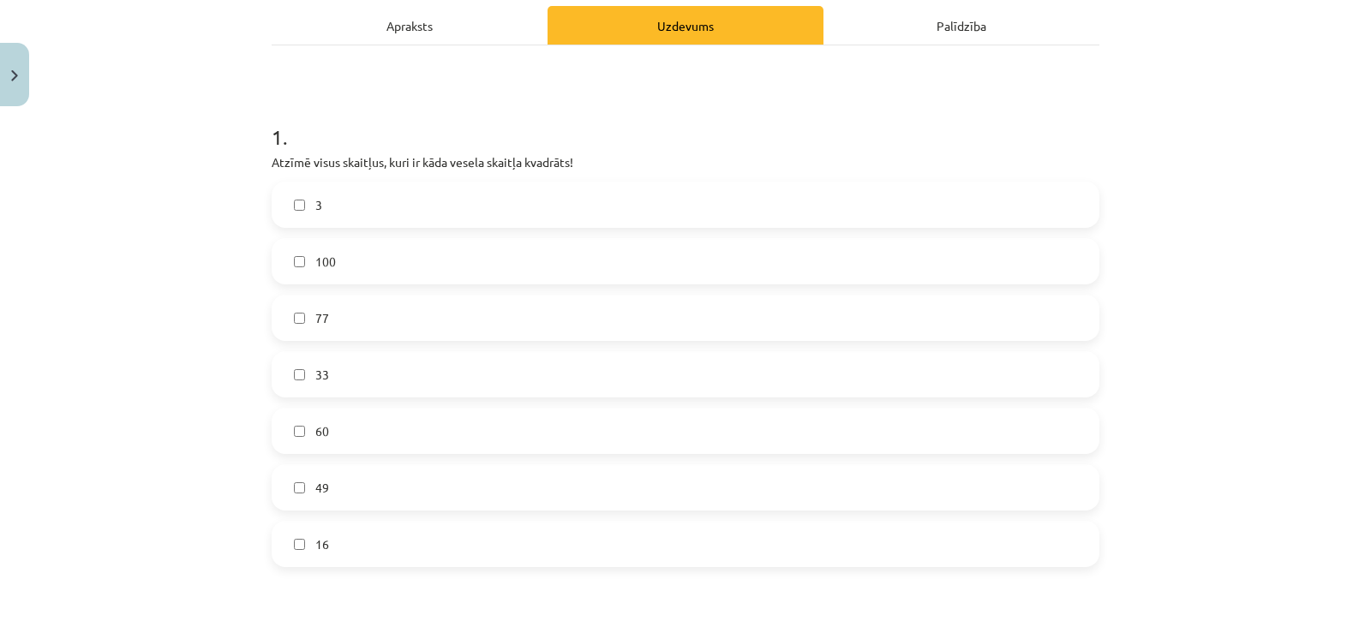
scroll to position [251, 0]
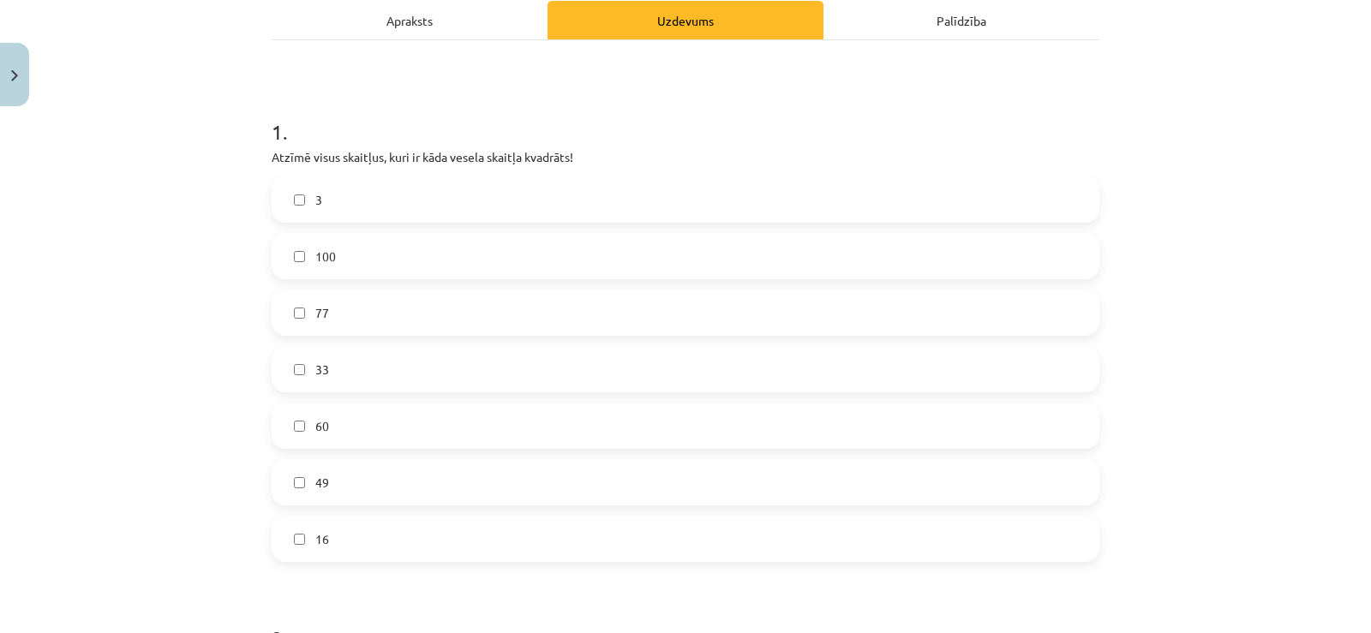
click at [532, 258] on label "100" at bounding box center [685, 256] width 825 height 43
click at [320, 495] on label "49" at bounding box center [685, 482] width 825 height 43
click at [320, 531] on span "16" at bounding box center [322, 540] width 14 height 18
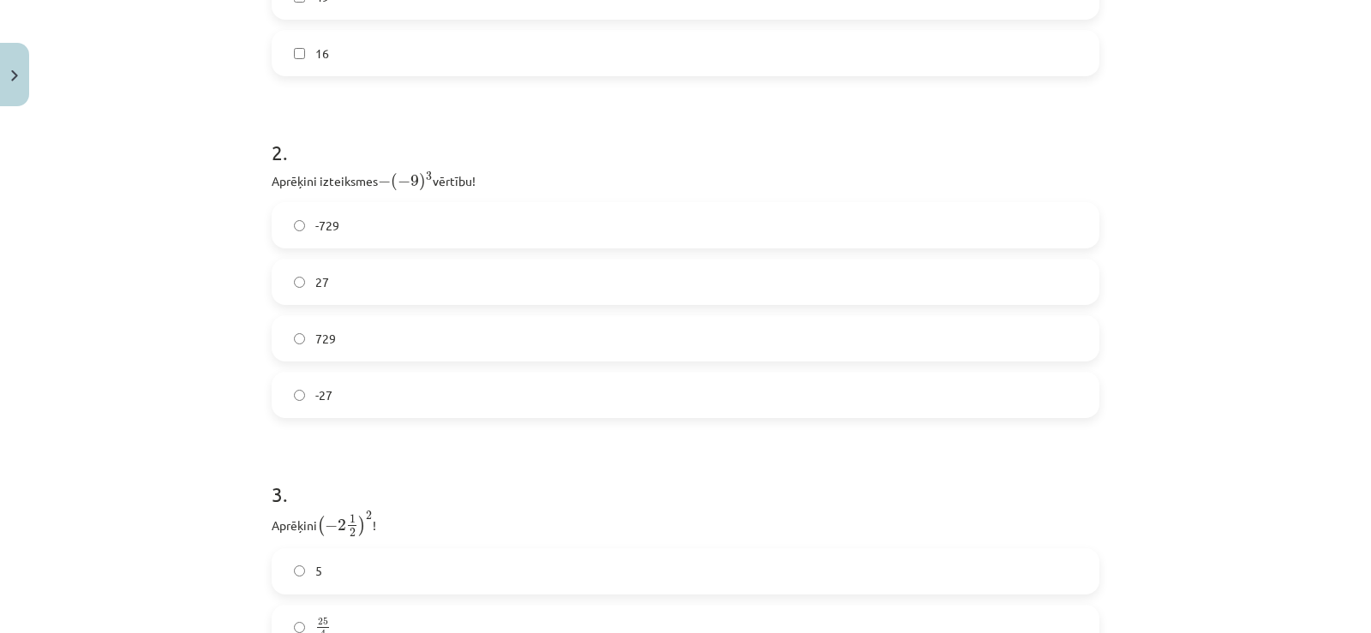
scroll to position [793, 0]
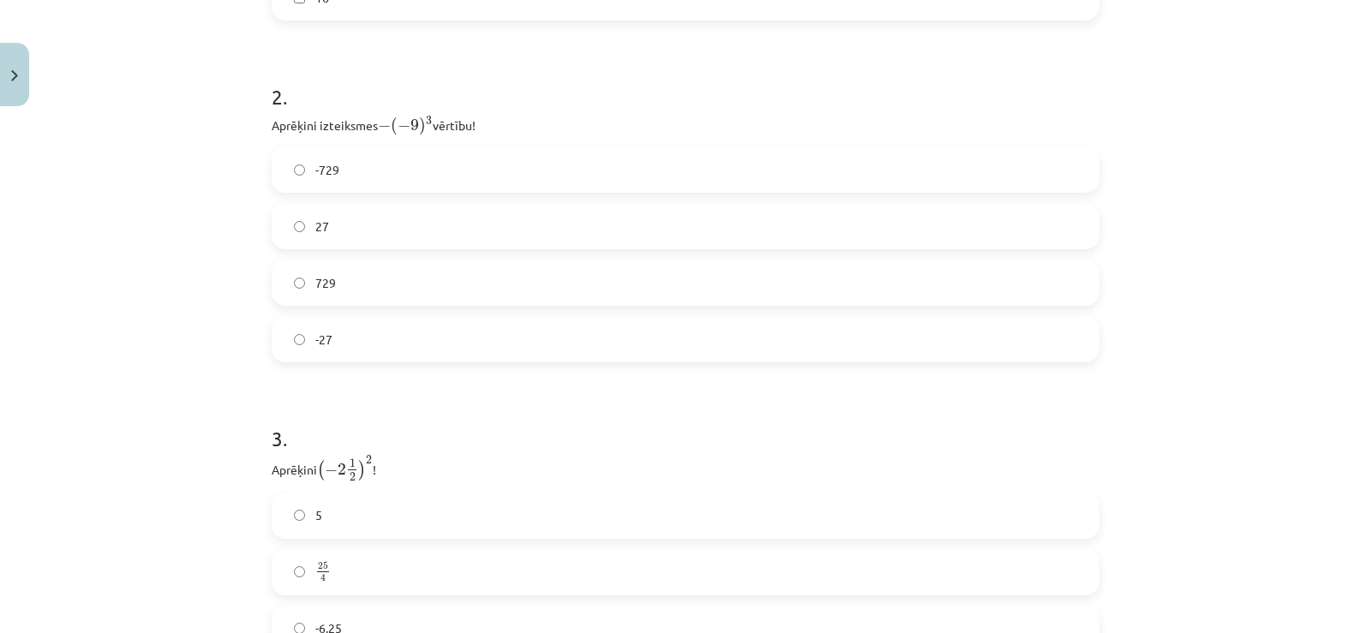
click at [795, 147] on div "-729" at bounding box center [686, 170] width 828 height 46
click at [793, 157] on label "-729" at bounding box center [685, 169] width 825 height 43
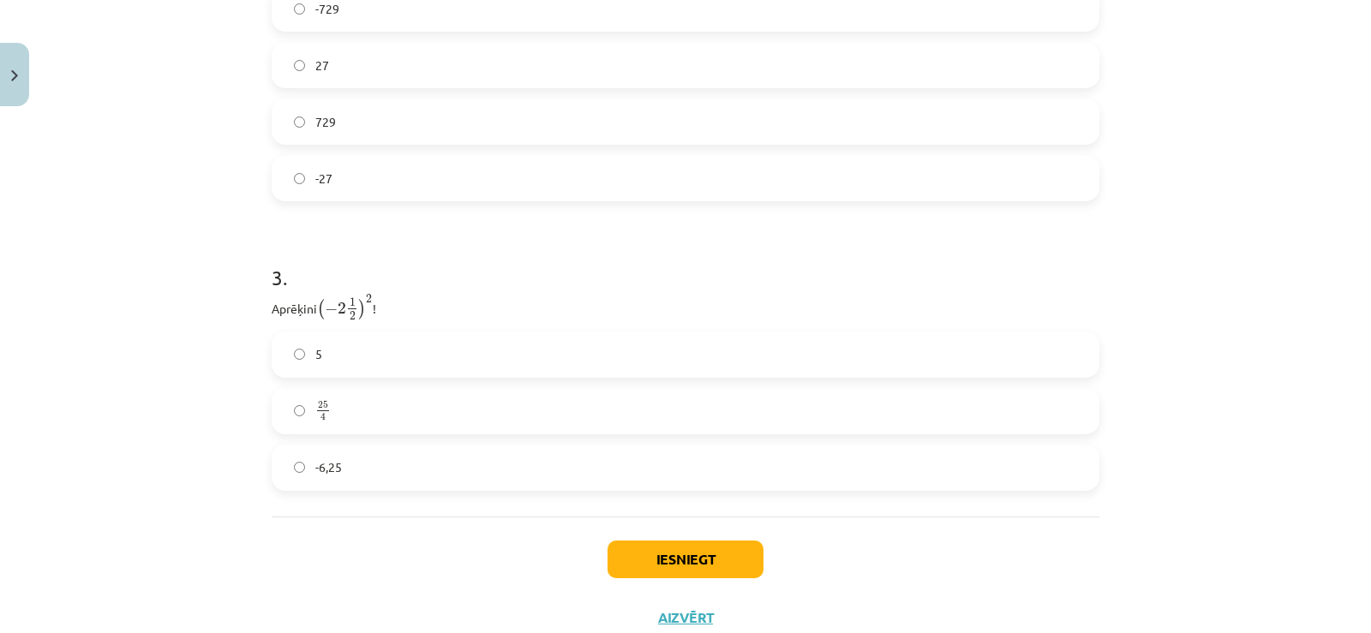
scroll to position [959, 0]
click at [567, 402] on label "25 4 25 4" at bounding box center [685, 406] width 825 height 43
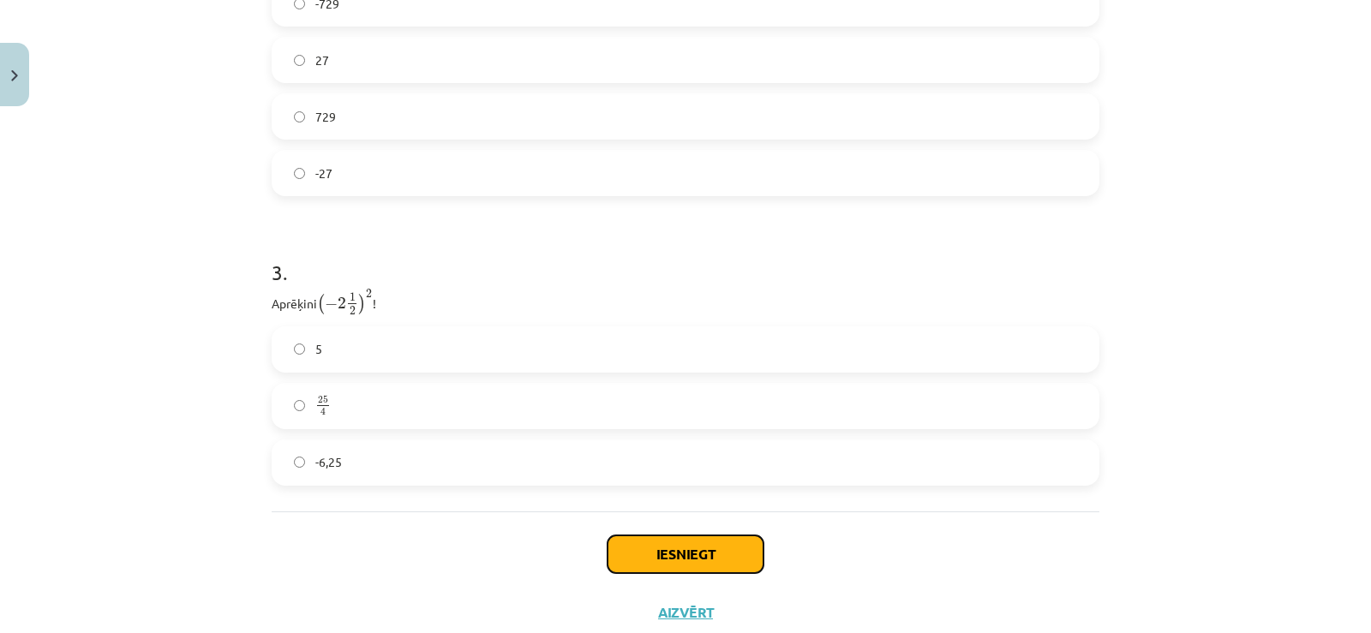
click at [678, 555] on button "Iesniegt" at bounding box center [686, 555] width 156 height 38
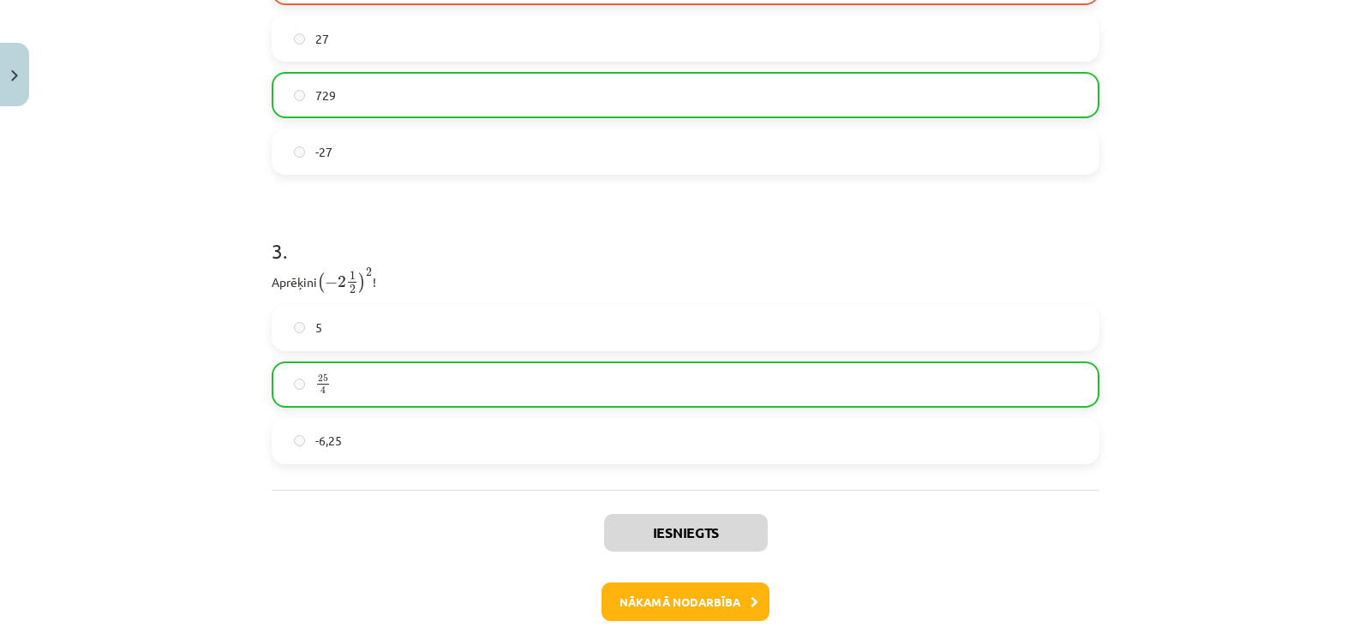
scroll to position [983, 0]
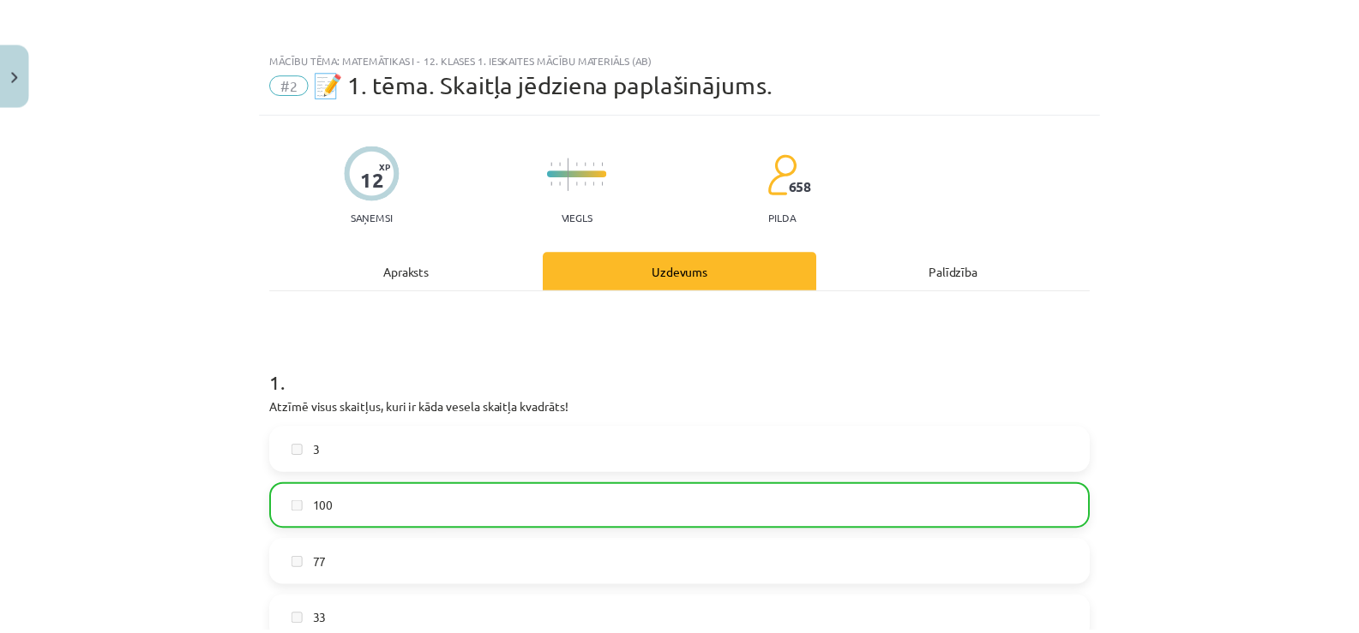
scroll to position [1064, 0]
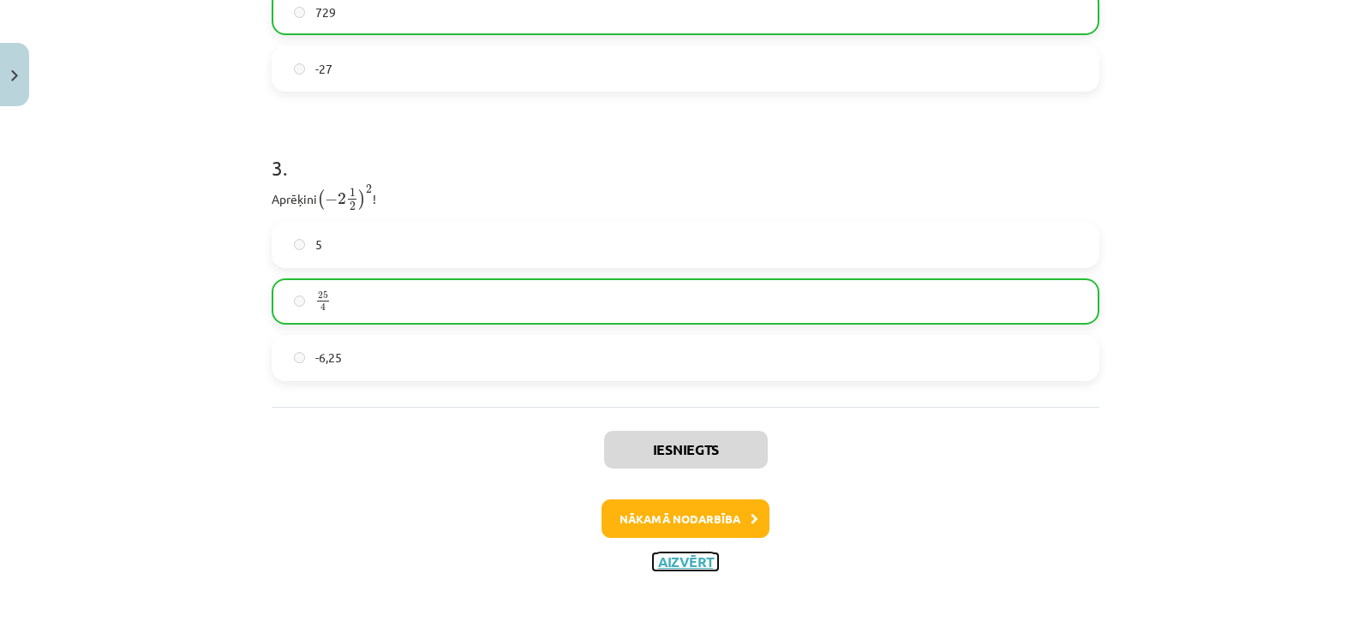
click at [679, 559] on button "Aizvērt" at bounding box center [685, 562] width 65 height 17
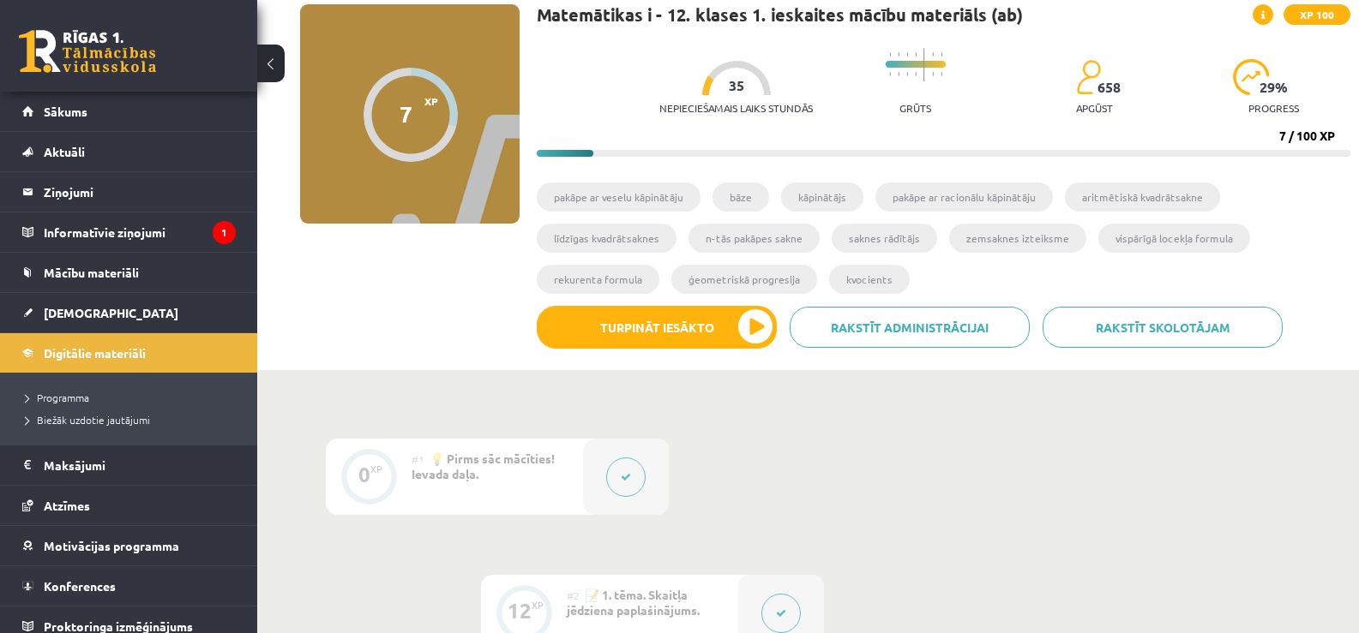
scroll to position [135, 0]
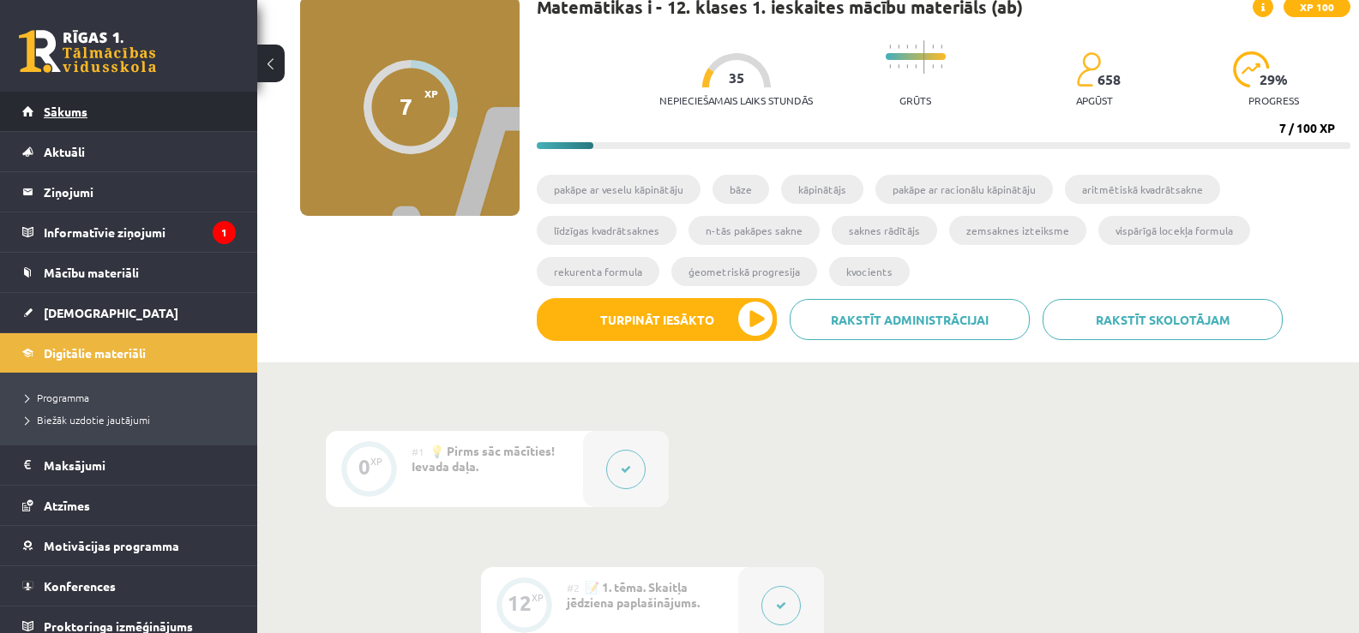
click at [135, 106] on link "Sākums" at bounding box center [128, 111] width 213 height 39
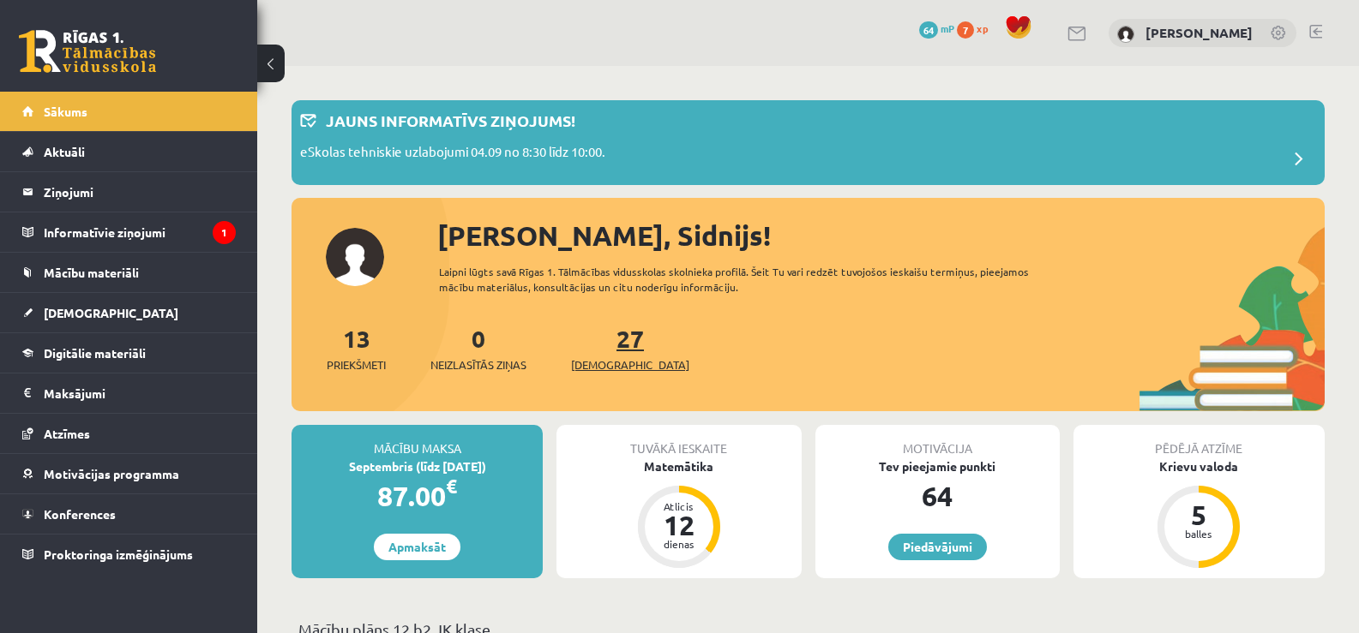
click at [614, 364] on span "[DEMOGRAPHIC_DATA]" at bounding box center [630, 365] width 118 height 17
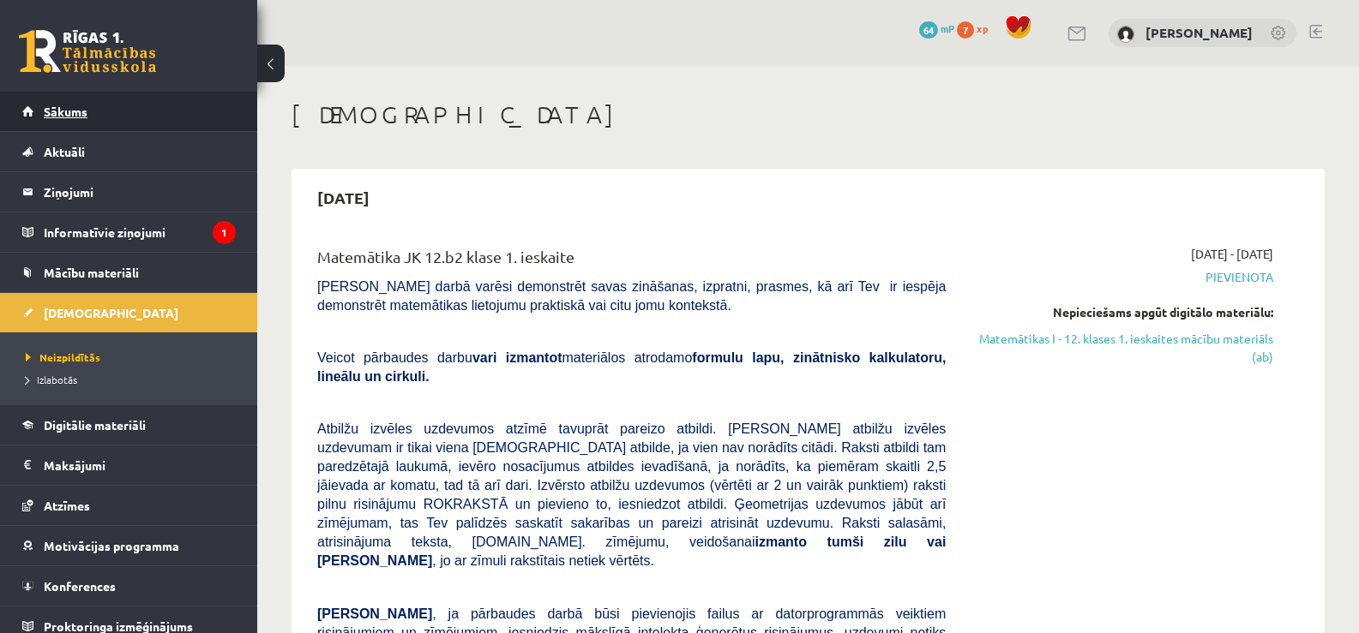
click at [201, 124] on link "Sākums" at bounding box center [128, 111] width 213 height 39
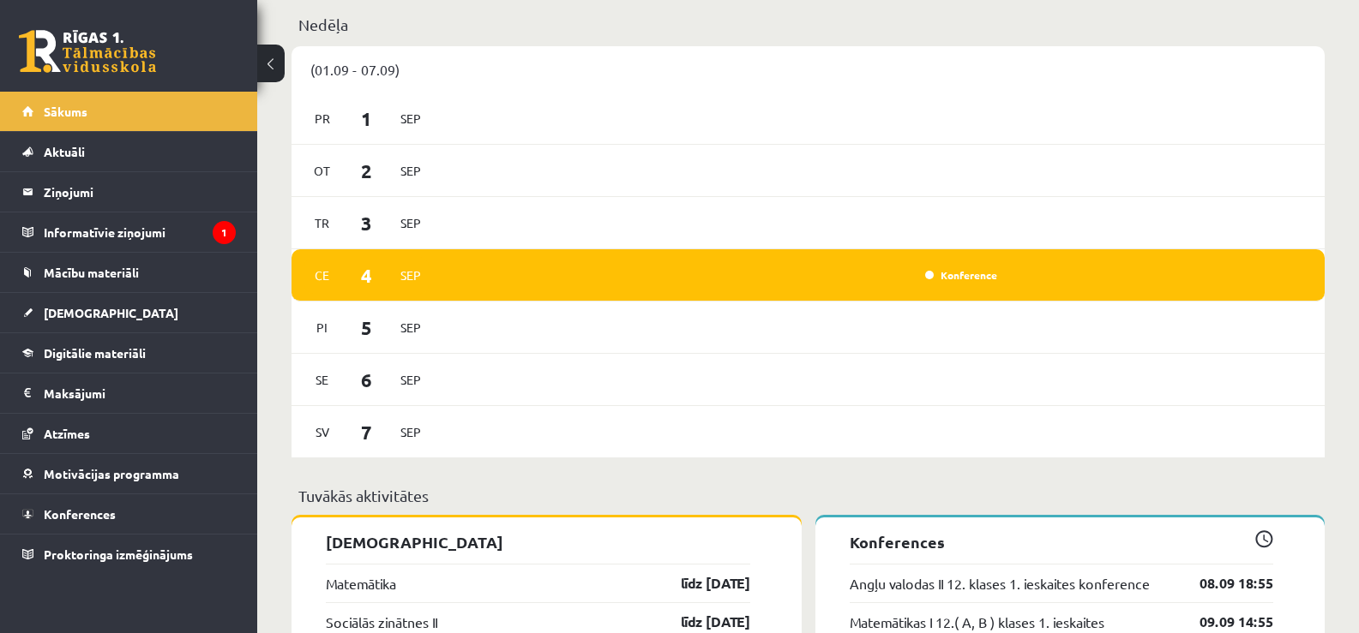
scroll to position [1171, 0]
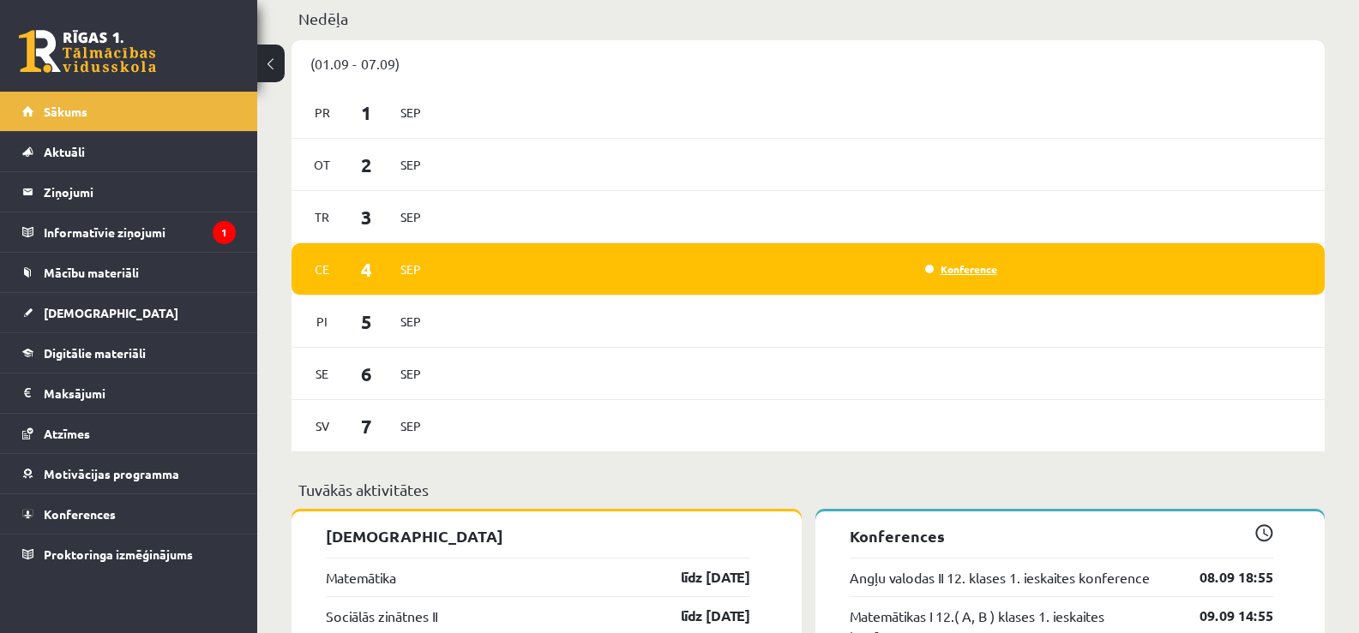
click at [971, 268] on link "Konference" at bounding box center [961, 269] width 72 height 14
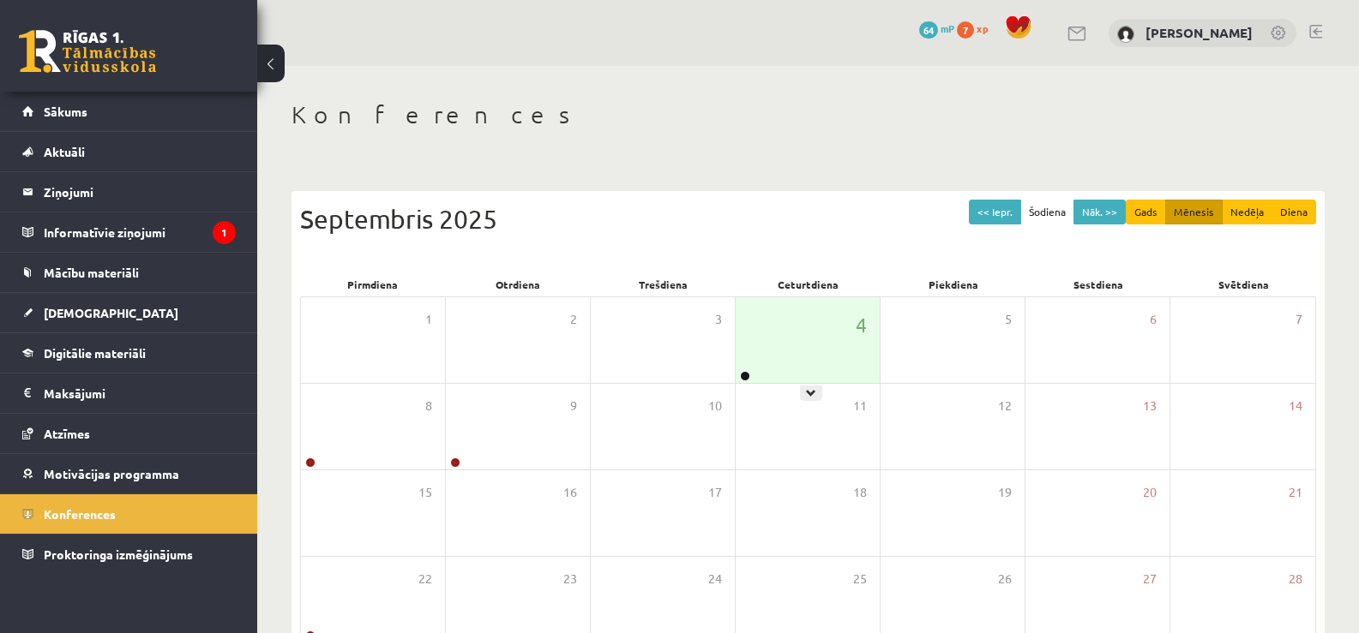
click at [805, 350] on div "4" at bounding box center [807, 340] width 144 height 86
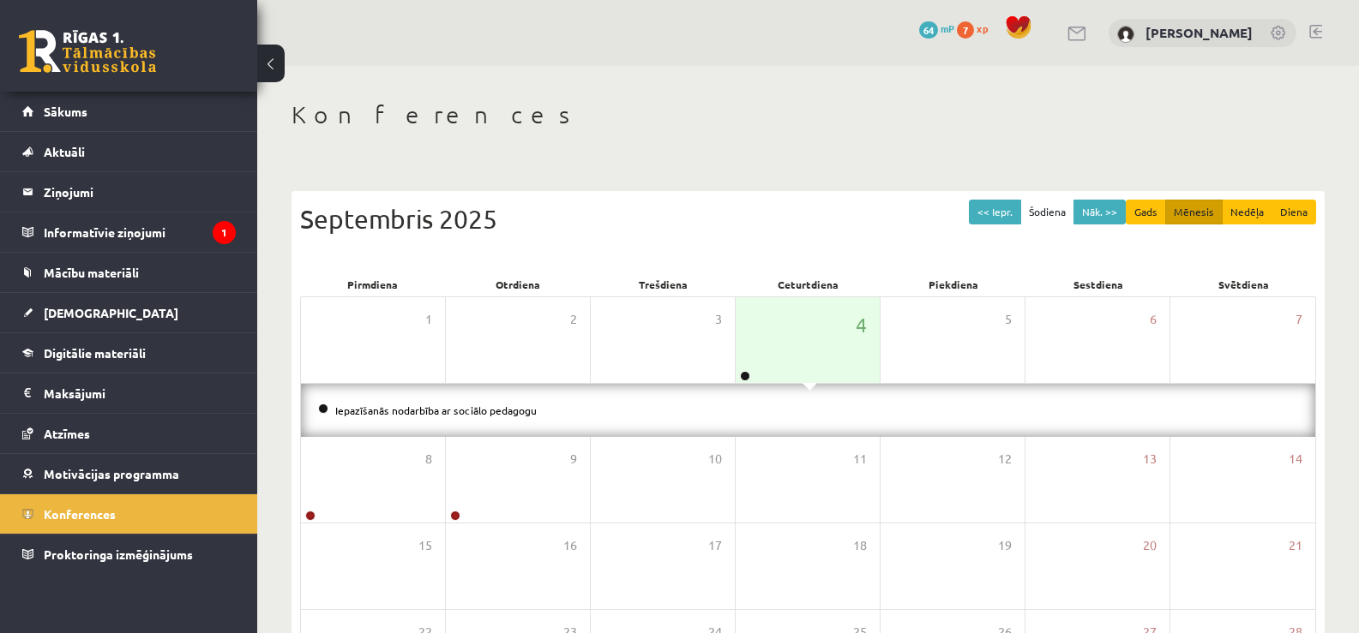
click at [474, 416] on li "Iepazīšanās nodarbība ar sociālo pedagogu" at bounding box center [808, 410] width 980 height 19
click at [481, 413] on link "Iepazīšanās nodarbība ar sociālo pedagogu" at bounding box center [435, 411] width 201 height 14
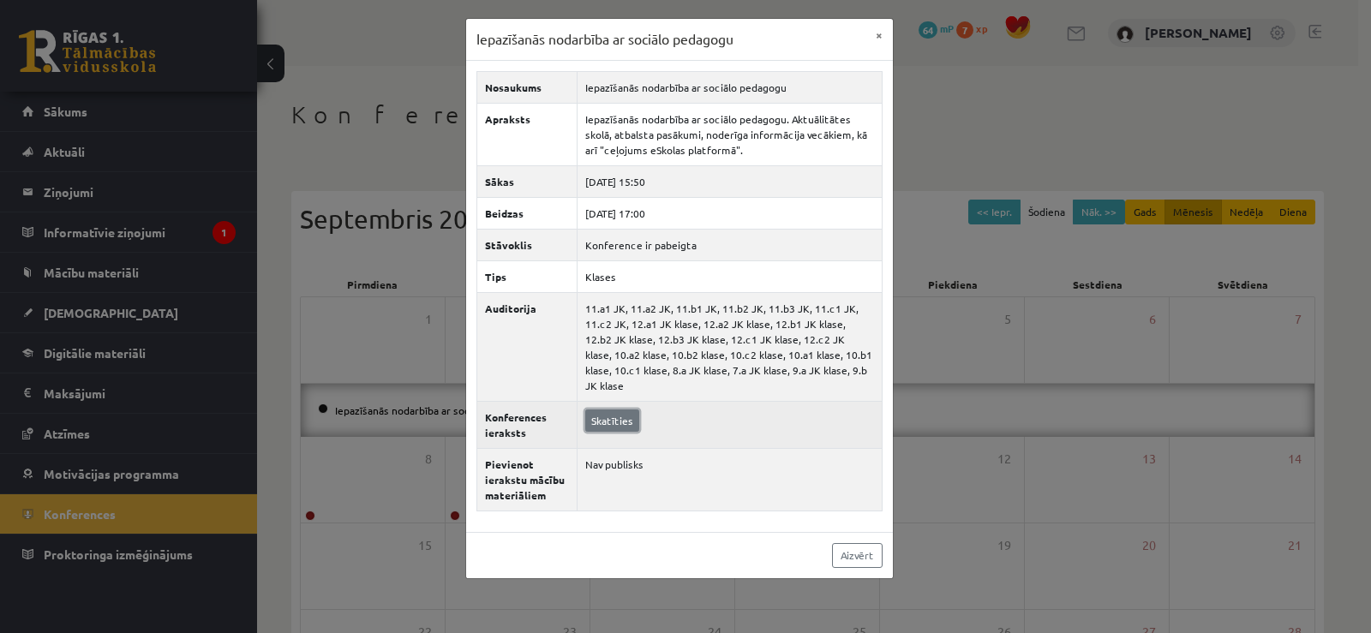
click at [615, 410] on link "Skatīties" at bounding box center [612, 421] width 54 height 22
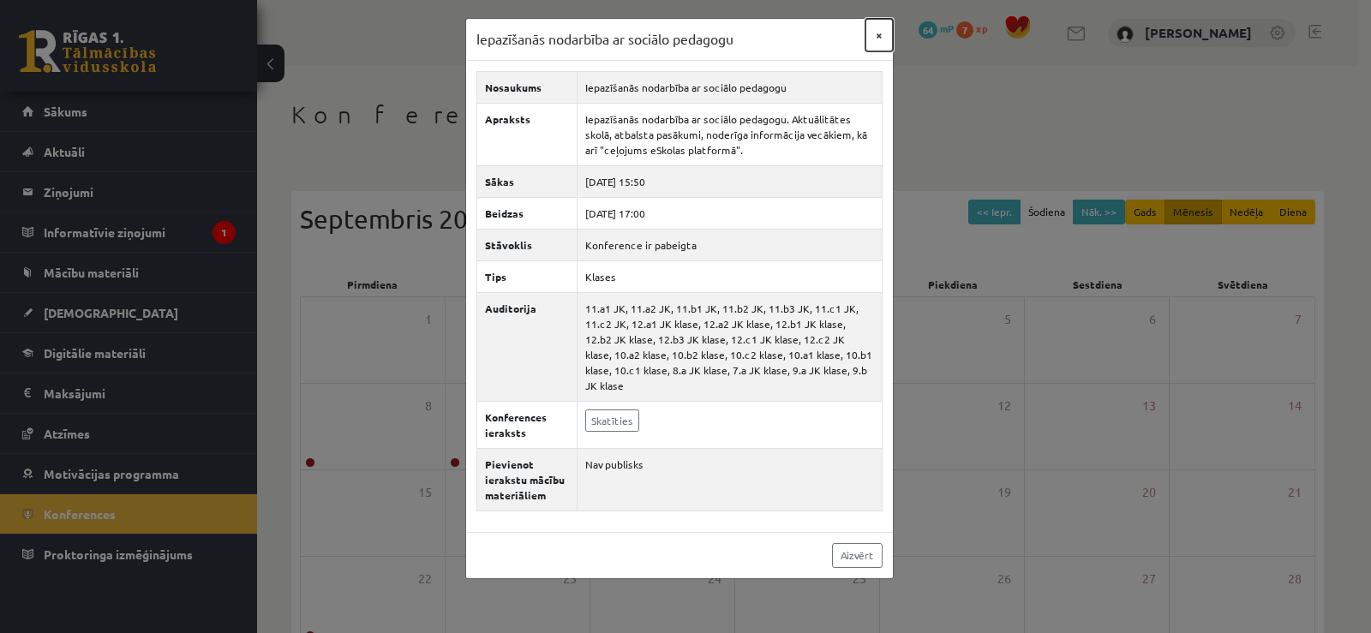
click at [879, 37] on button "×" at bounding box center [879, 35] width 27 height 33
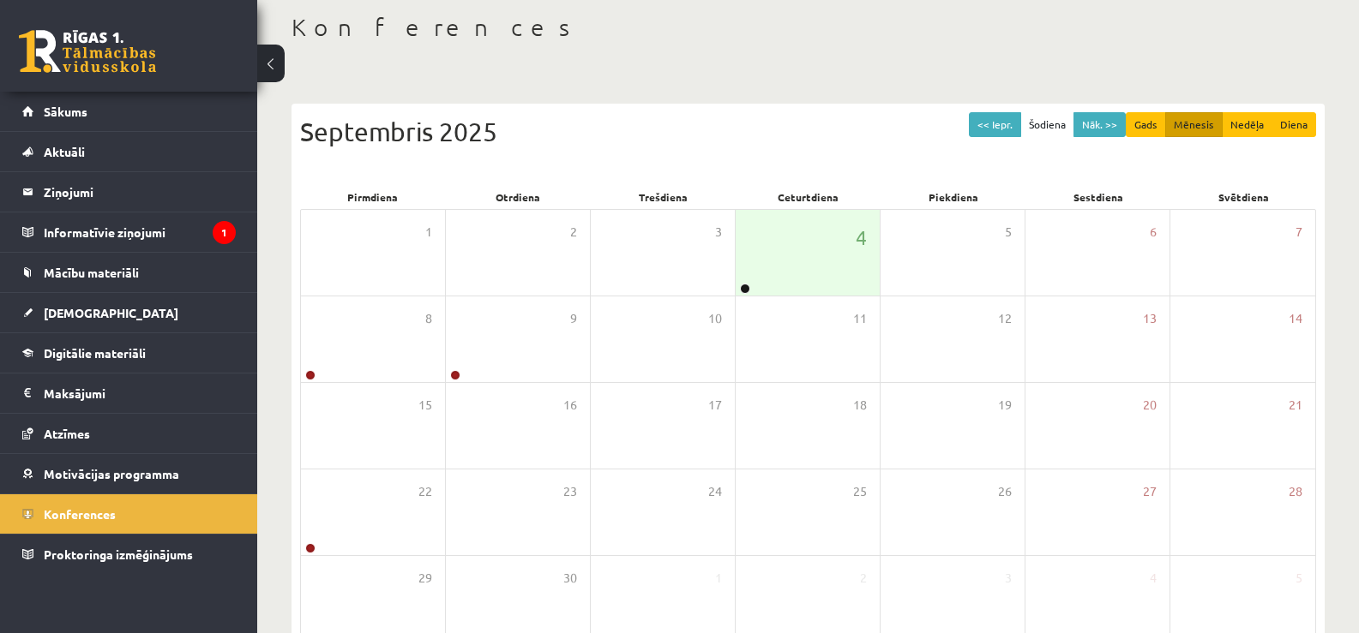
scroll to position [94, 0]
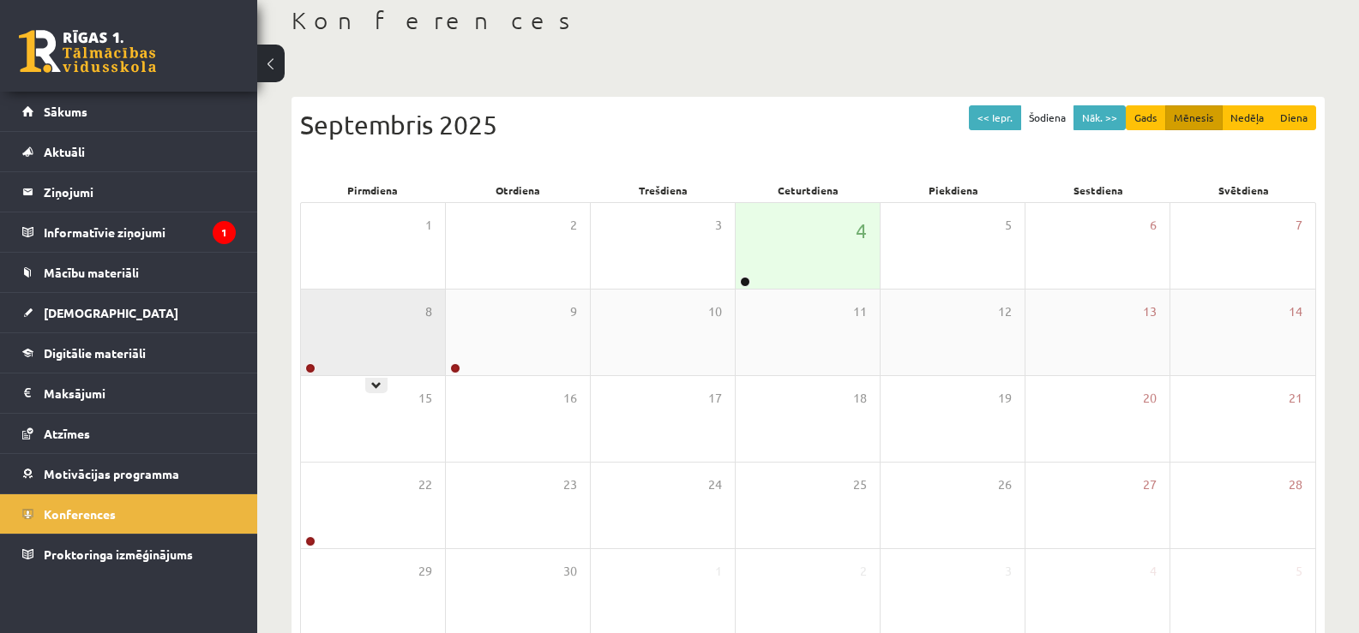
click at [364, 328] on div "8" at bounding box center [373, 333] width 144 height 86
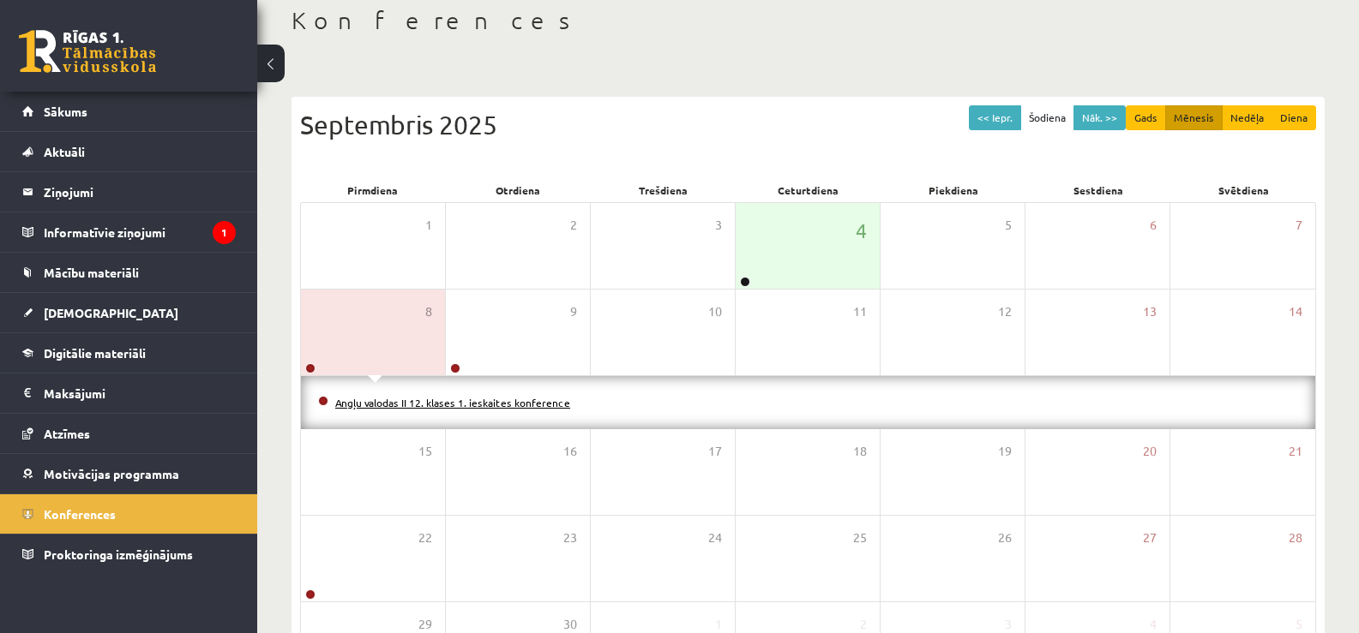
click at [403, 403] on link "Angļu valodas II 12. klases 1. ieskaites konference" at bounding box center [452, 403] width 235 height 14
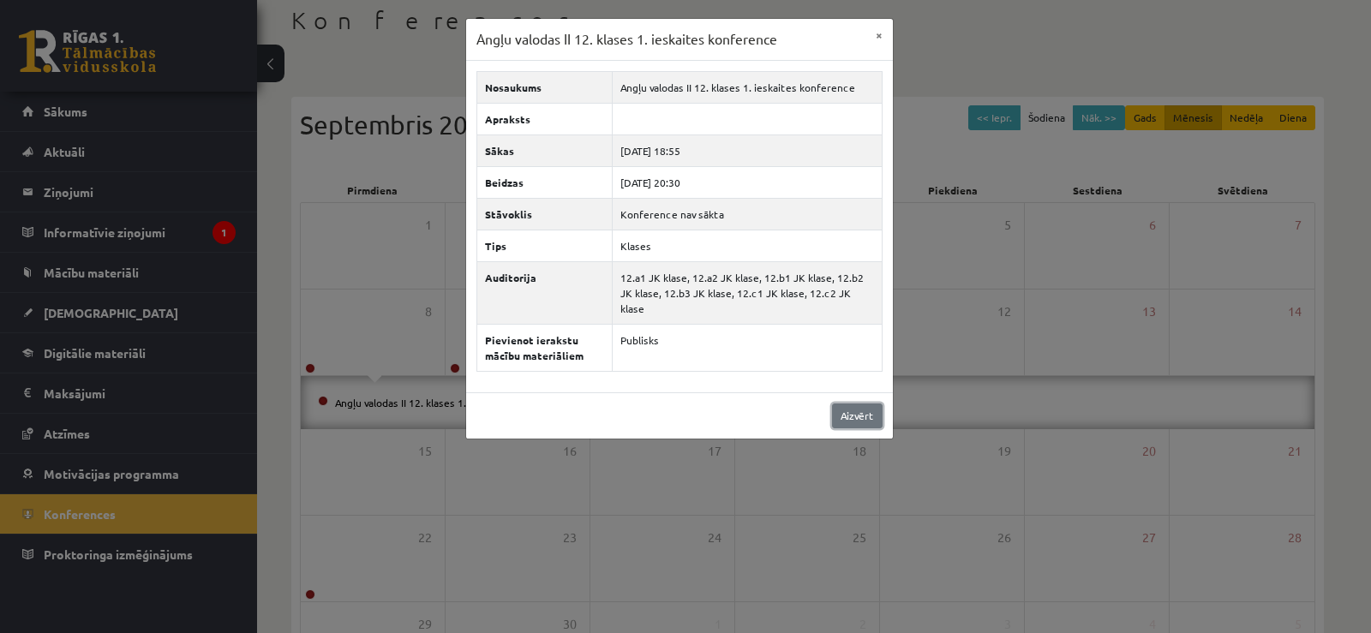
click at [847, 405] on link "Aizvērt" at bounding box center [857, 416] width 51 height 25
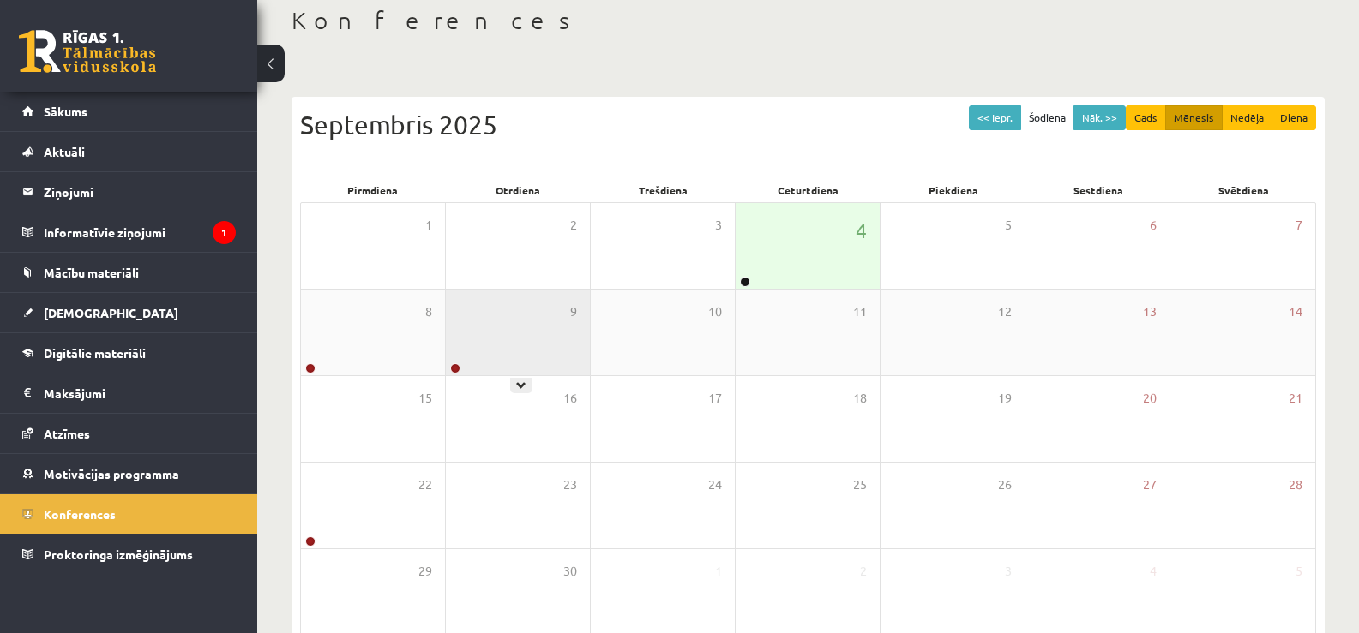
click at [522, 344] on div "9" at bounding box center [518, 333] width 144 height 86
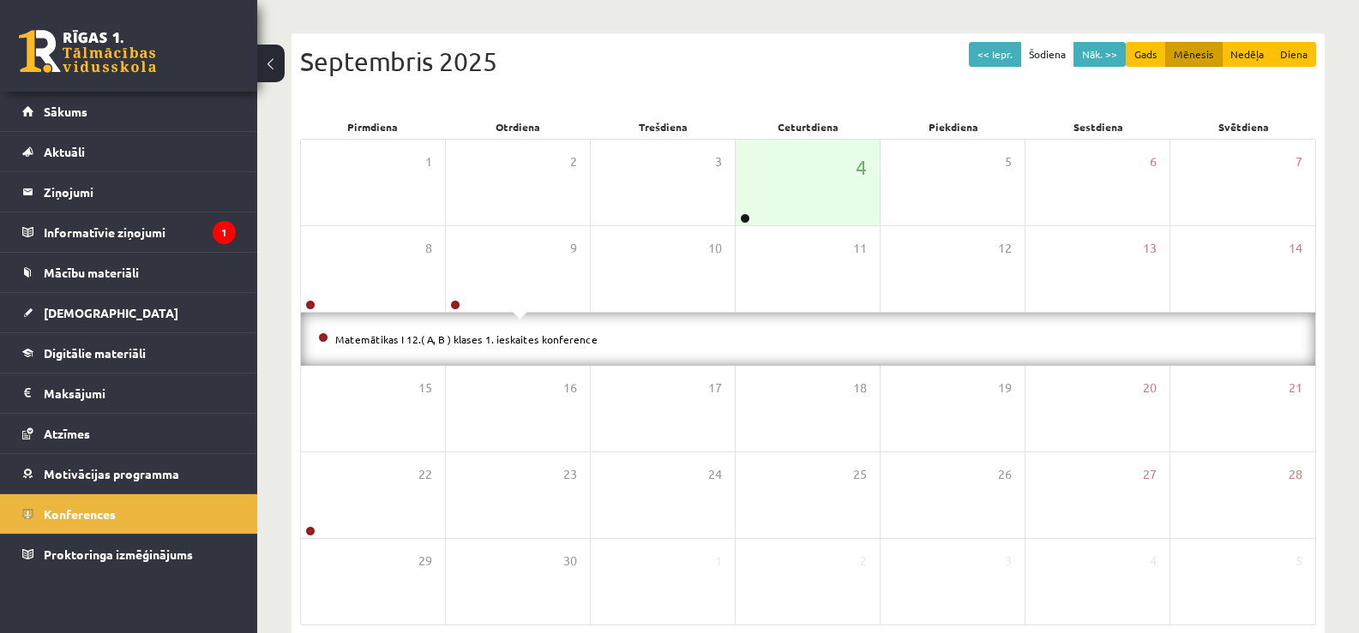
scroll to position [239, 0]
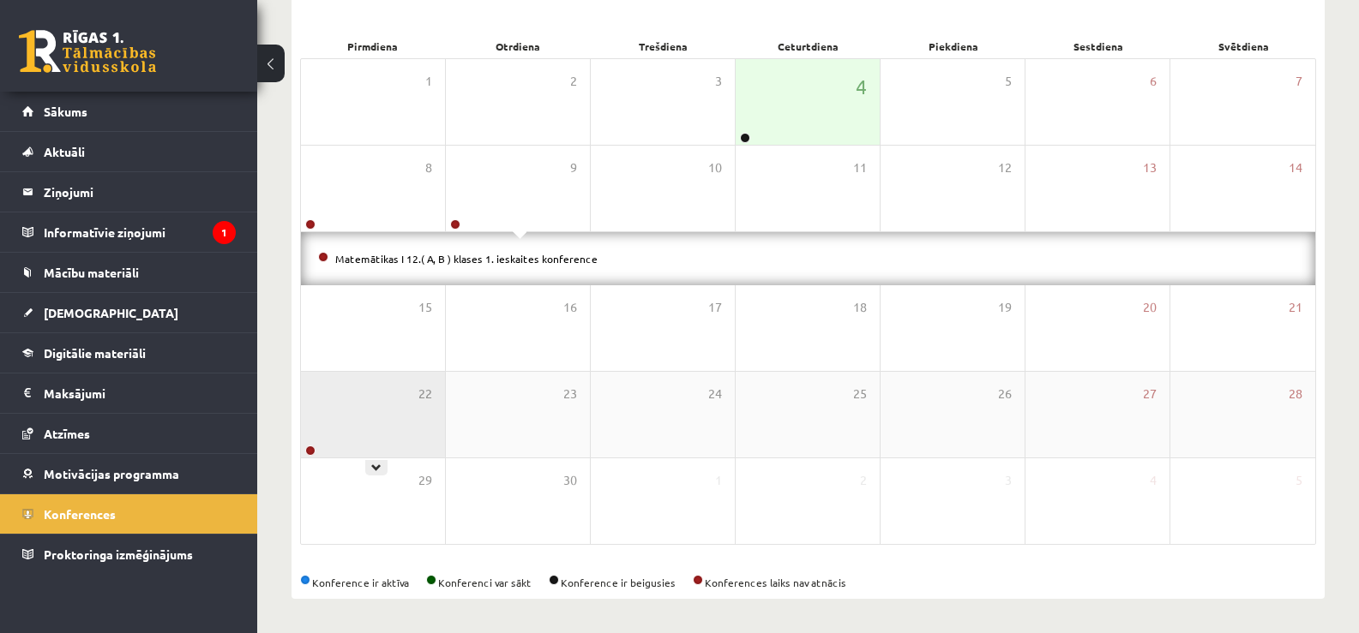
click at [414, 393] on div "22" at bounding box center [373, 415] width 144 height 86
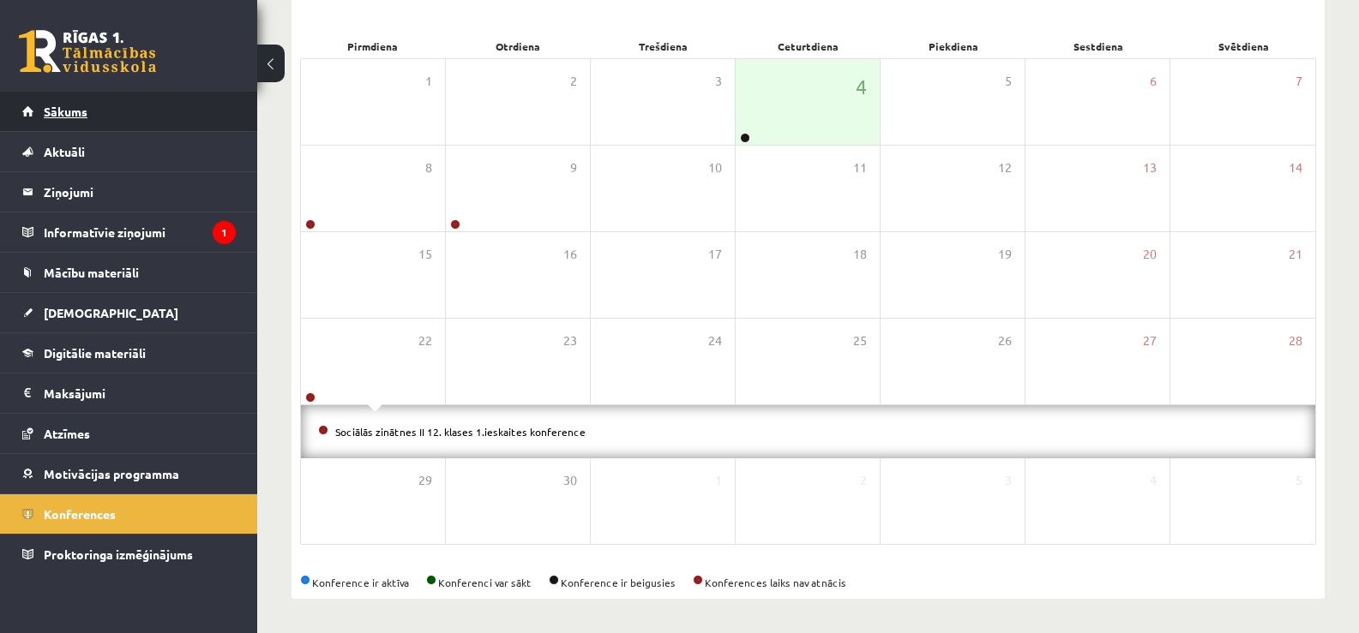
click at [87, 123] on link "Sākums" at bounding box center [128, 111] width 213 height 39
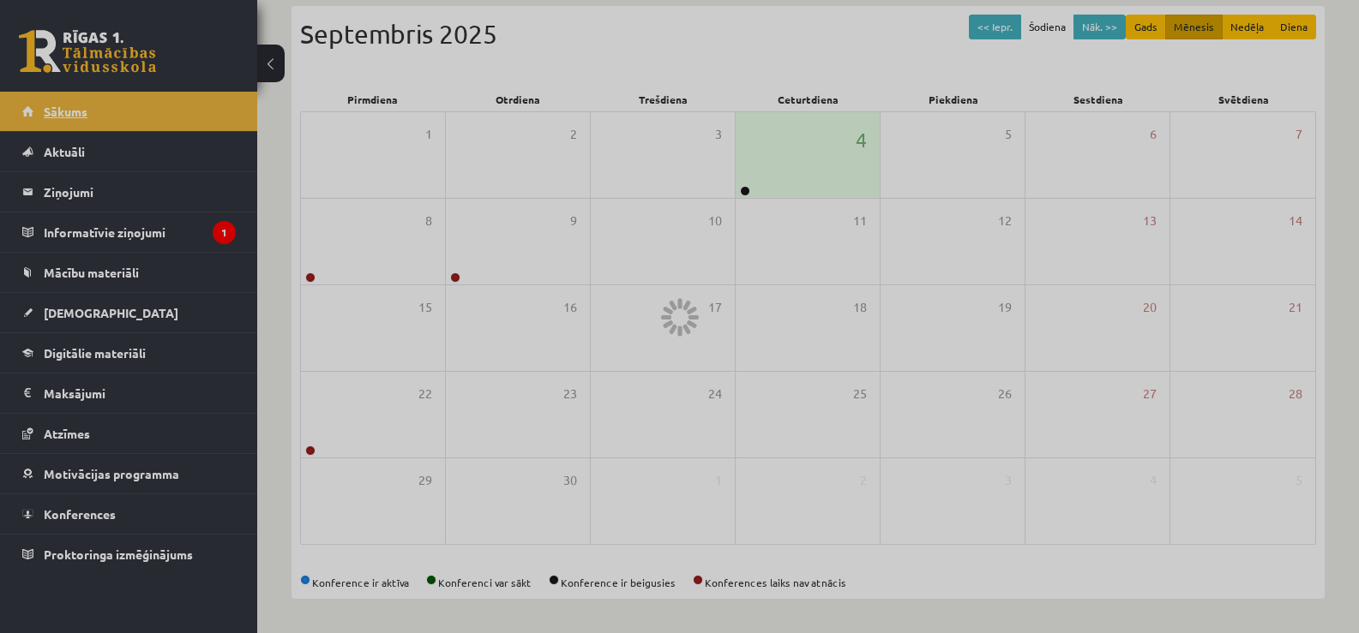
scroll to position [186, 0]
